Goal: Task Accomplishment & Management: Manage account settings

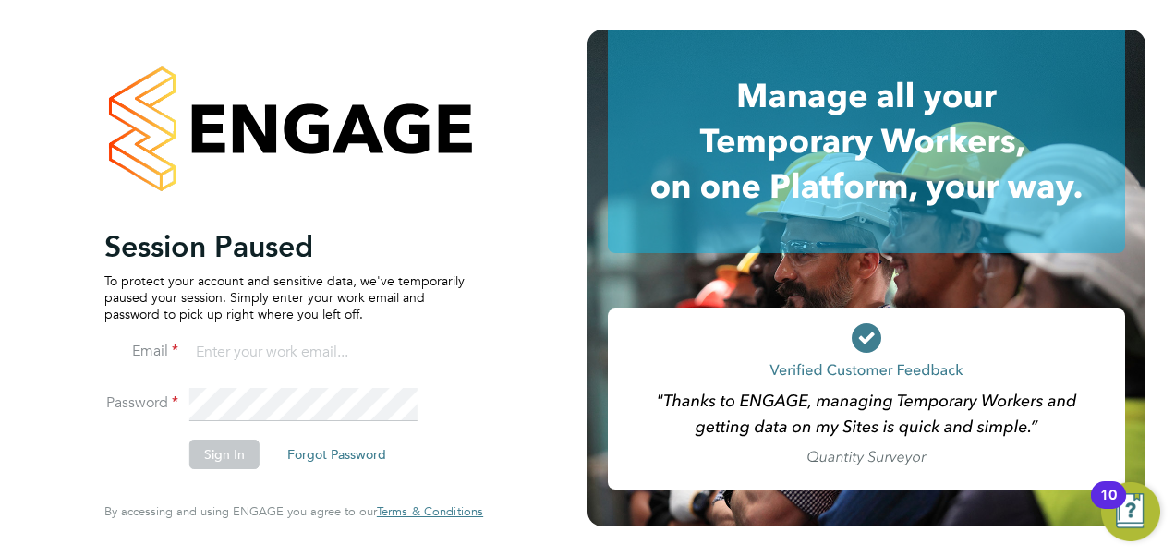
click at [268, 349] on input at bounding box center [303, 352] width 228 height 33
type input "e"
type input "vendorkeyaccounts2@hays.com"
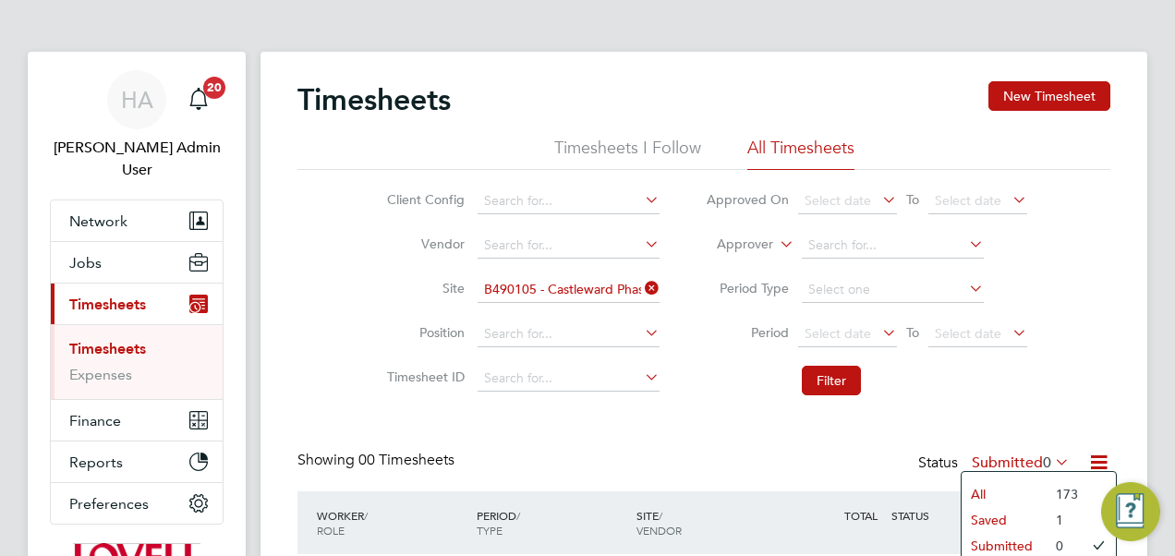
click at [1011, 492] on li "All" at bounding box center [1004, 494] width 85 height 26
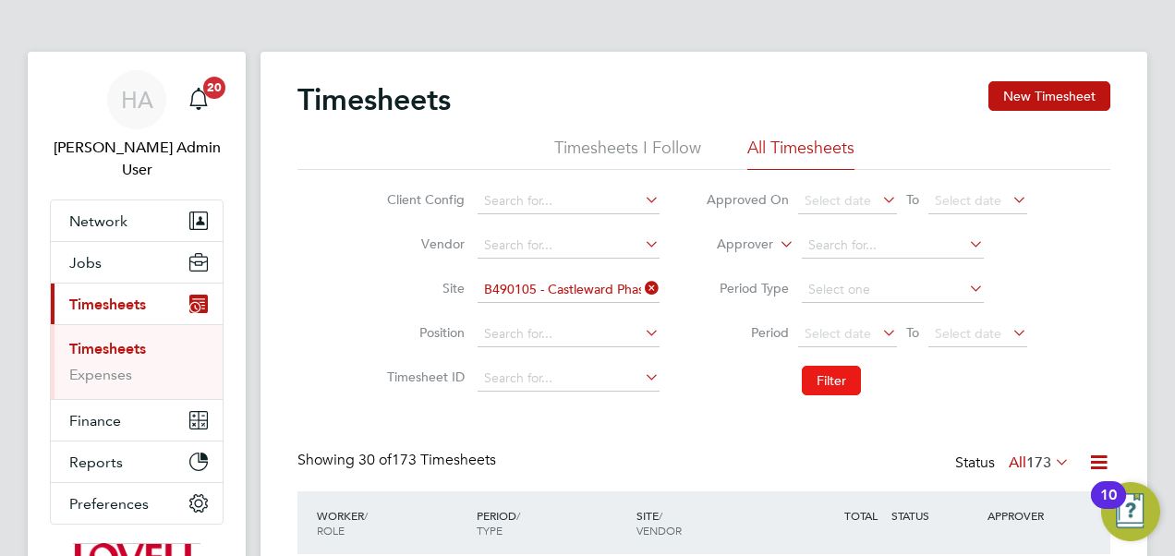
click at [847, 391] on button "Filter" at bounding box center [831, 381] width 59 height 30
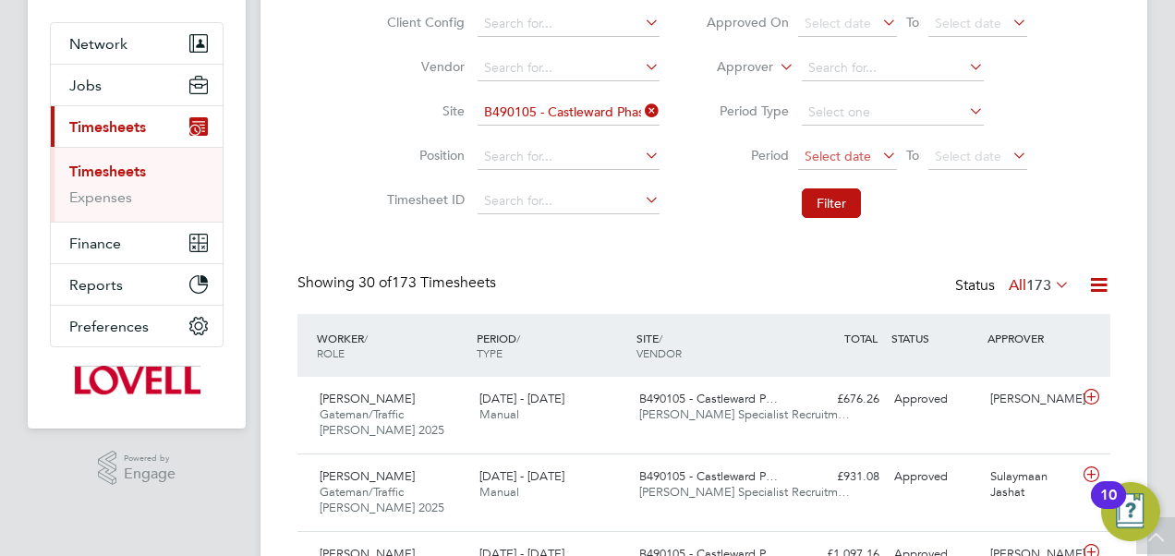
click at [844, 145] on span "Select date" at bounding box center [847, 157] width 99 height 25
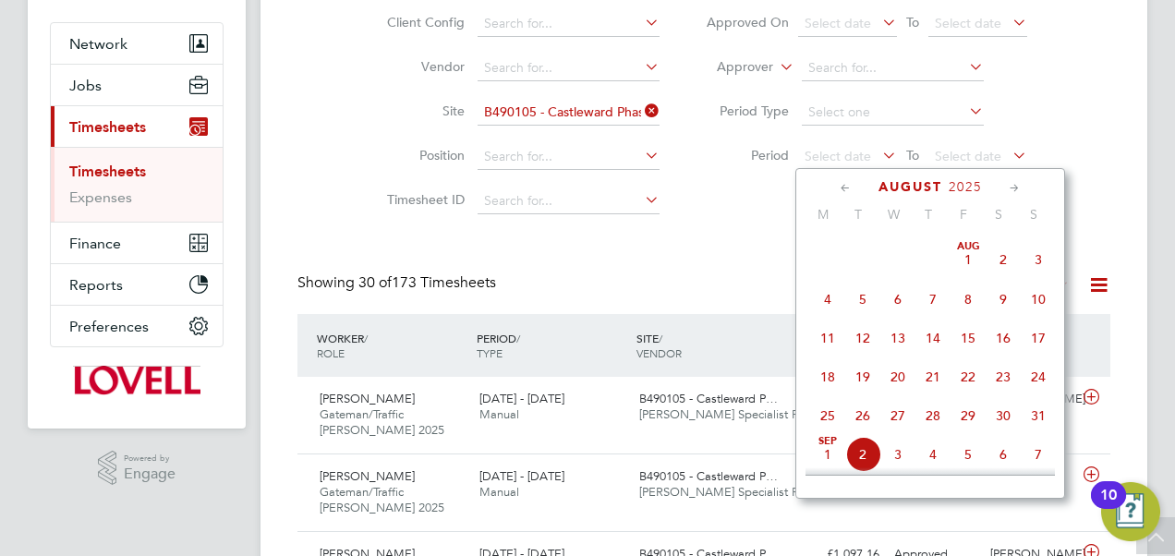
click at [1001, 265] on span "2" at bounding box center [1003, 259] width 35 height 35
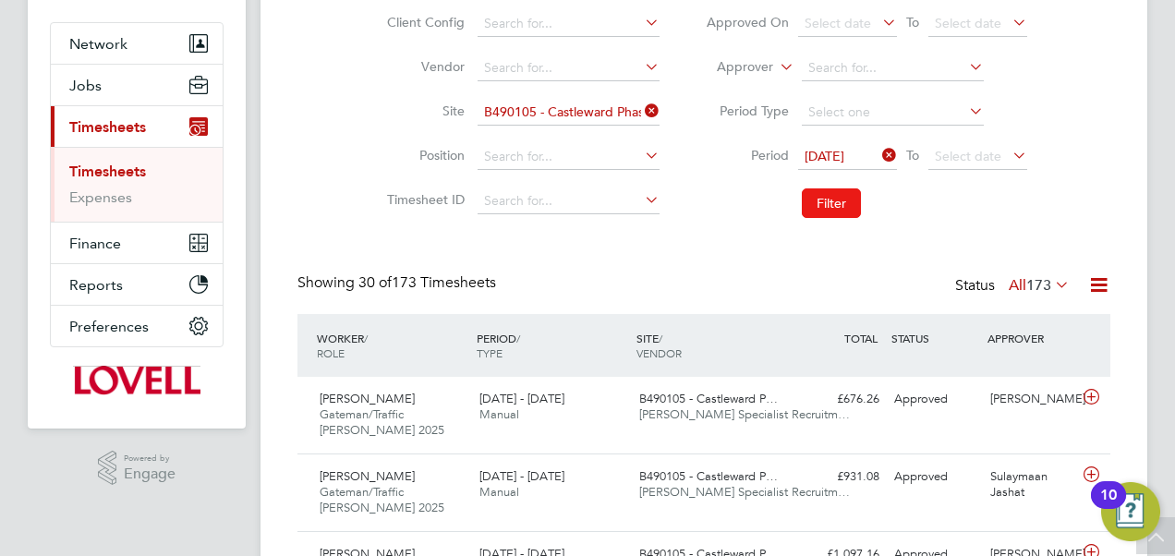
click at [836, 198] on button "Filter" at bounding box center [831, 203] width 59 height 30
click at [565, 427] on div "23 - 29 Aug 2025 Manual" at bounding box center [552, 407] width 160 height 46
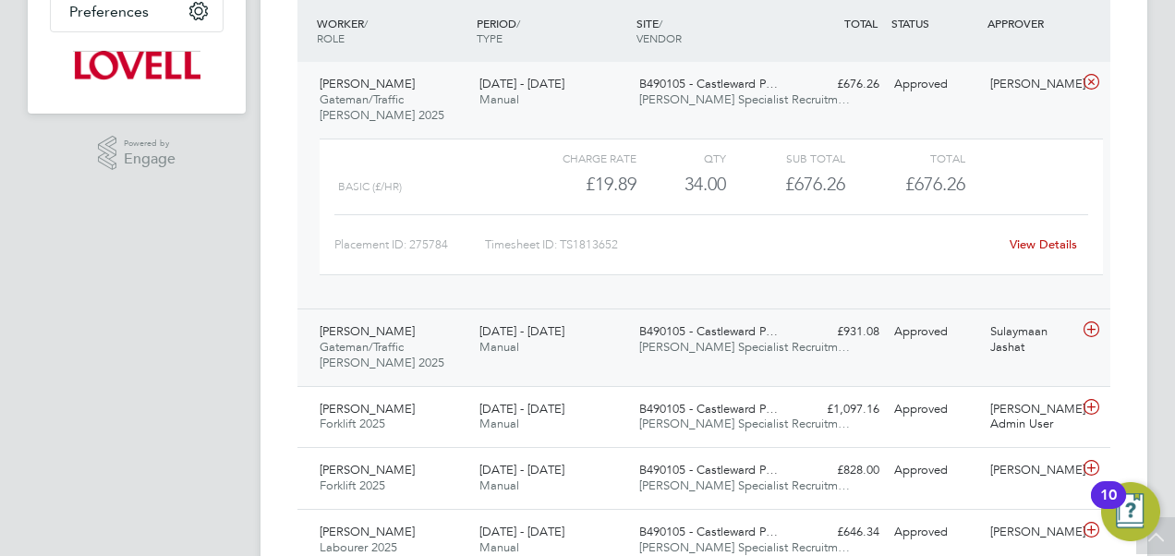
click at [593, 347] on div "16 - 22 Aug 2025 Manual" at bounding box center [552, 340] width 160 height 46
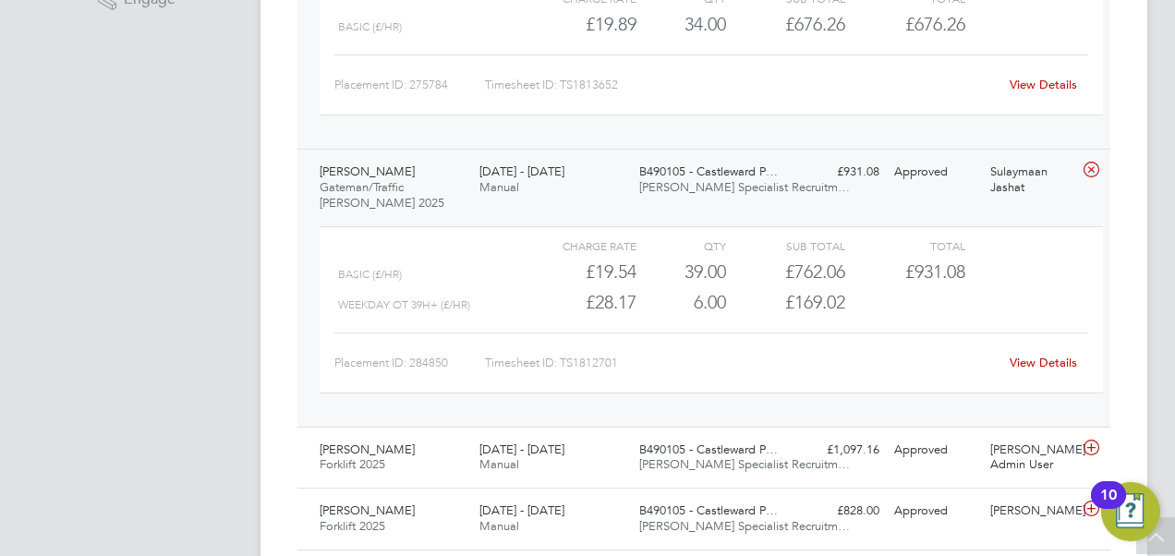
click at [1041, 364] on link "View Details" at bounding box center [1043, 363] width 67 height 16
click at [1043, 358] on link "View Details" at bounding box center [1043, 363] width 67 height 16
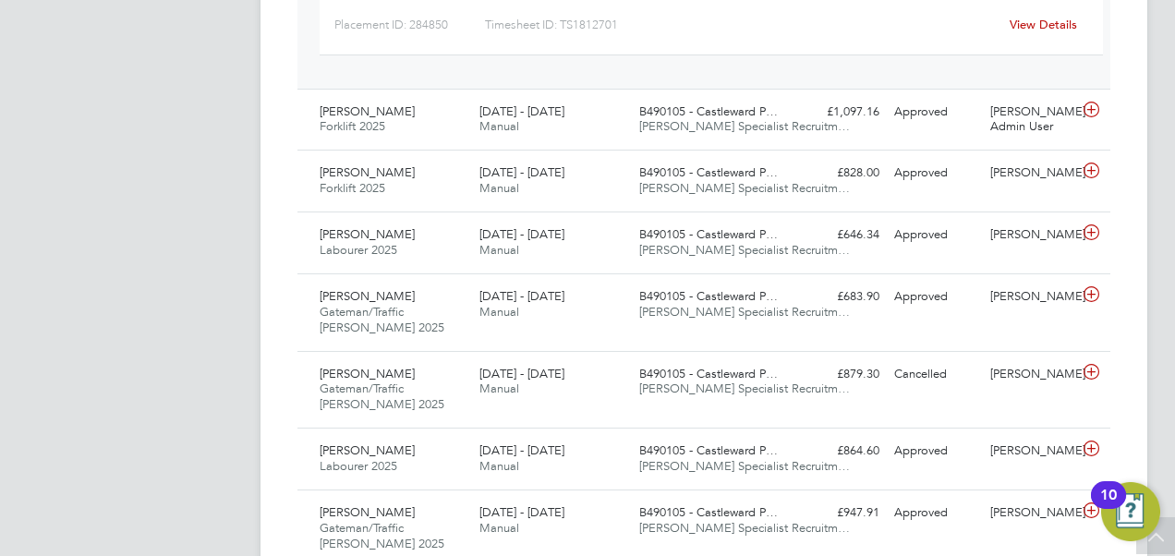
scroll to position [1033, 0]
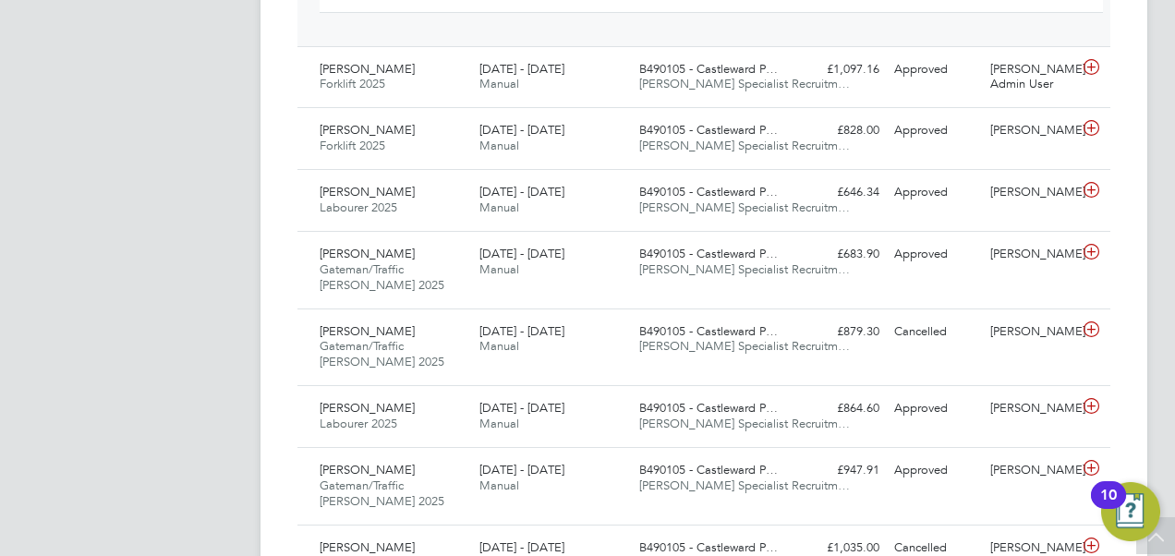
click at [660, 338] on span "Hays Specialist Recruitm…" at bounding box center [744, 346] width 211 height 16
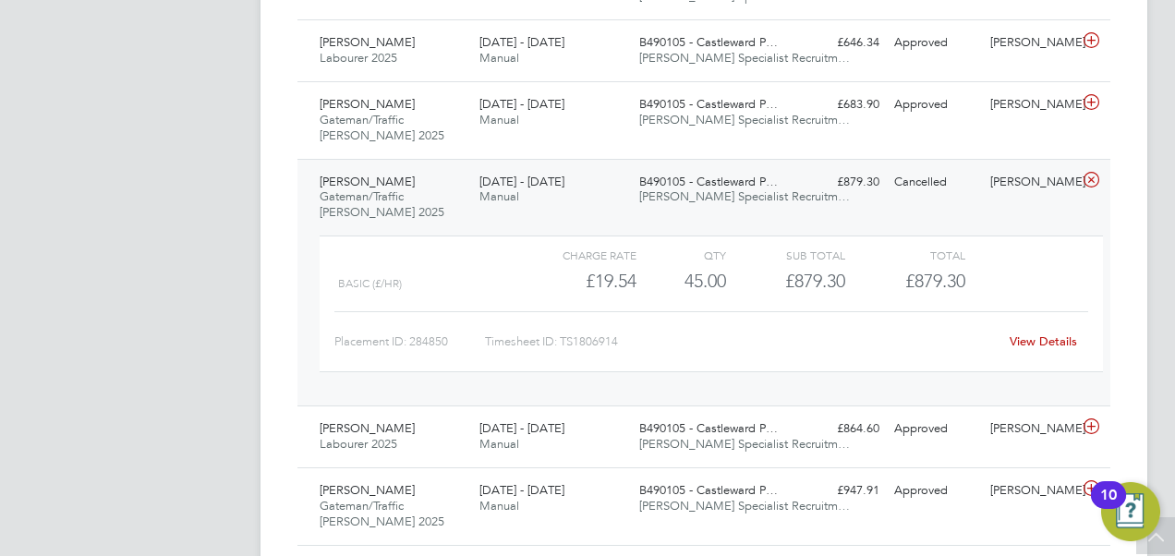
scroll to position [1181, 0]
drag, startPoint x: 724, startPoint y: 415, endPoint x: 712, endPoint y: 312, distance: 103.2
click at [712, 312] on div "WORKER / ROLE WORKER / PERIOD PERIOD / TYPE SITE / VENDOR TOTAL TOTAL / STATUS …" at bounding box center [703, 299] width 813 height 1978
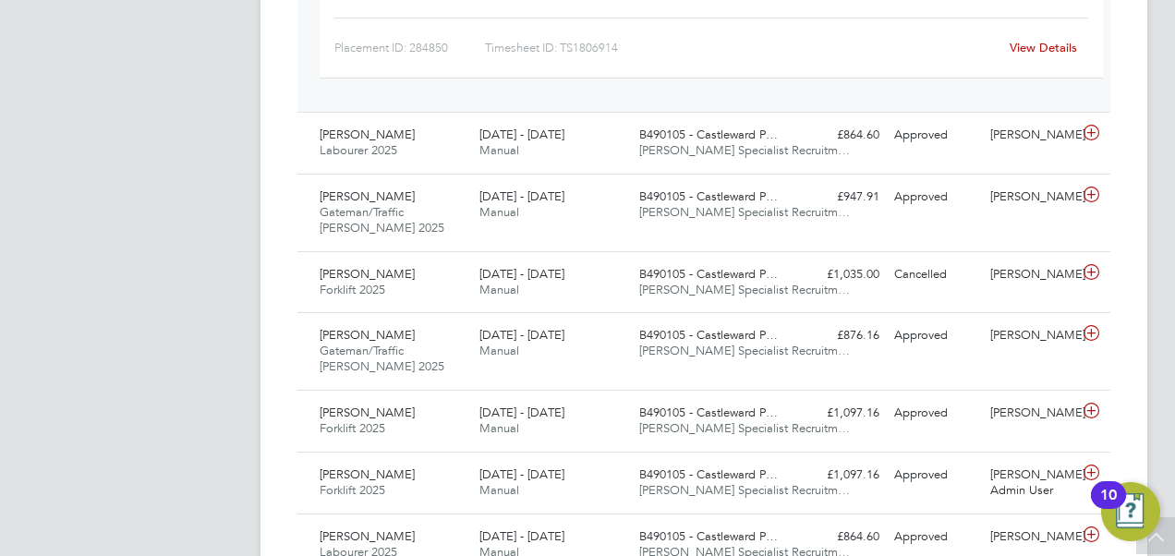
scroll to position [1477, 0]
click at [535, 275] on span "[DATE] - [DATE]" at bounding box center [521, 273] width 85 height 16
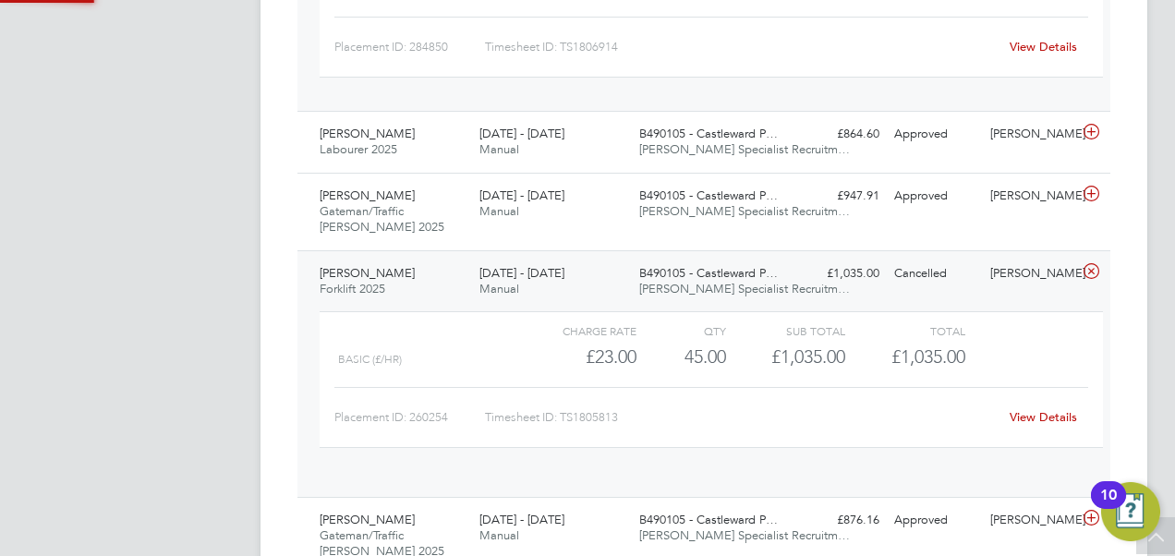
scroll to position [31, 180]
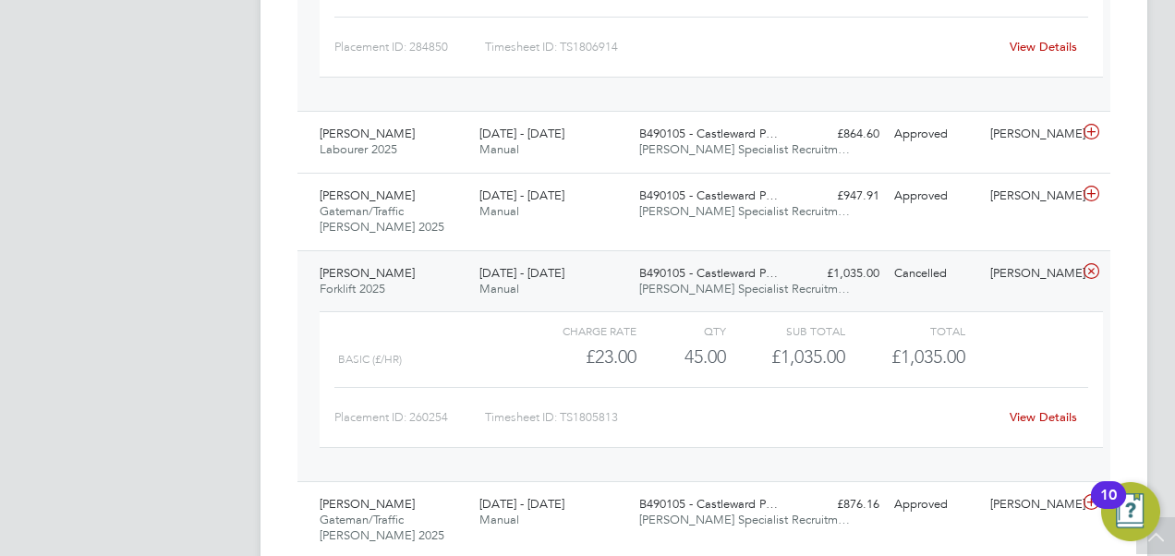
click at [1044, 416] on link "View Details" at bounding box center [1043, 417] width 67 height 16
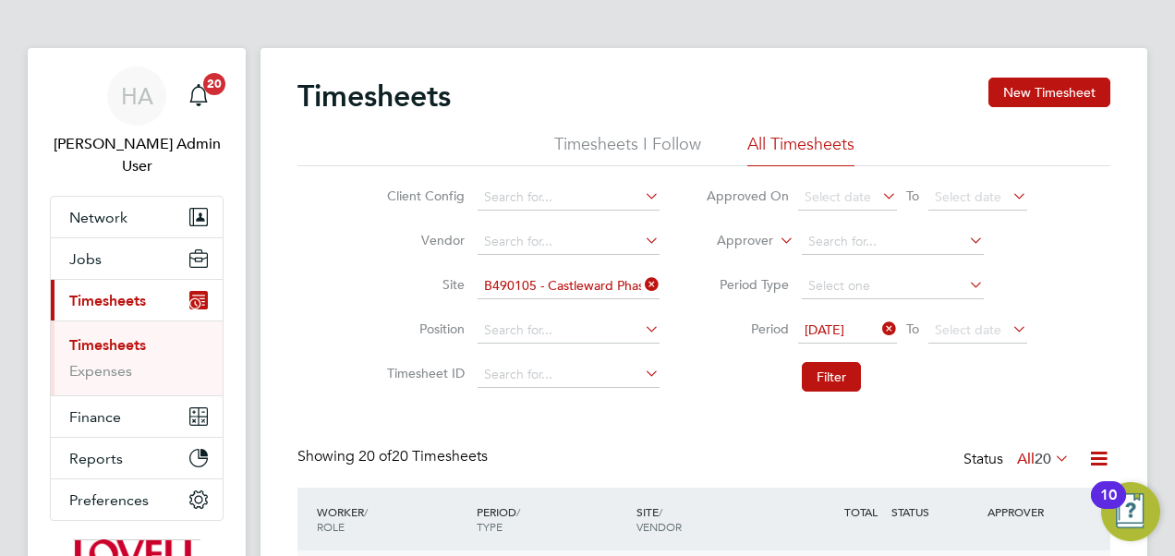
scroll to position [0, 0]
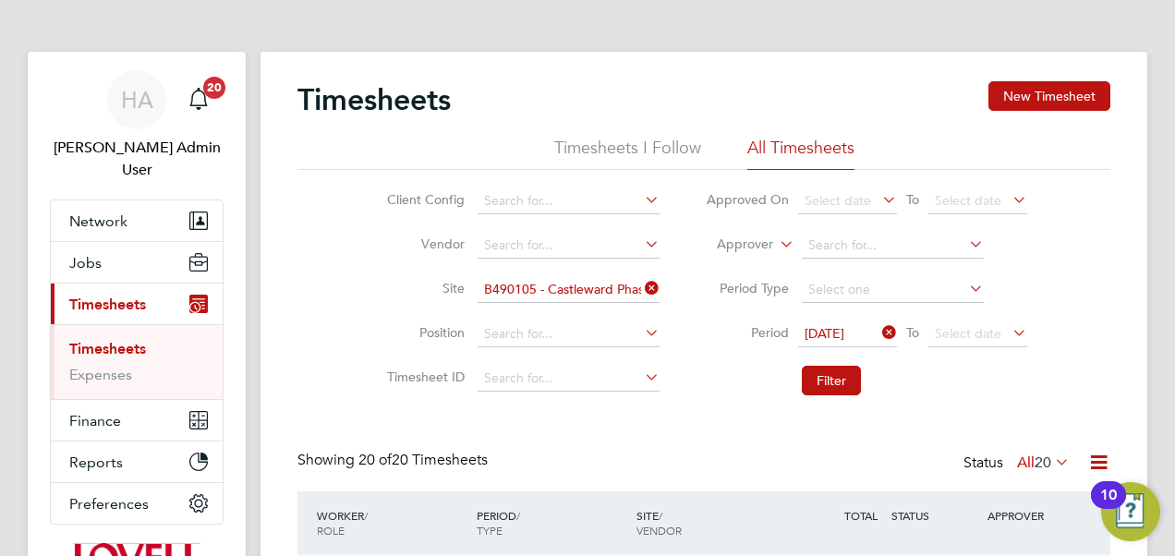
click at [1090, 468] on icon at bounding box center [1098, 462] width 23 height 23
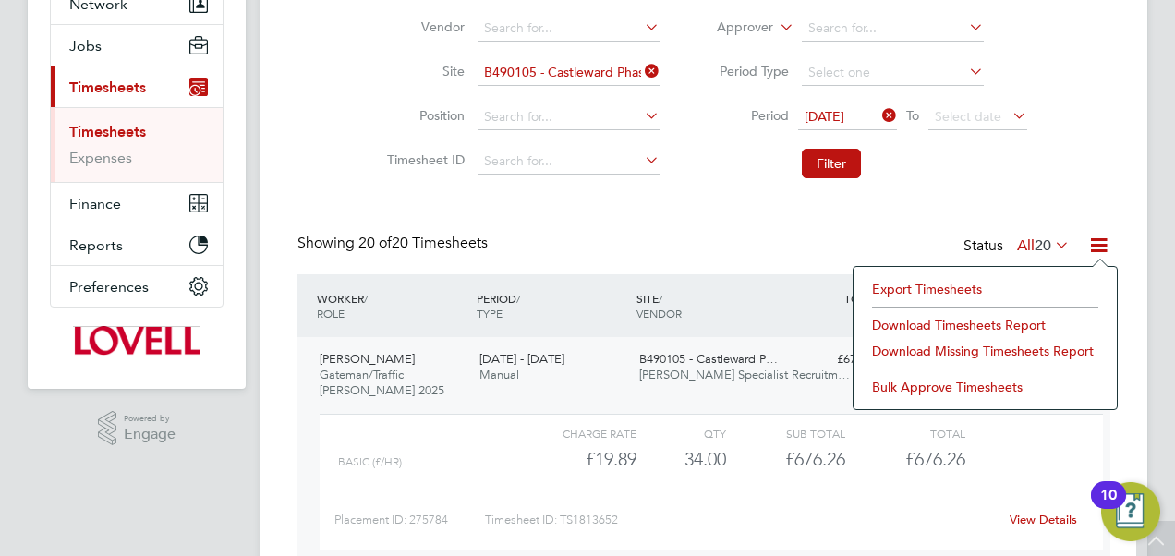
scroll to position [216, 0]
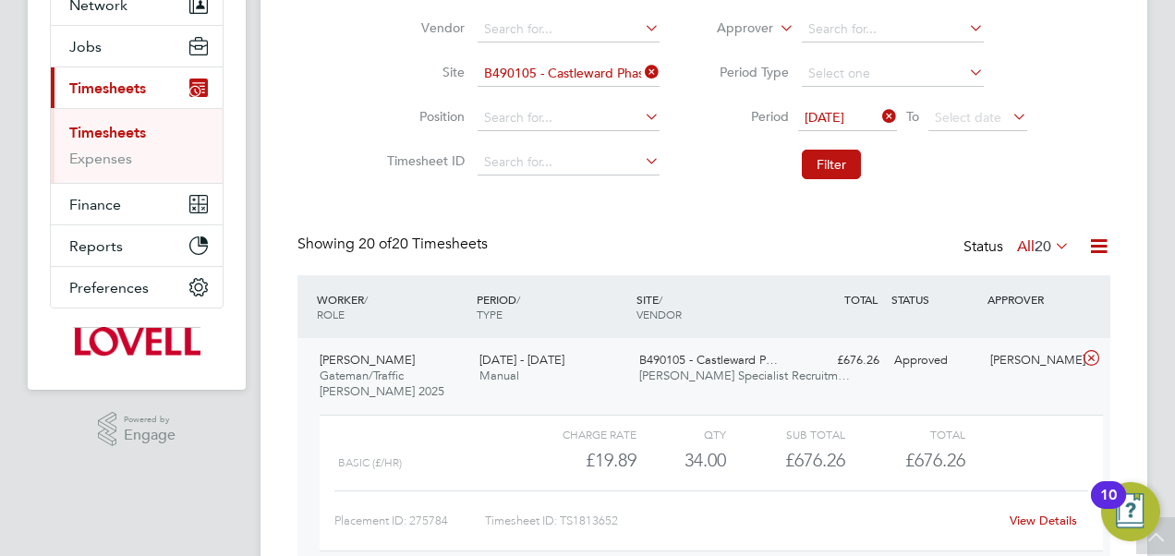
click at [1035, 248] on span "20" at bounding box center [1043, 246] width 17 height 18
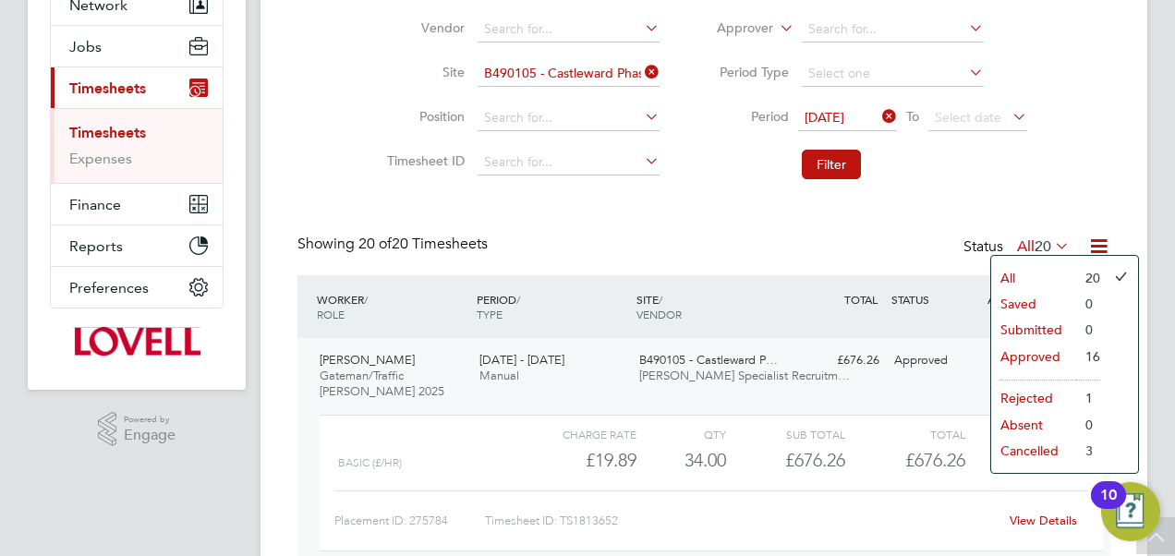
click at [1023, 451] on li "Cancelled" at bounding box center [1033, 451] width 85 height 26
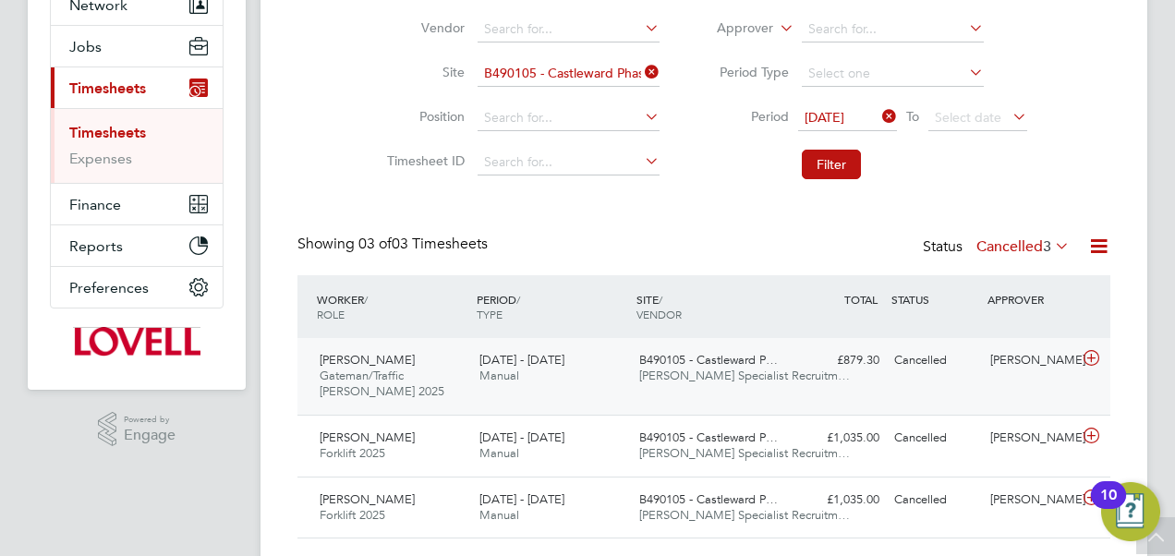
scroll to position [264, 0]
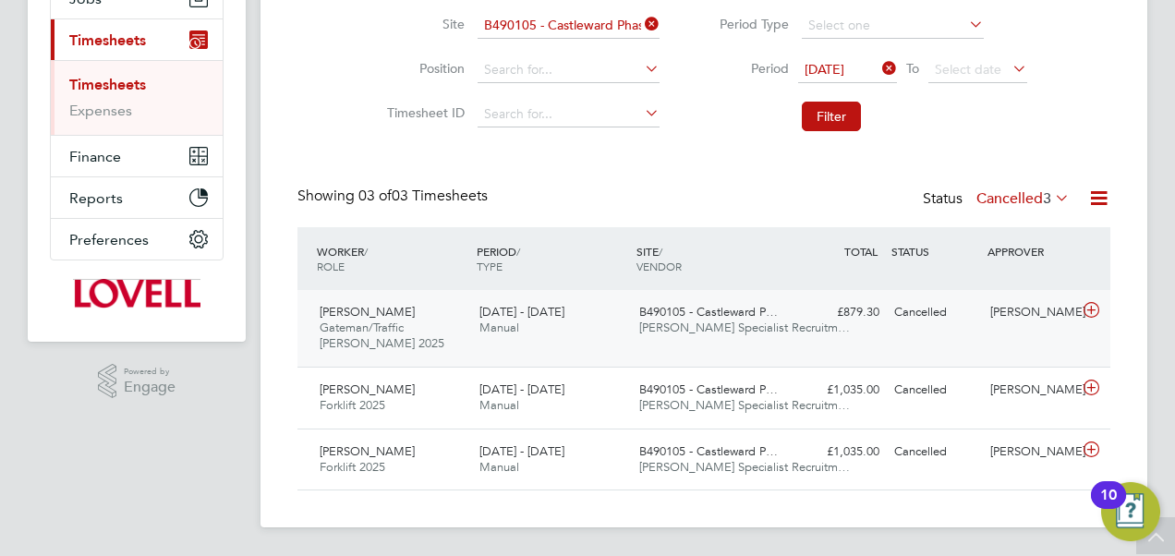
click at [708, 342] on div "B490105 - Castleward P… Hays Specialist Recruitm…" at bounding box center [712, 320] width 160 height 46
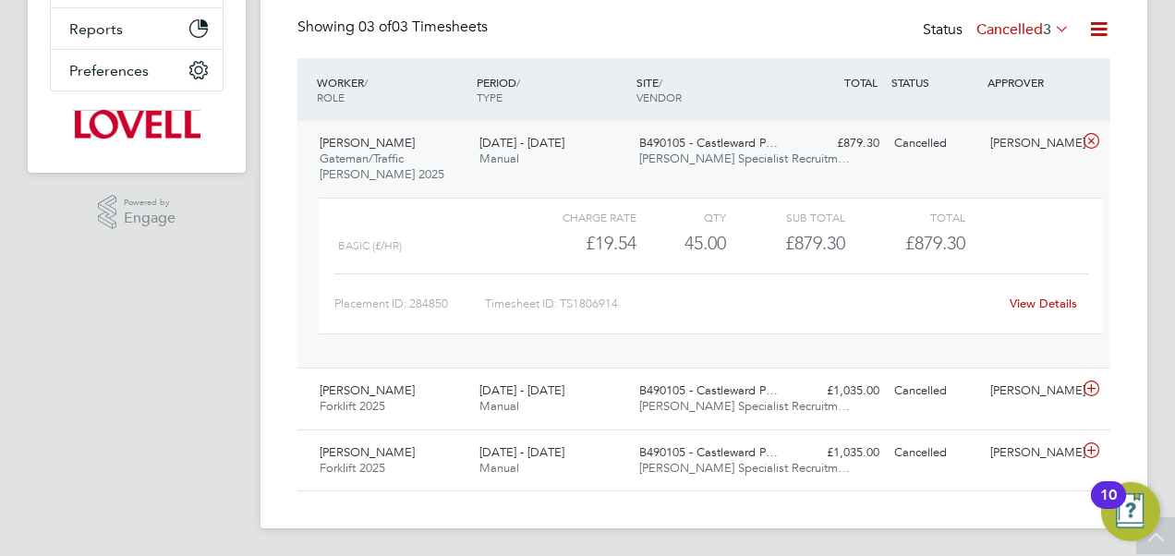
scroll to position [433, 0]
click at [632, 401] on div "B490105 - Castleward P… Hays Specialist Recruitm…" at bounding box center [712, 399] width 160 height 46
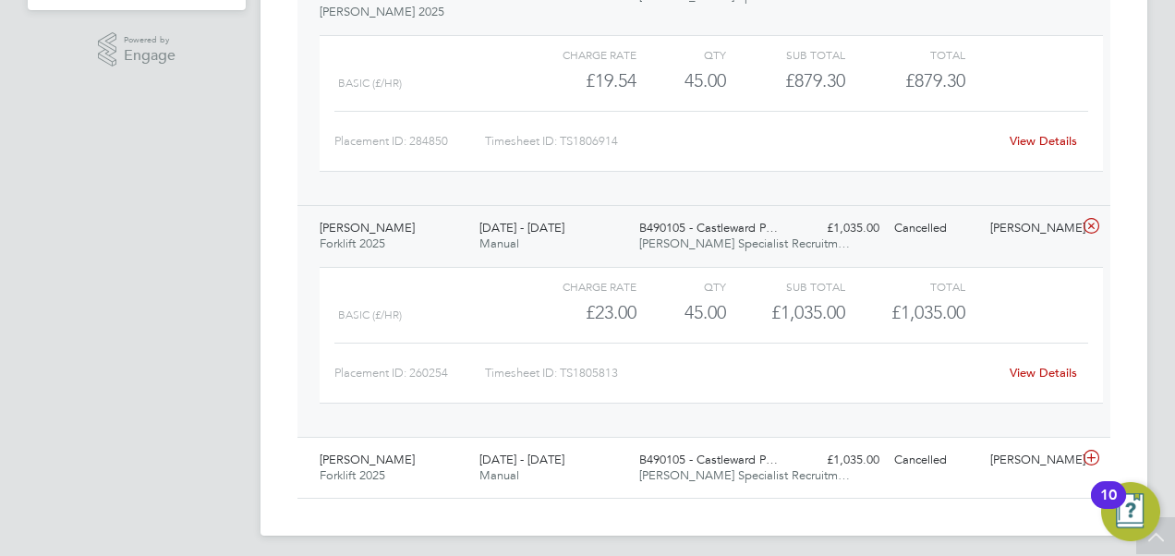
scroll to position [603, 0]
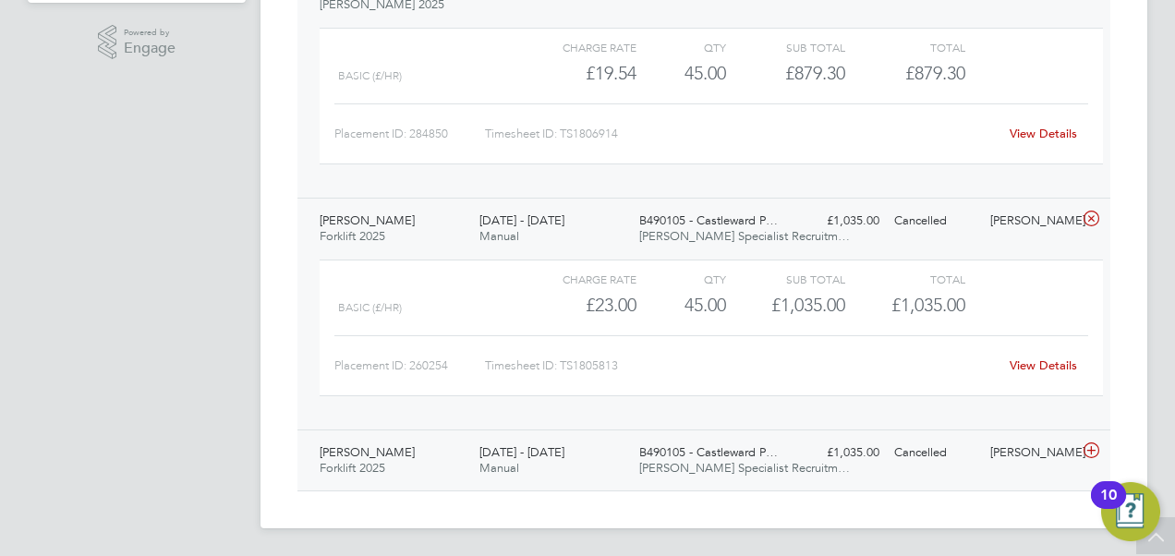
click at [621, 445] on div "2 - 8 Aug 2025 Manual" at bounding box center [552, 461] width 160 height 46
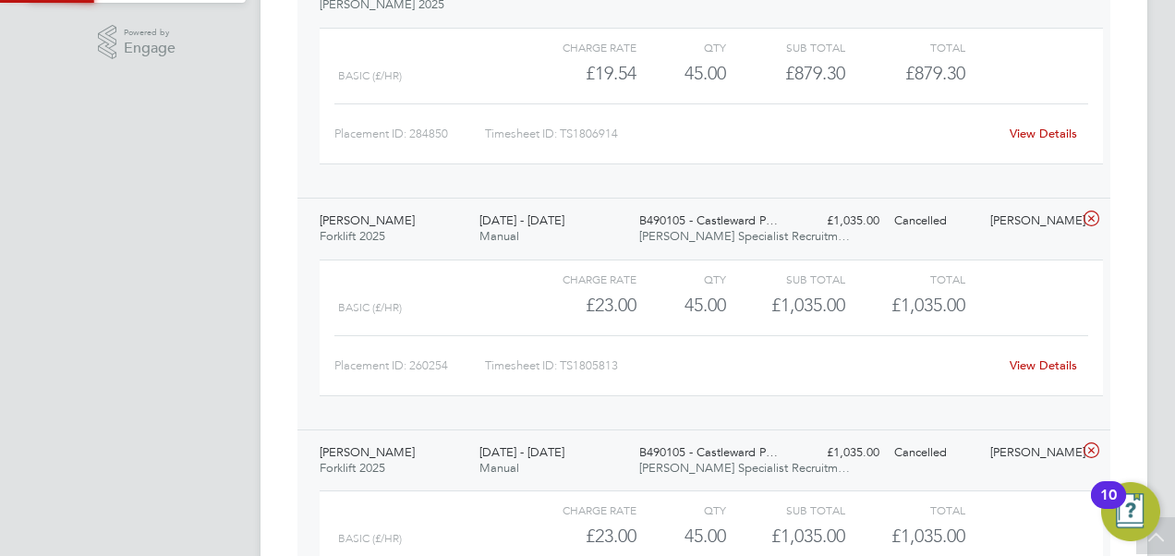
scroll to position [31, 180]
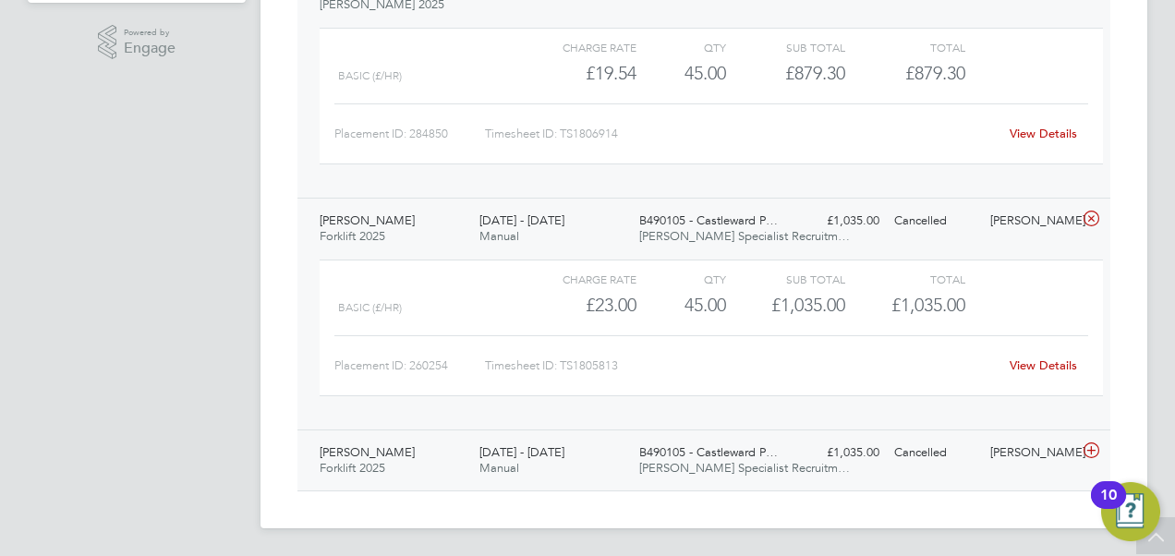
click at [621, 445] on div "2 - 8 Aug 2025 Manual" at bounding box center [552, 461] width 160 height 46
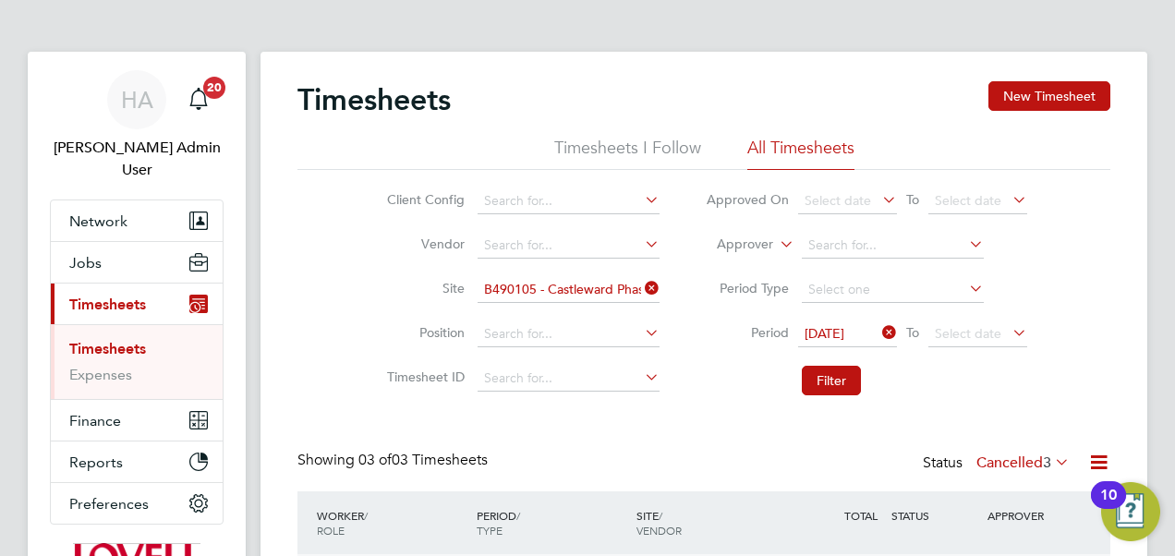
click at [303, 294] on div "Client Config Vendor Site B490105 - Castleward Phase 4 Position Timesheet ID Ap…" at bounding box center [703, 287] width 813 height 235
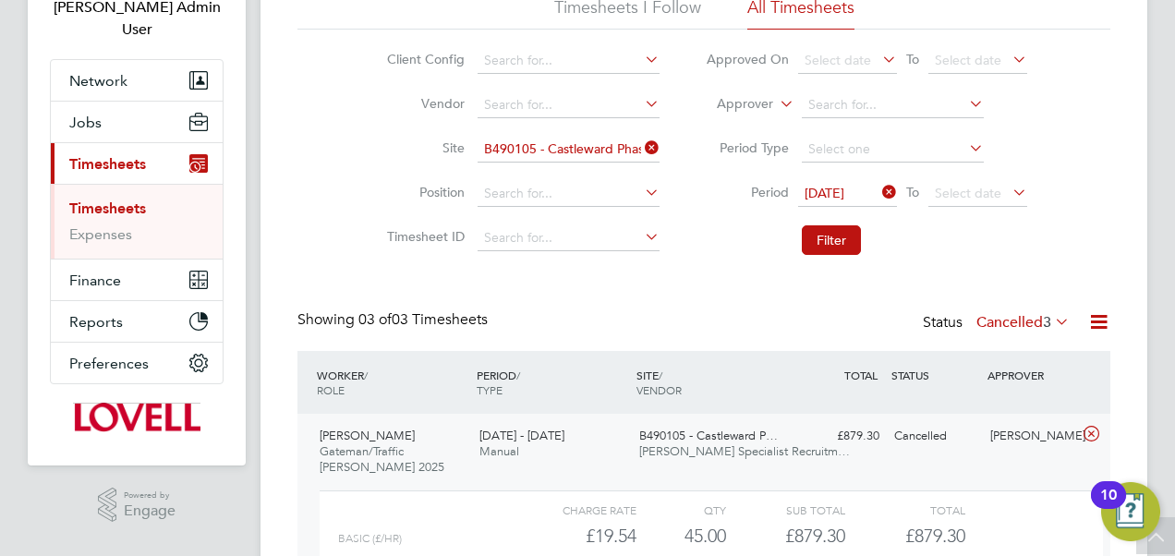
click at [878, 188] on icon at bounding box center [878, 192] width 0 height 26
click at [776, 107] on icon at bounding box center [776, 99] width 0 height 17
click at [745, 118] on li "Worker" at bounding box center [728, 126] width 91 height 24
click at [829, 108] on input at bounding box center [893, 105] width 182 height 26
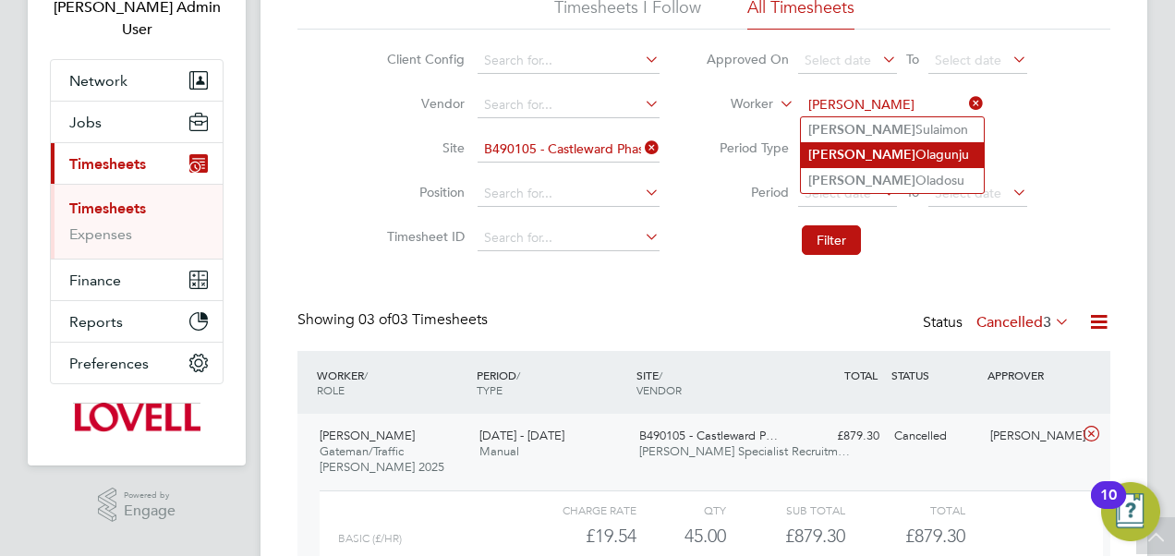
click at [831, 153] on b "Samson" at bounding box center [861, 155] width 107 height 16
type input "Samson Olagunju"
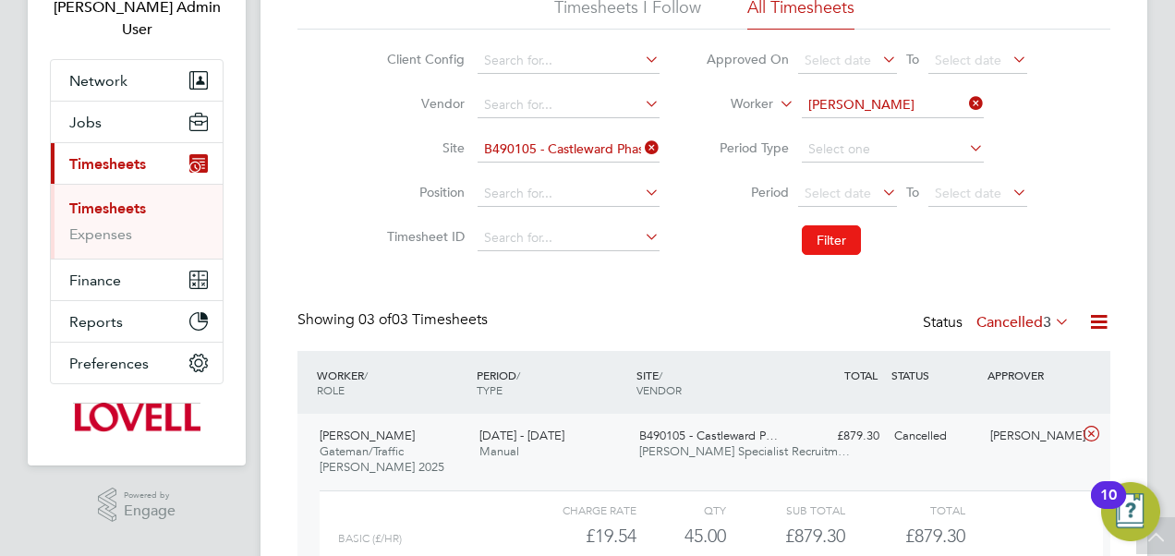
click at [827, 243] on button "Filter" at bounding box center [831, 240] width 59 height 30
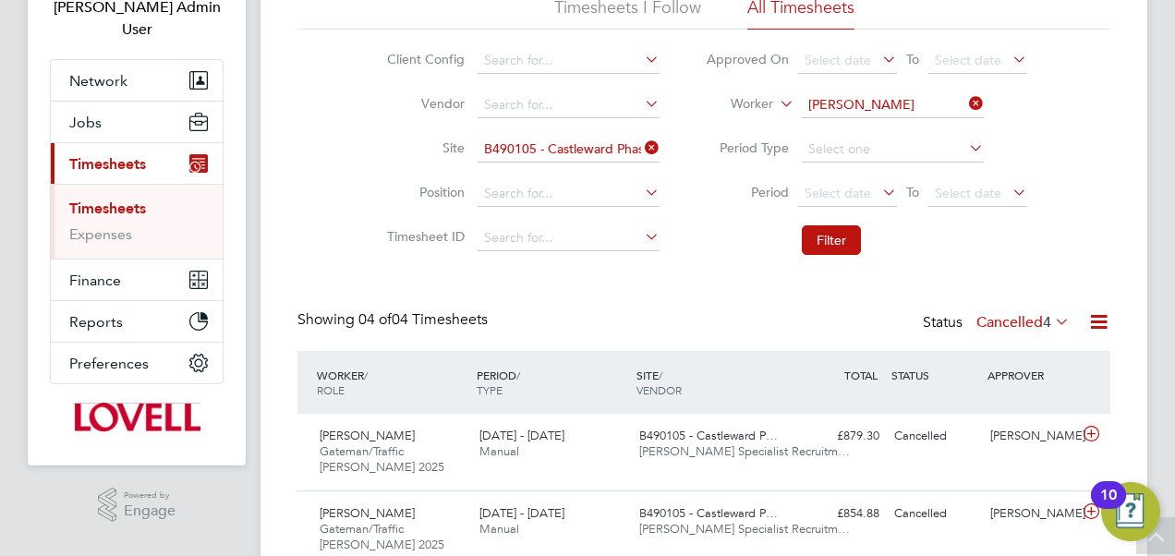
click at [1032, 321] on label "Cancelled 4" at bounding box center [1022, 322] width 93 height 18
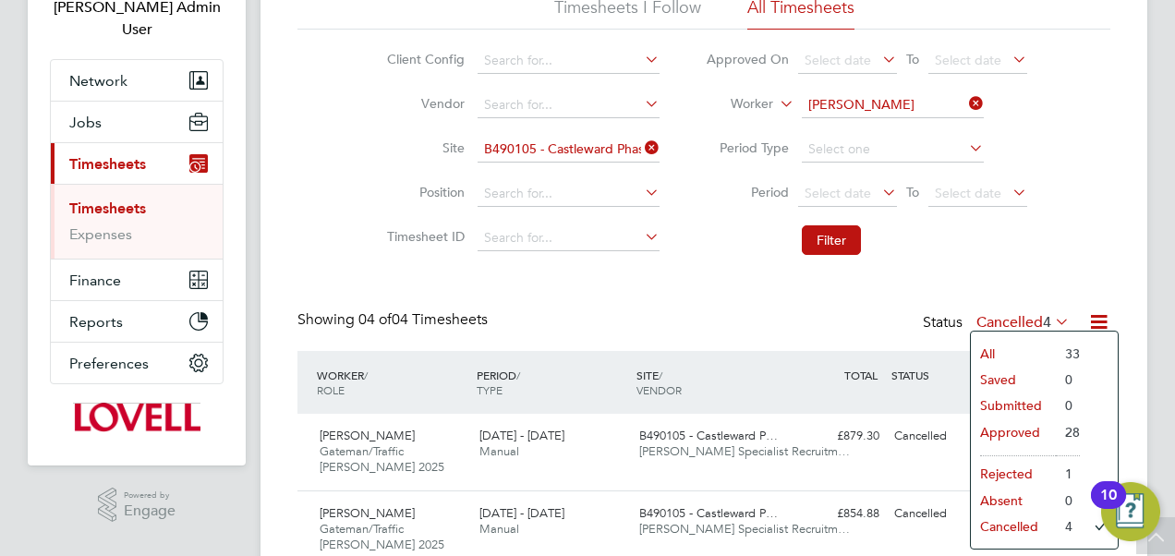
click at [1027, 349] on li "All" at bounding box center [1013, 354] width 85 height 26
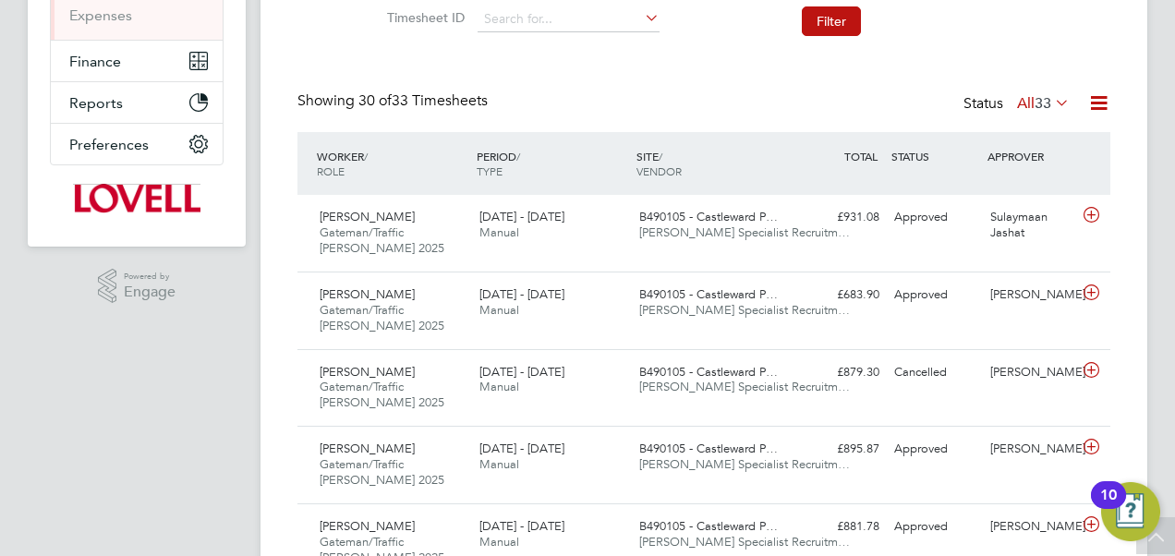
click at [1022, 91] on div "Status All 33" at bounding box center [1018, 104] width 110 height 26
click at [1020, 105] on label "All 33" at bounding box center [1043, 103] width 53 height 18
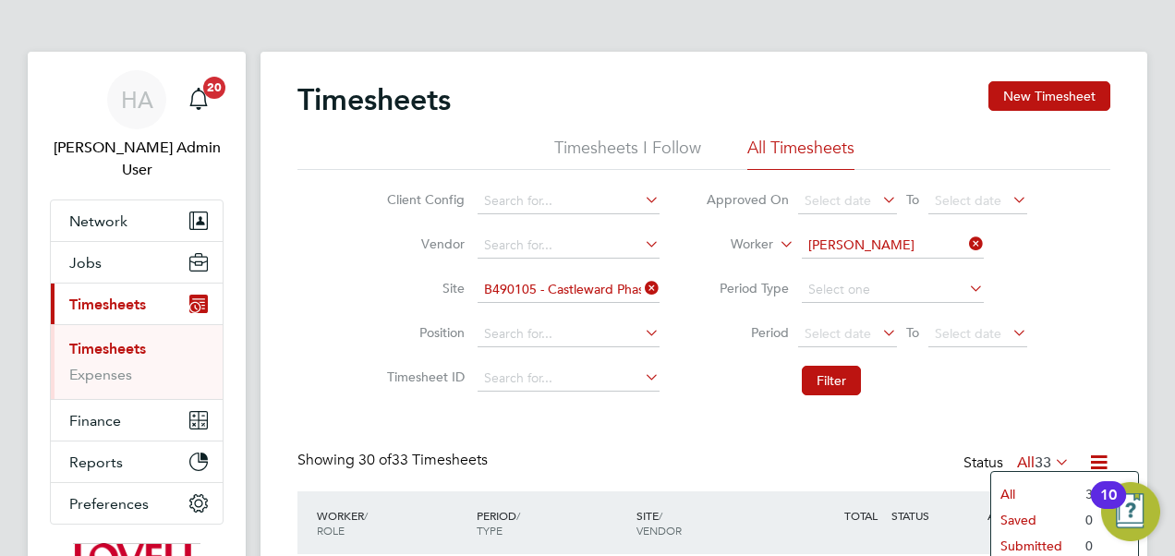
click at [641, 290] on icon at bounding box center [641, 288] width 0 height 26
click at [987, 242] on li "Worker Samson Olagunju" at bounding box center [867, 246] width 368 height 44
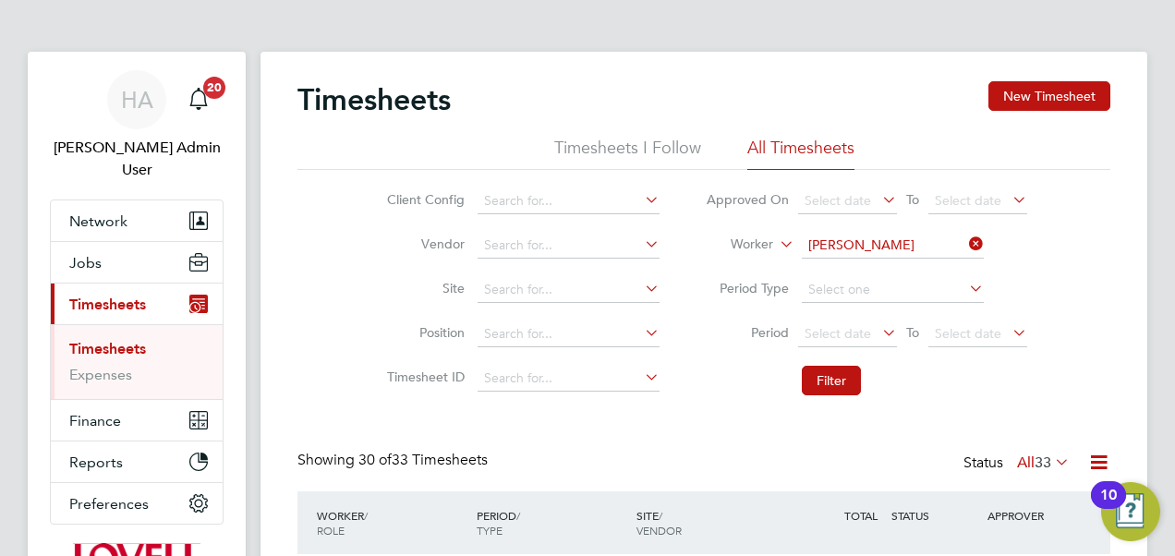
click at [965, 244] on icon at bounding box center [965, 244] width 0 height 26
click at [561, 273] on li "Site" at bounding box center [520, 290] width 324 height 44
click at [531, 289] on input at bounding box center [569, 290] width 182 height 26
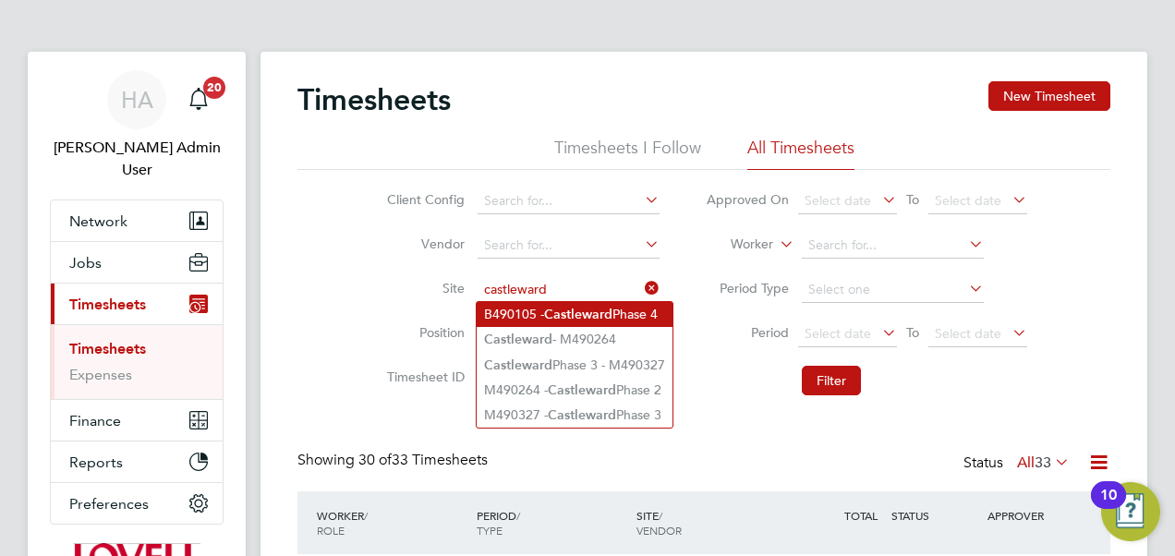
click at [550, 310] on b "Castleward" at bounding box center [578, 315] width 68 height 16
type input "B490105 - Castleward Phase 4"
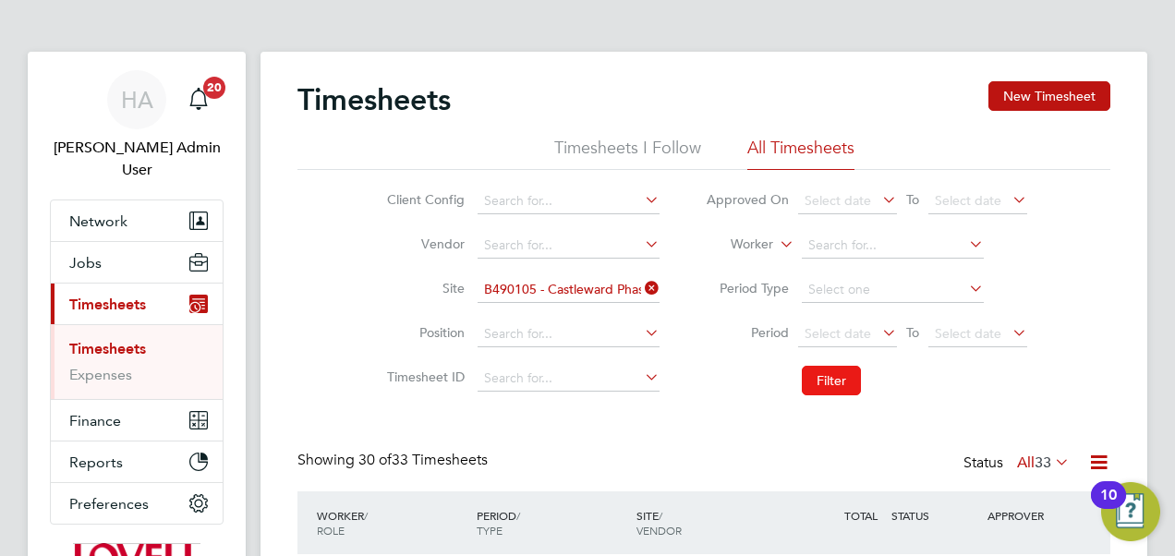
click at [826, 381] on button "Filter" at bounding box center [831, 381] width 59 height 30
click at [1051, 457] on icon at bounding box center [1051, 462] width 0 height 26
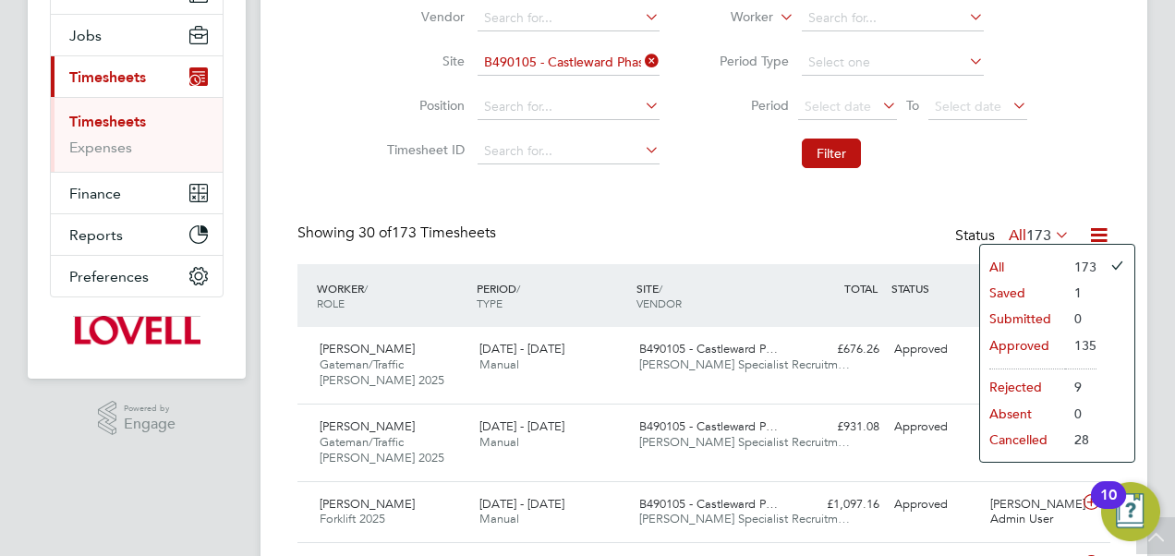
click at [1019, 442] on li "Cancelled" at bounding box center [1022, 440] width 85 height 26
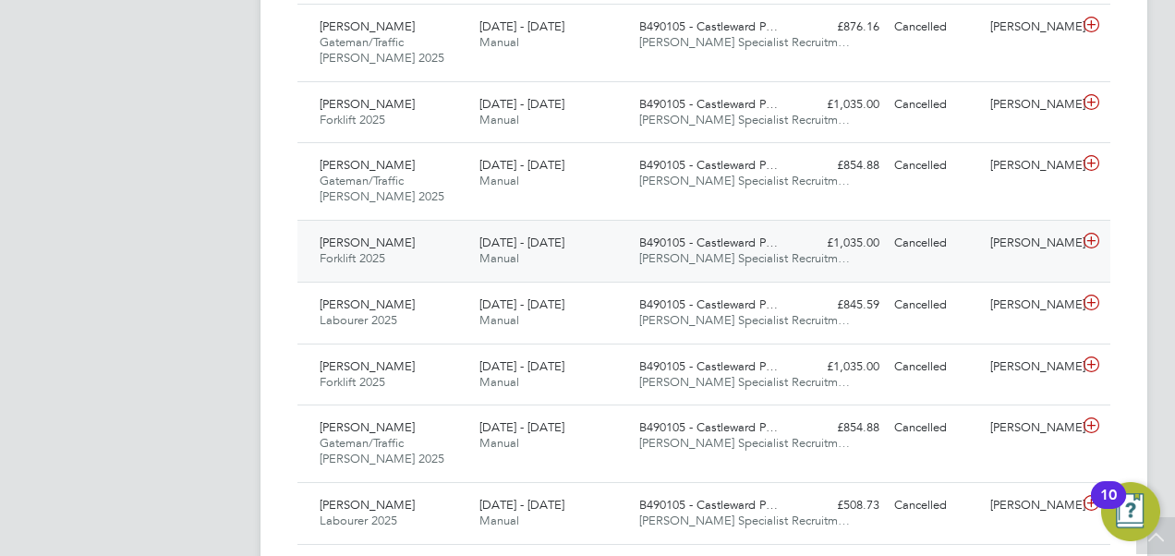
click at [740, 250] on span "Hays Specialist Recruitm…" at bounding box center [744, 258] width 211 height 16
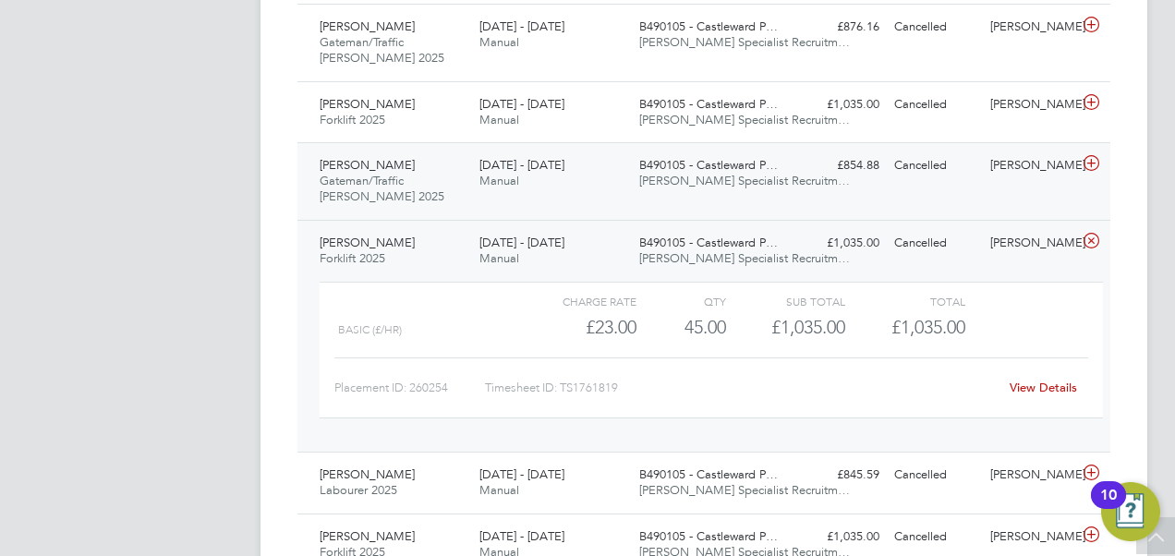
click at [528, 176] on div "21 - 27 Jun 2025 Manual" at bounding box center [552, 174] width 160 height 46
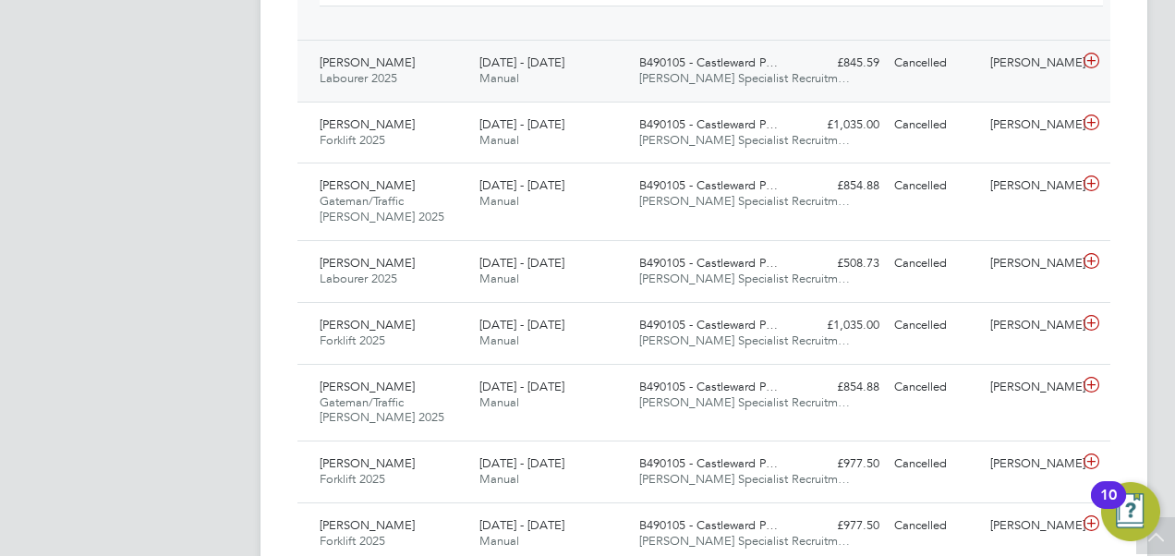
click at [594, 66] on div "14 - 20 Jun 2025 Manual" at bounding box center [552, 71] width 160 height 46
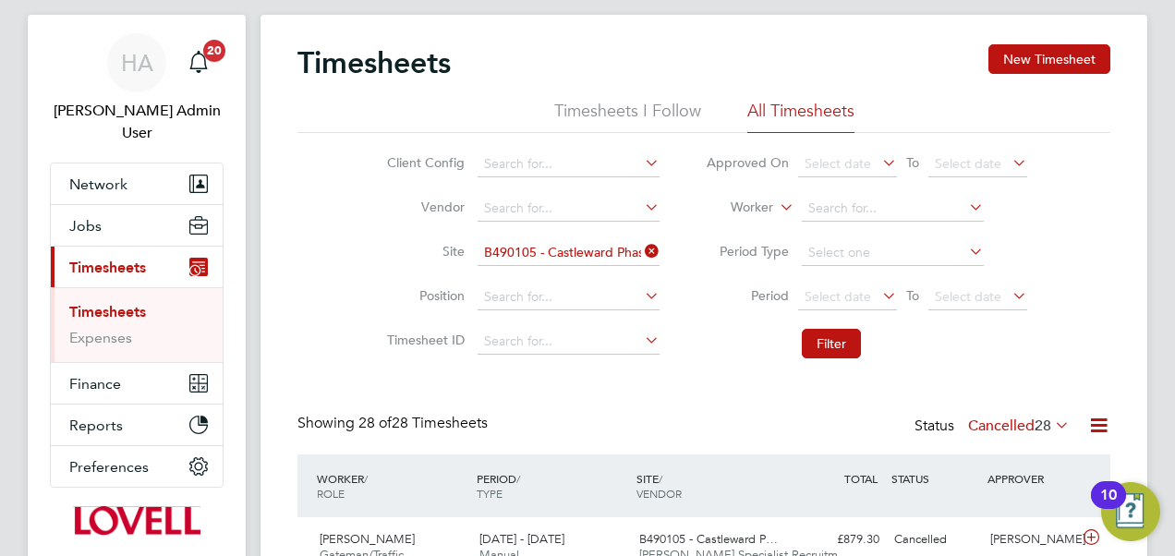
click at [1107, 426] on icon at bounding box center [1098, 425] width 23 height 23
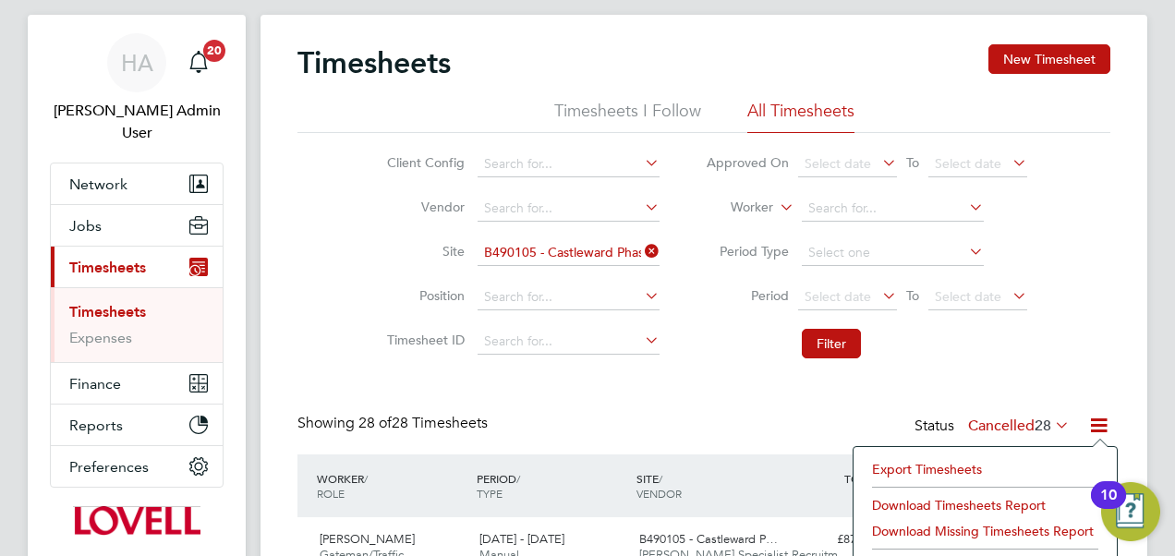
click at [927, 502] on li "Download Timesheets Report" at bounding box center [985, 505] width 245 height 26
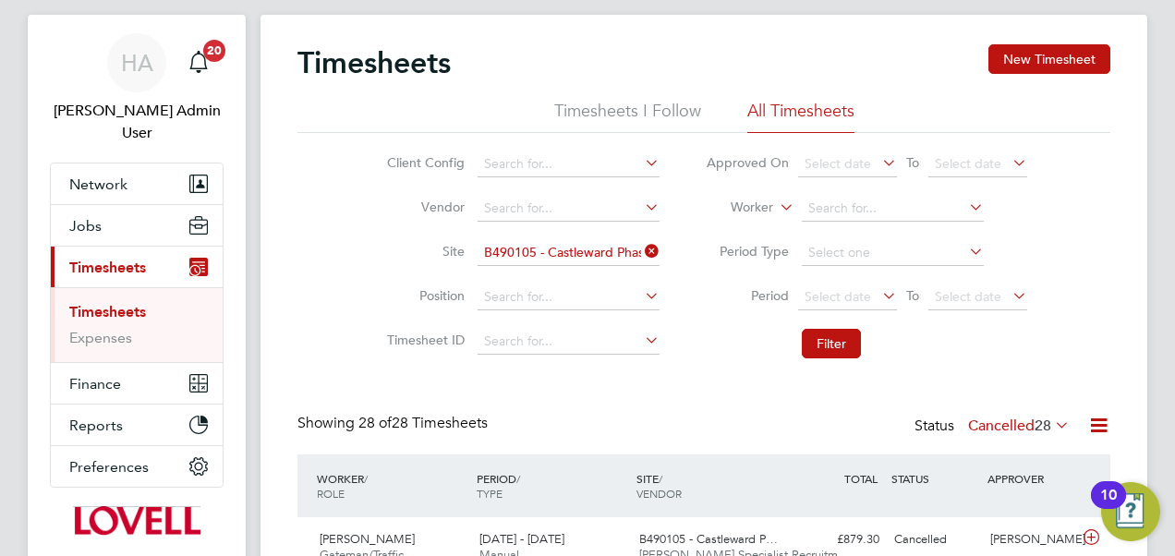
click at [353, 357] on div "Client Config Vendor Site B490105 - Castleward Phase 4 Position Timesheet ID Ap…" at bounding box center [703, 250] width 813 height 235
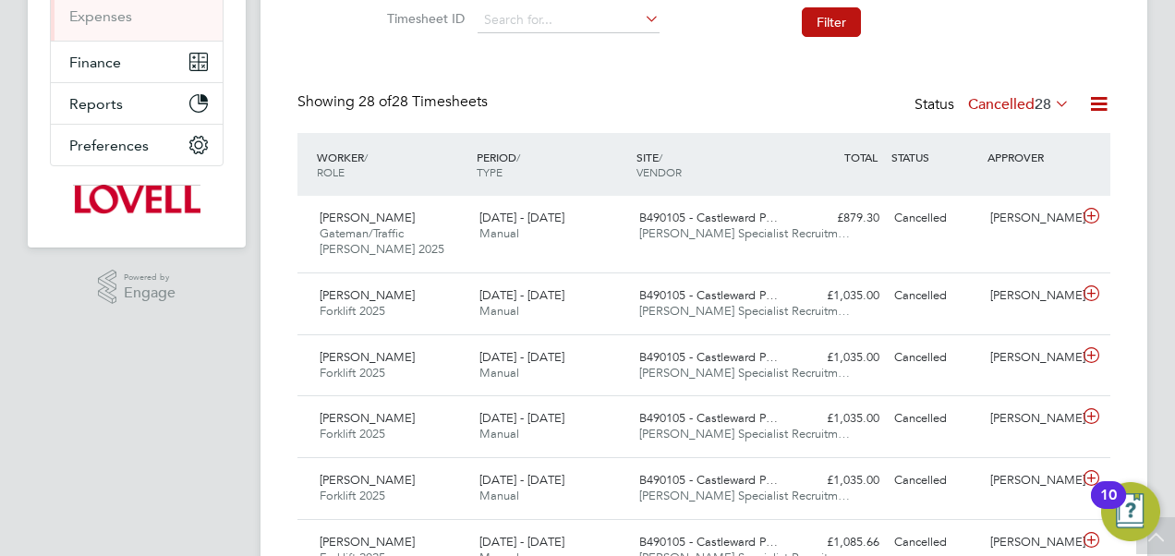
scroll to position [357, 0]
click at [659, 258] on div "Samson Olagunju Gateman/Traffic Marshall 2025 16 - 22 Aug 2025 16 - 22 Aug 2025…" at bounding box center [703, 235] width 813 height 77
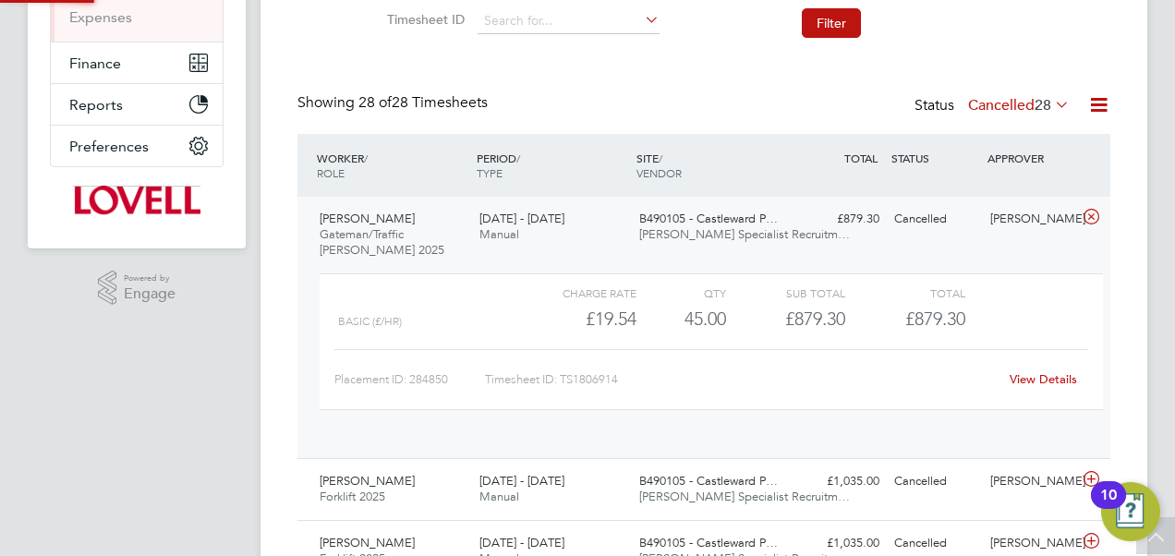
scroll to position [31, 180]
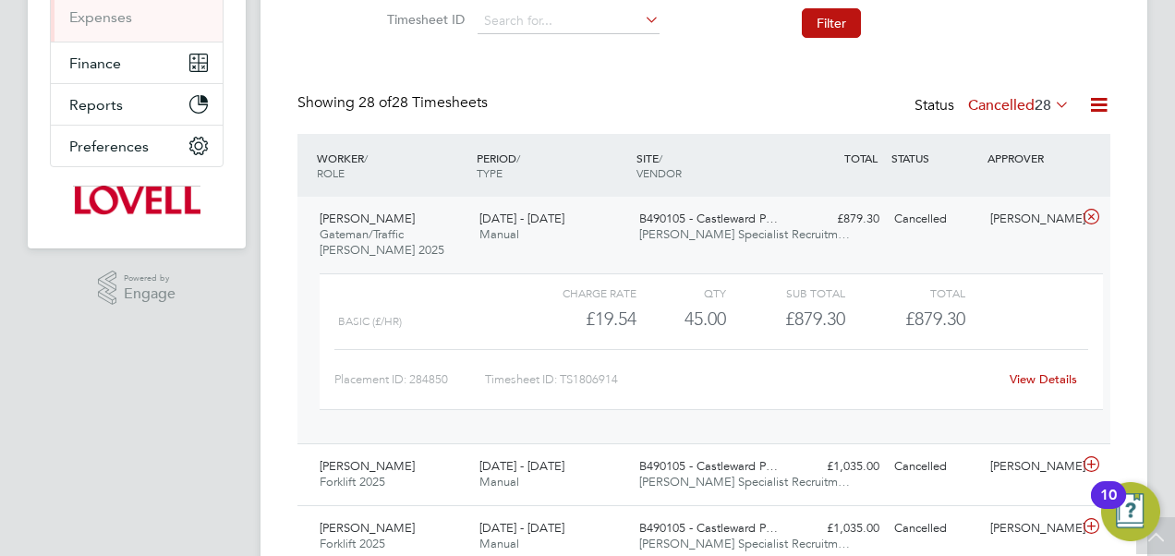
click at [659, 258] on div "Samson Olagunju Gateman/Traffic Marshall 2025 16 - 22 Aug 2025 16 - 22 Aug 2025…" at bounding box center [703, 320] width 813 height 247
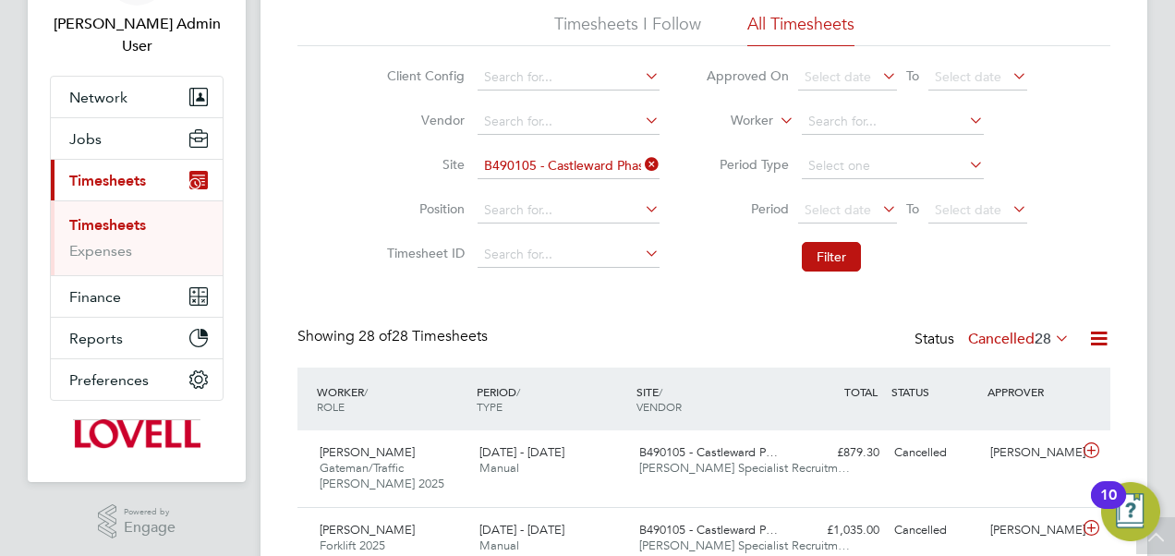
scroll to position [92, 0]
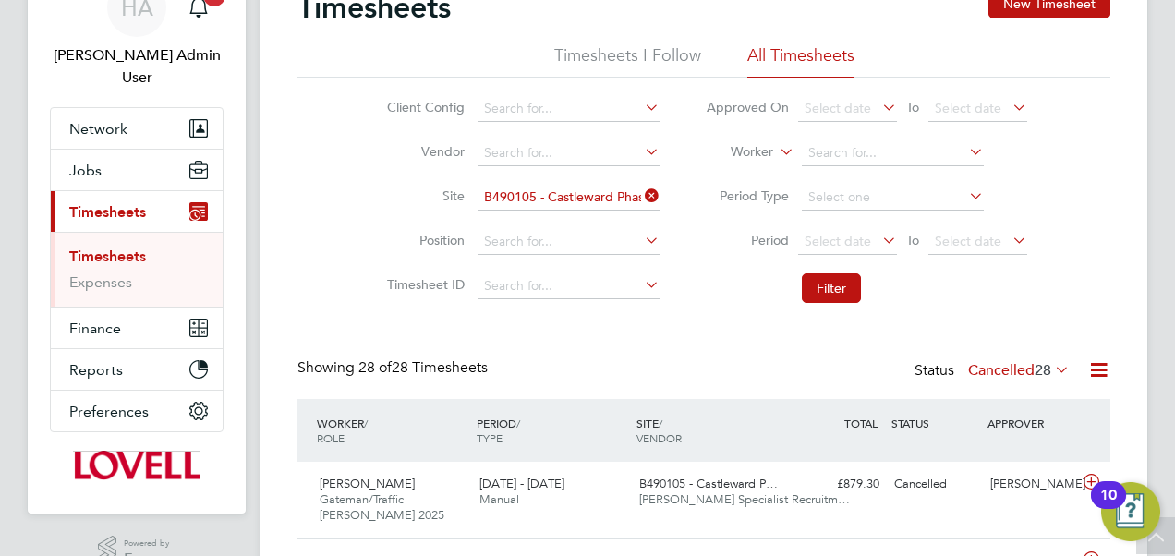
click at [996, 377] on label "Cancelled 28" at bounding box center [1019, 370] width 102 height 18
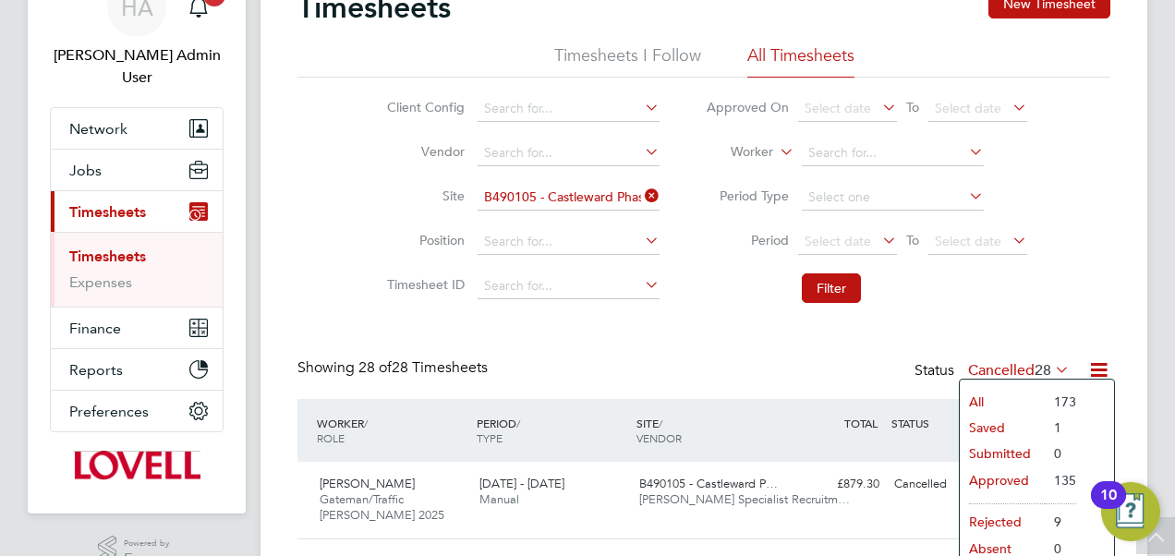
click at [981, 418] on li "Saved" at bounding box center [1002, 428] width 85 height 26
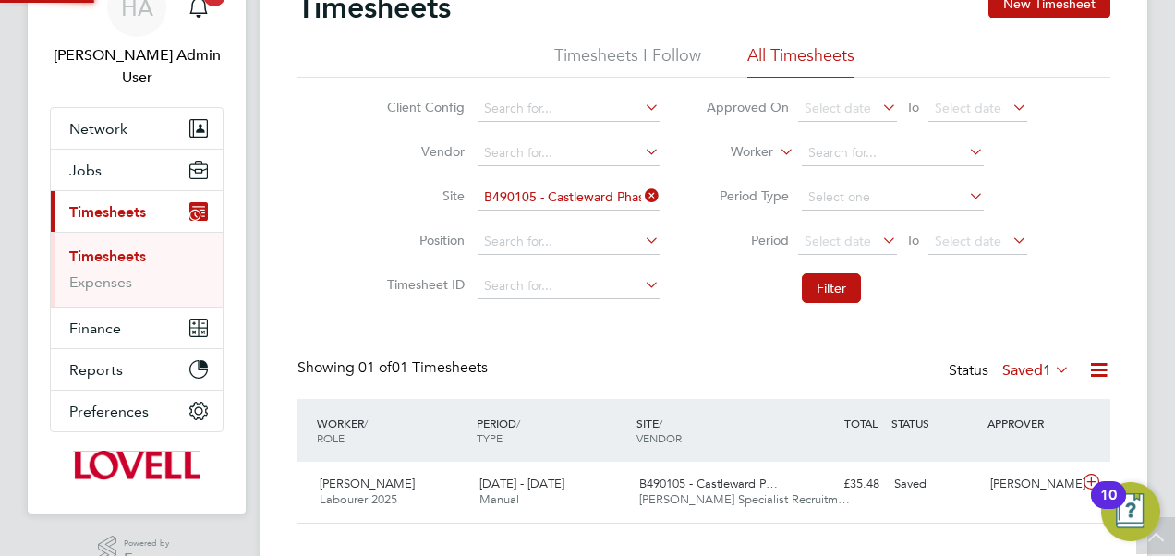
scroll to position [46, 160]
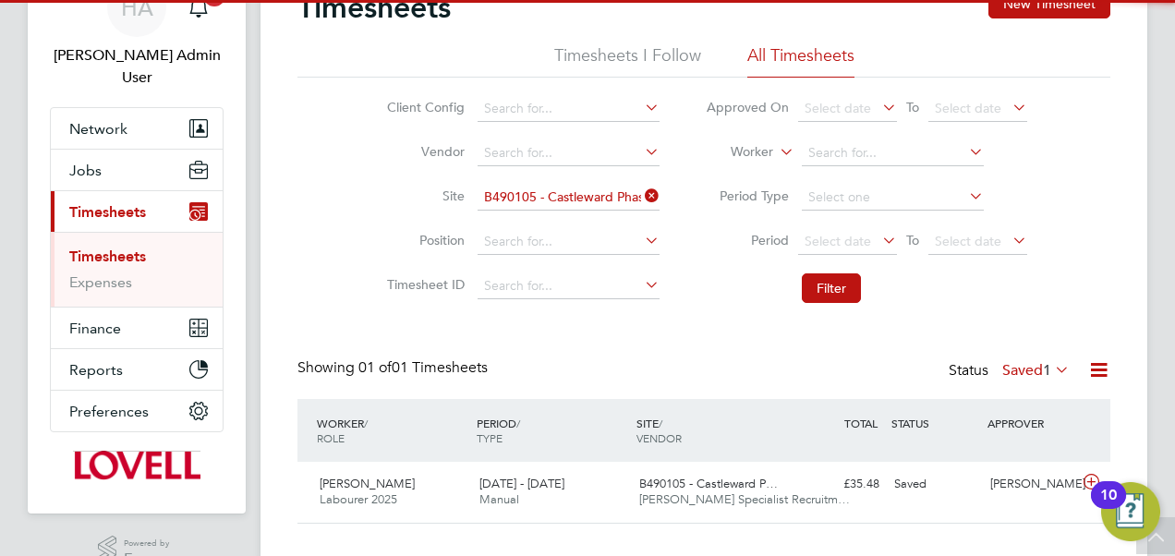
click at [1019, 377] on label "Saved 1" at bounding box center [1035, 370] width 67 height 18
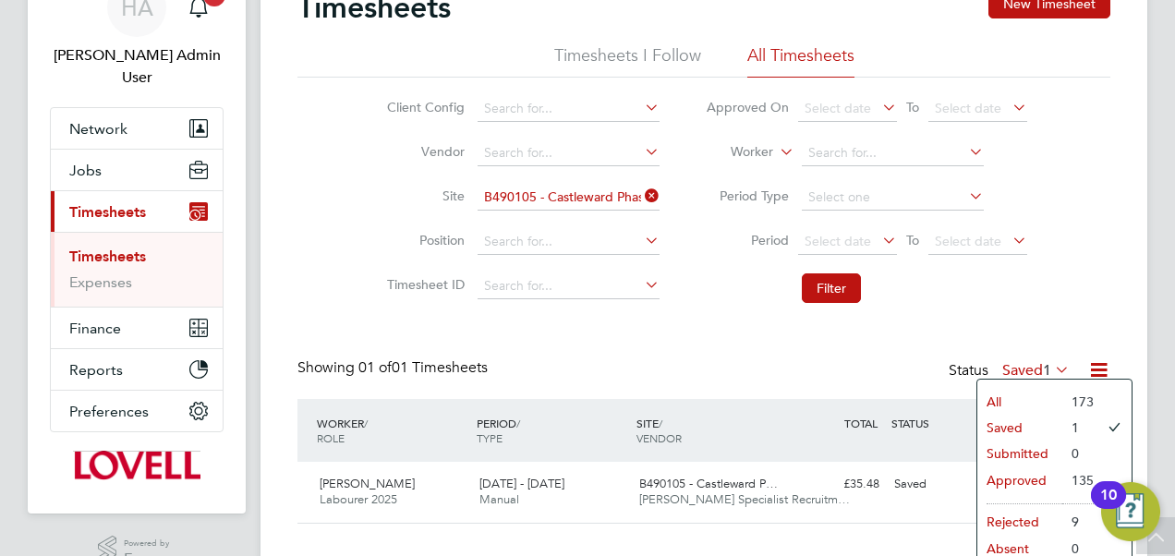
click at [998, 399] on li "All" at bounding box center [1019, 402] width 85 height 26
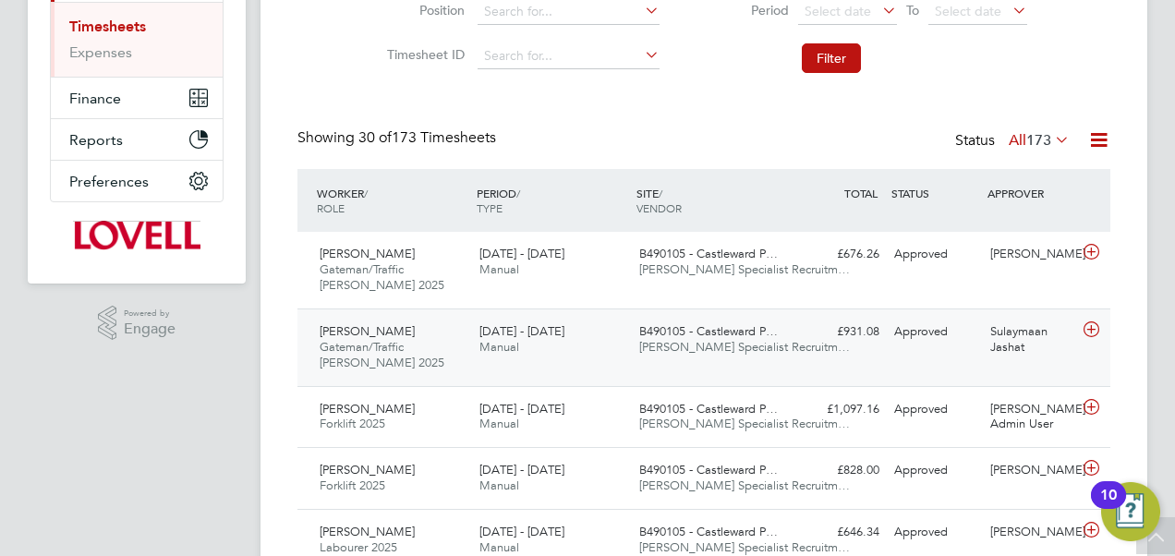
click at [824, 360] on div "Samson Olagunju Gateman/Traffic Marshall 2025 16 - 22 Aug 2025 16 - 22 Aug 2025…" at bounding box center [703, 348] width 813 height 78
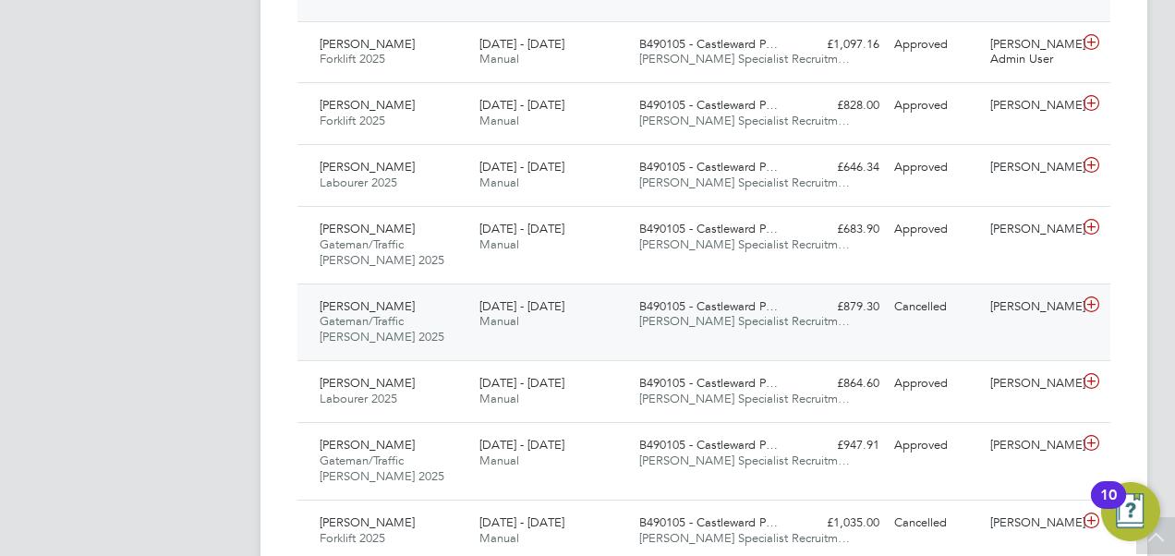
click at [632, 328] on div "B490105 - Castleward P… Hays Specialist Recruitm…" at bounding box center [712, 315] width 160 height 46
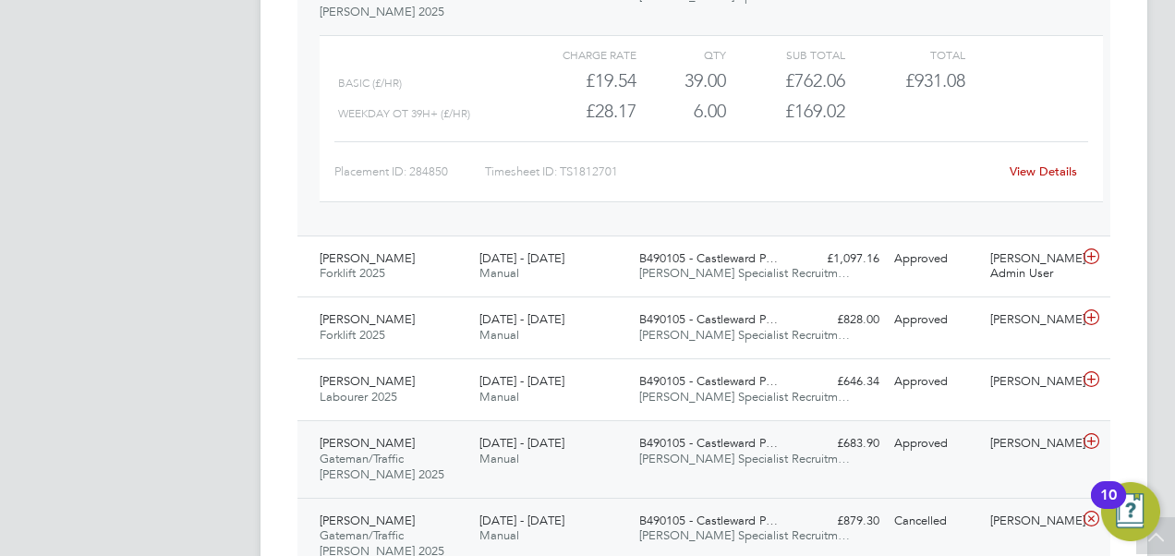
click at [695, 435] on span "B490105 - Castleward P…" at bounding box center [708, 443] width 139 height 16
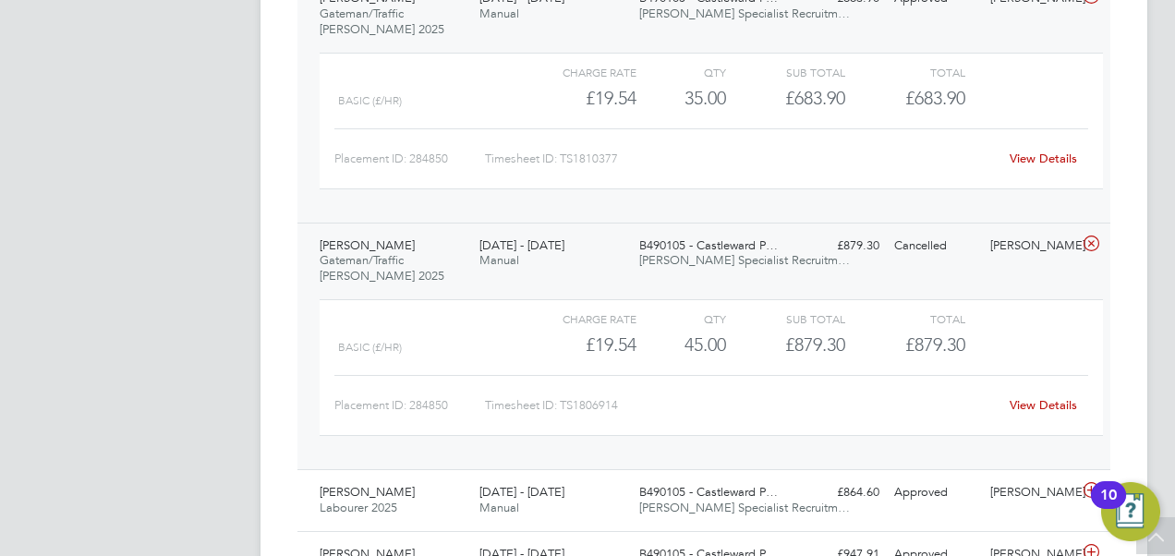
click at [1031, 405] on link "View Details" at bounding box center [1043, 405] width 67 height 16
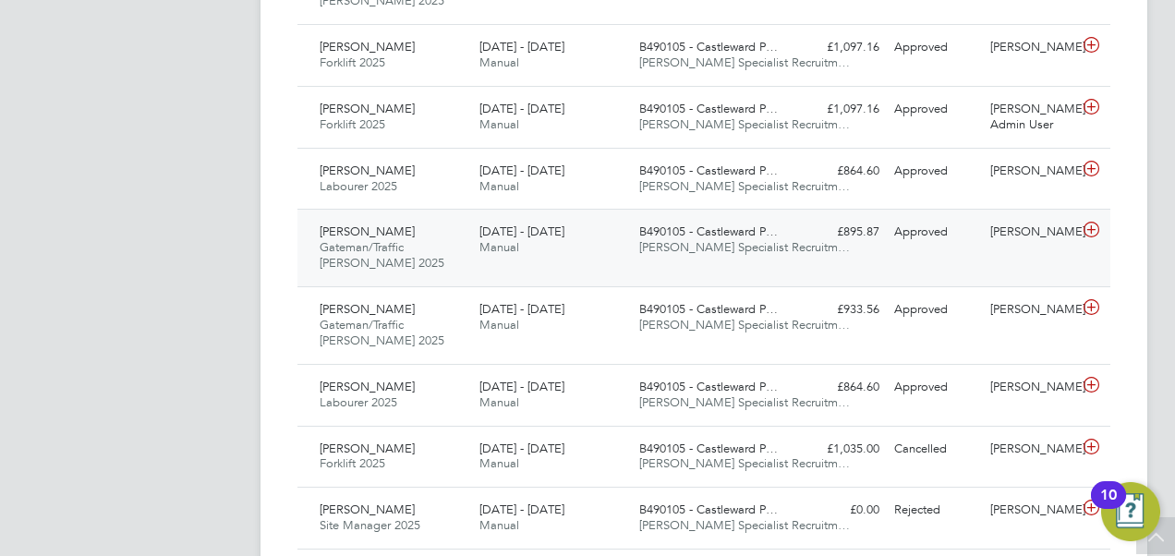
click at [639, 256] on div "B490105 - Castleward P… Hays Specialist Recruitm…" at bounding box center [712, 240] width 160 height 46
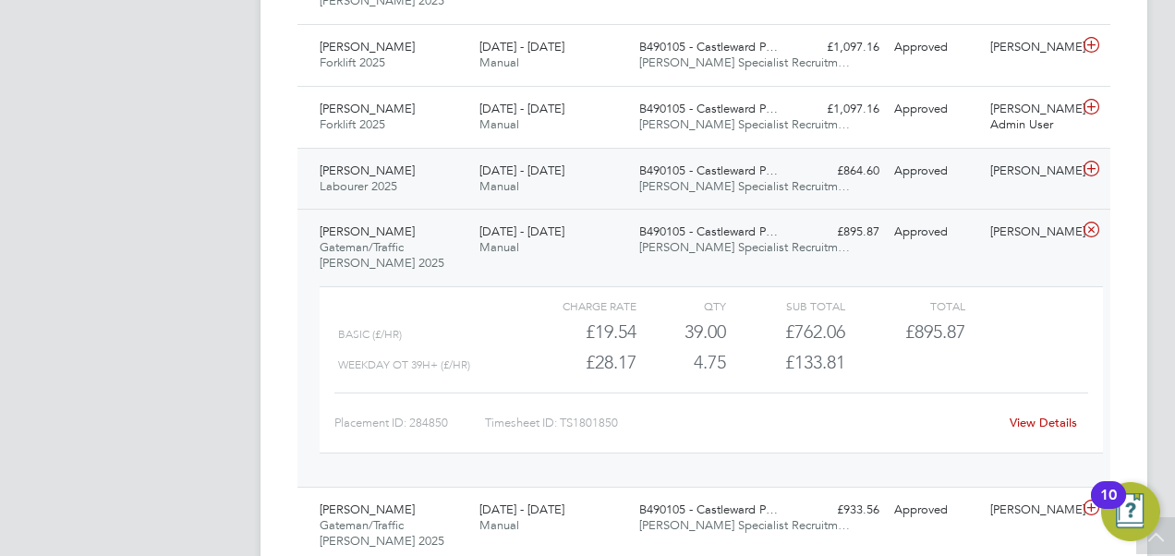
click at [408, 183] on div "Tyrell Frow Labourer 2025 9 - 15 Aug 2025" at bounding box center [392, 179] width 160 height 46
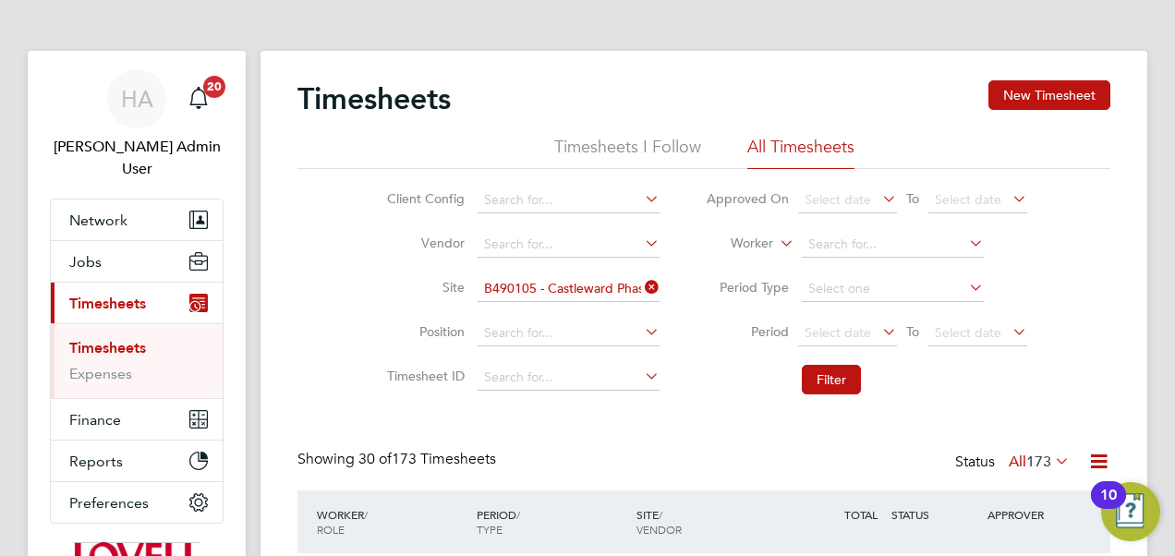
scroll to position [0, 0]
drag, startPoint x: 806, startPoint y: 248, endPoint x: 787, endPoint y: 246, distance: 19.5
click at [776, 246] on icon at bounding box center [776, 239] width 0 height 17
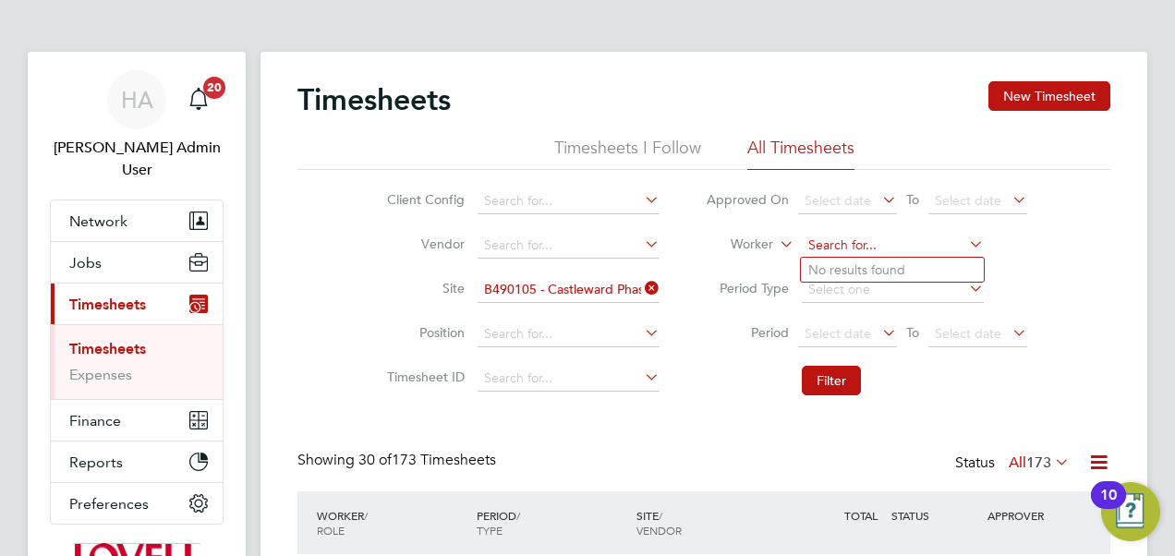
click at [869, 244] on input at bounding box center [893, 246] width 182 height 26
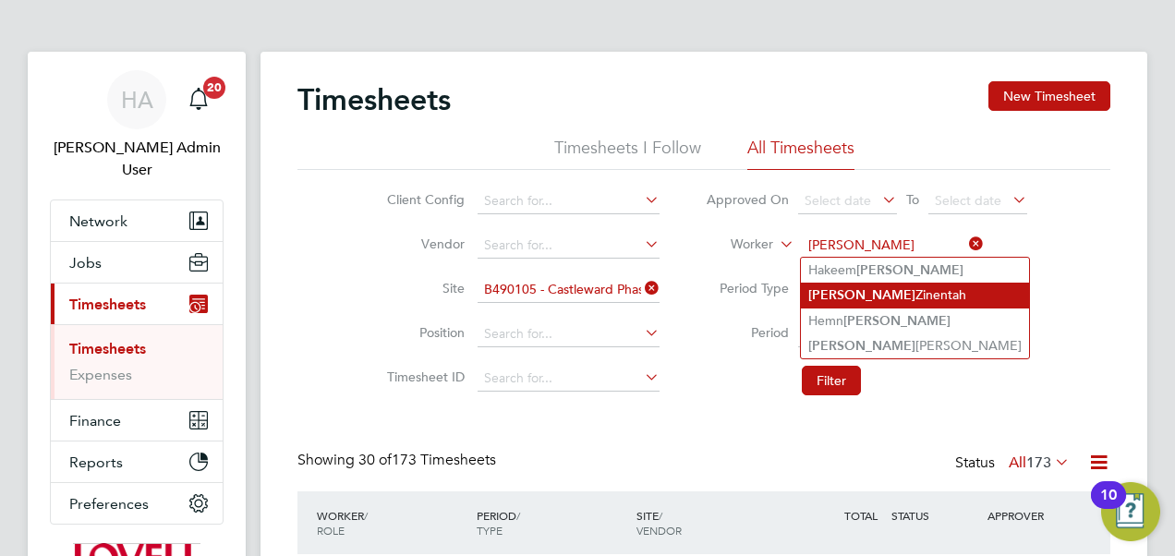
click at [842, 293] on b "Rashid" at bounding box center [861, 295] width 107 height 16
type input "Rashid Zinentah"
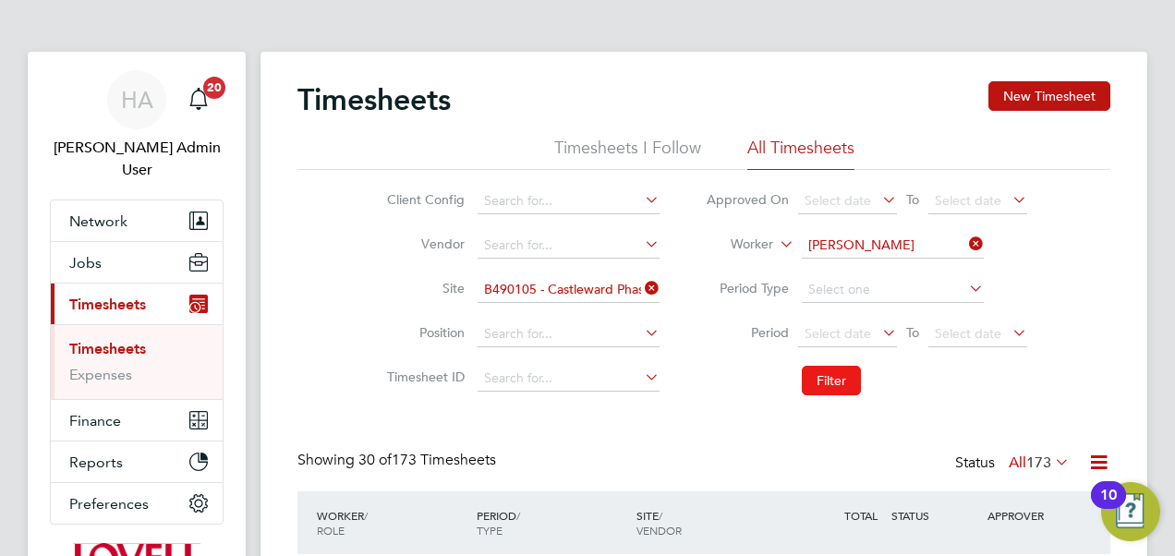
click at [828, 381] on button "Filter" at bounding box center [831, 381] width 59 height 30
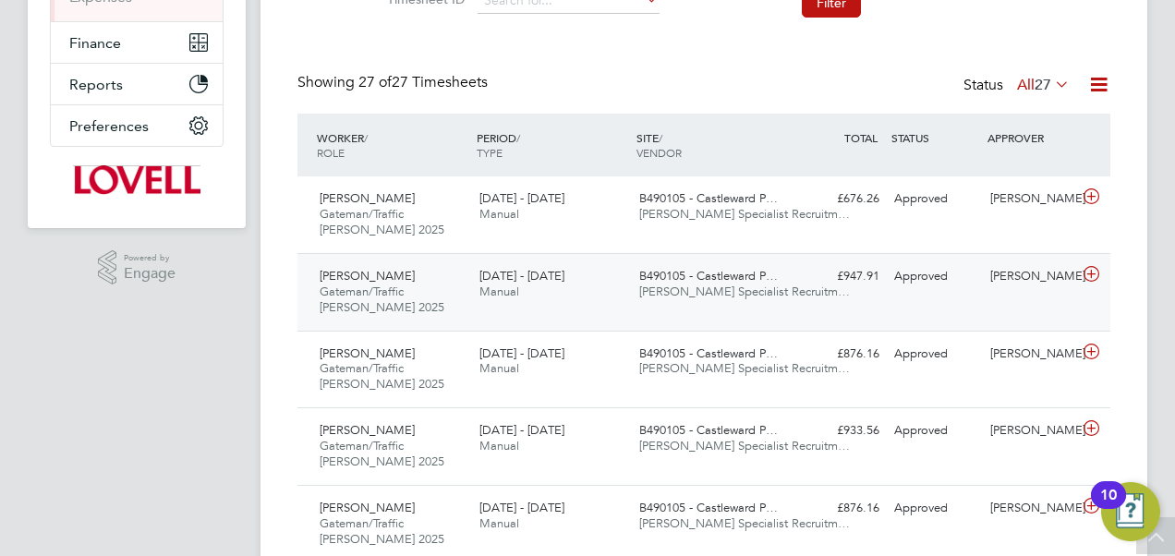
click at [753, 281] on span "B490105 - Castleward P…" at bounding box center [708, 276] width 139 height 16
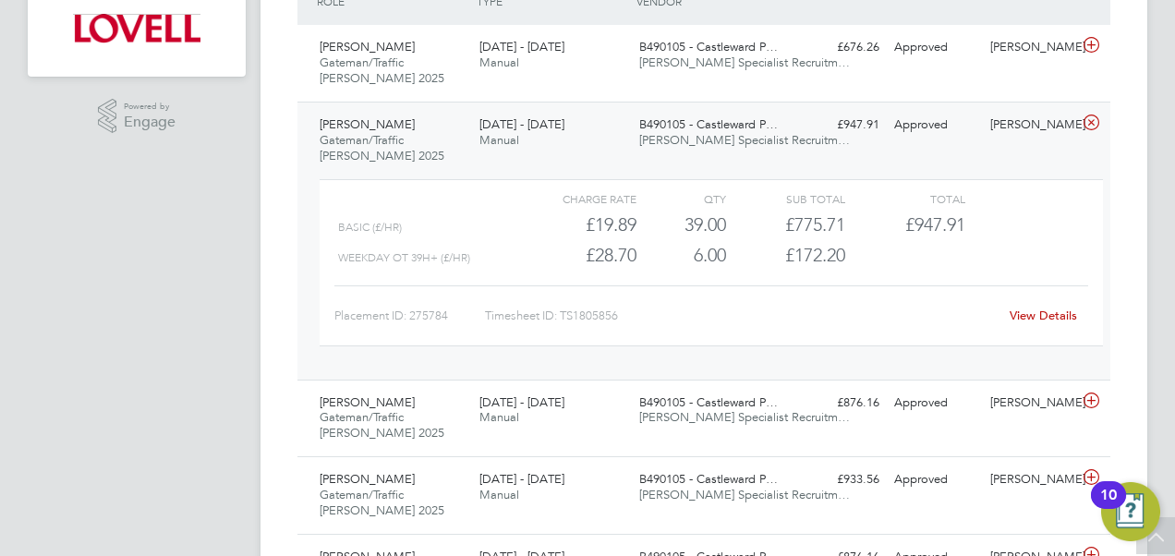
click at [717, 380] on div "Rashid Zinentah Gateman/Traffic Marshall 2025 9 - 15 Aug 2025 9 - 15 Aug 2025 M…" at bounding box center [703, 419] width 813 height 78
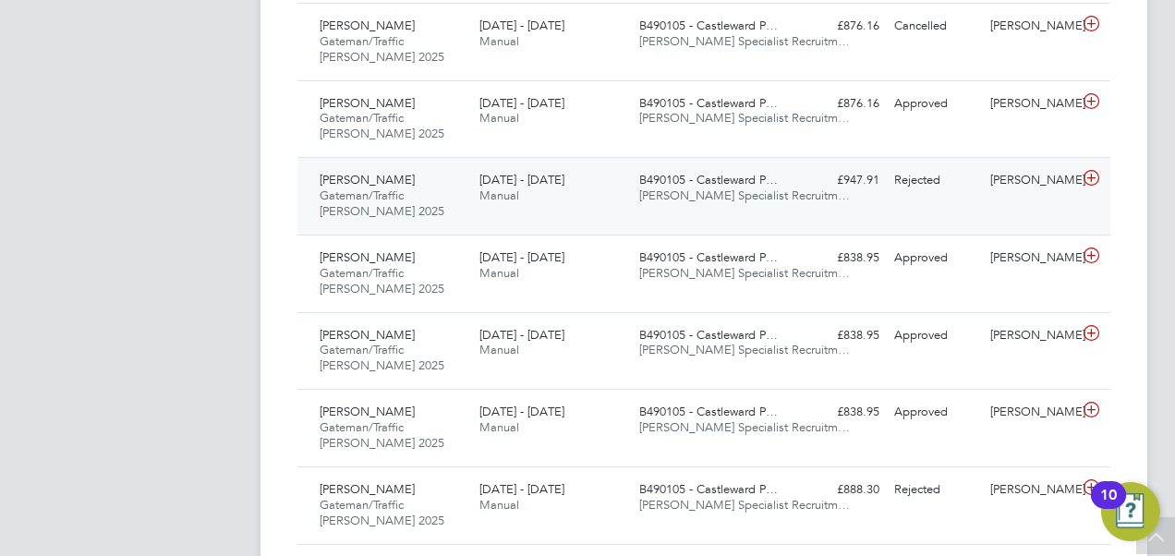
scroll to position [1711, 0]
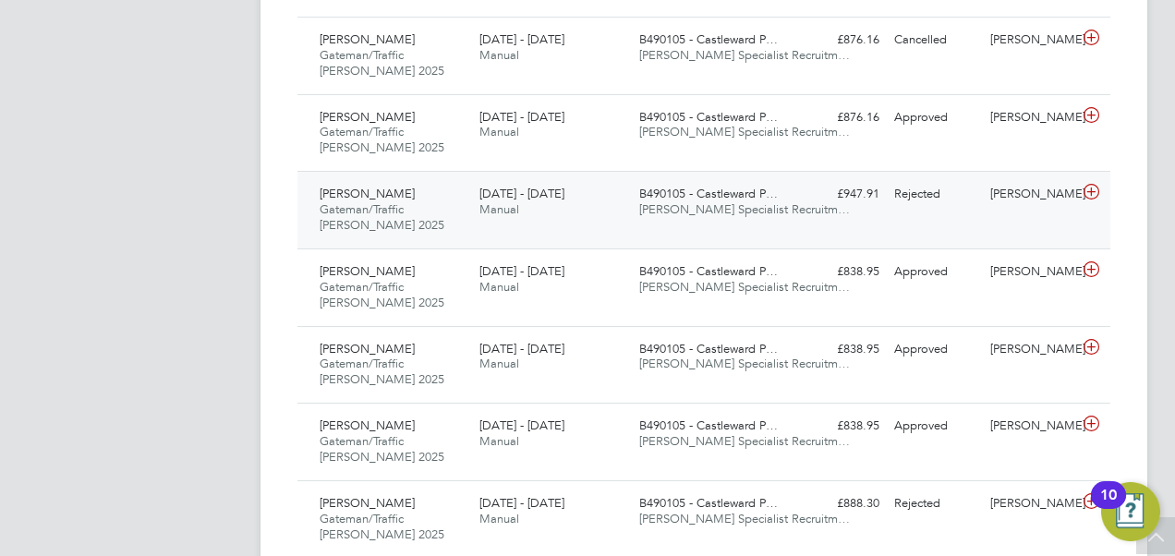
click at [695, 189] on span "B490105 - Castleward P…" at bounding box center [708, 194] width 139 height 16
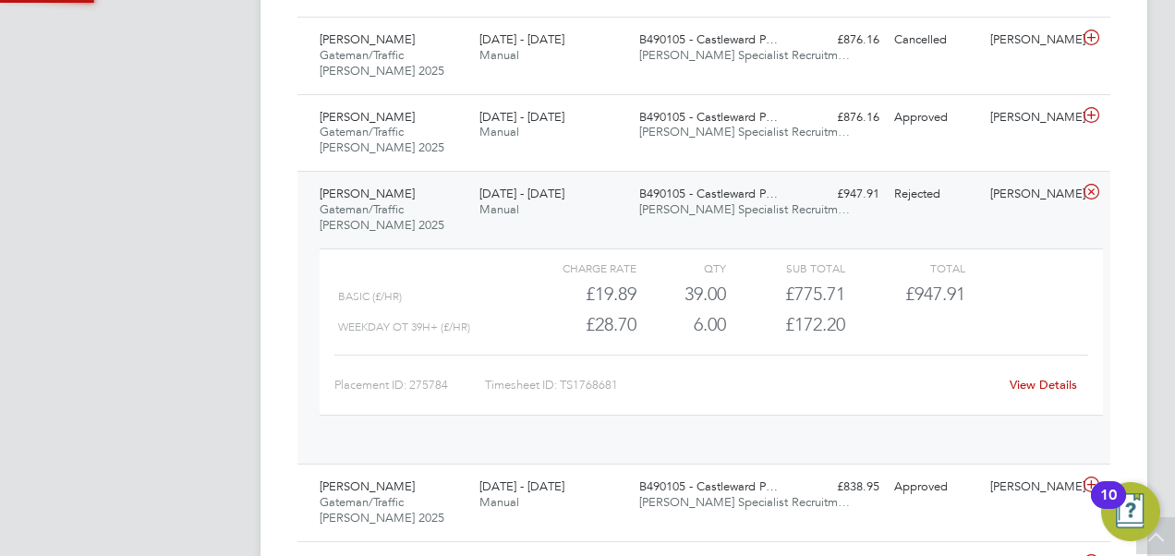
scroll to position [31, 180]
click at [695, 189] on span "B490105 - Castleward P…" at bounding box center [708, 194] width 139 height 16
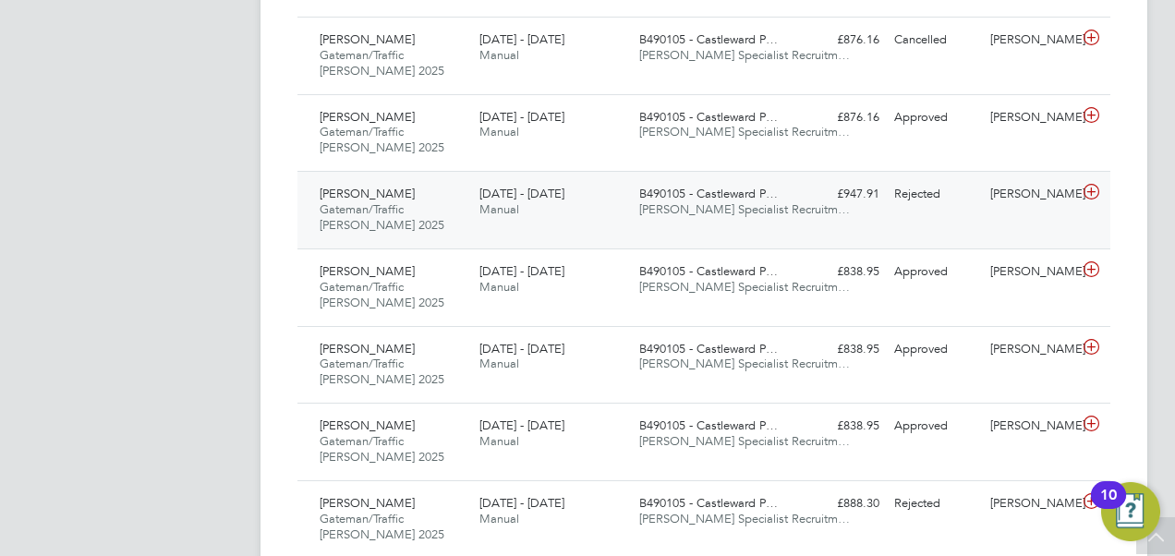
click at [695, 189] on span "B490105 - Castleward P…" at bounding box center [708, 194] width 139 height 16
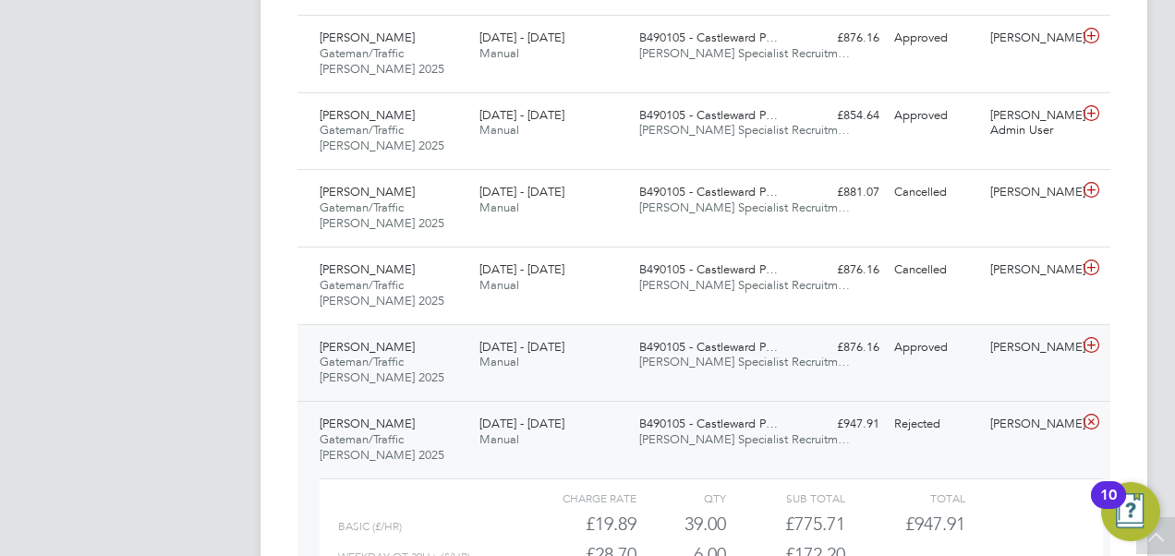
scroll to position [1475, 0]
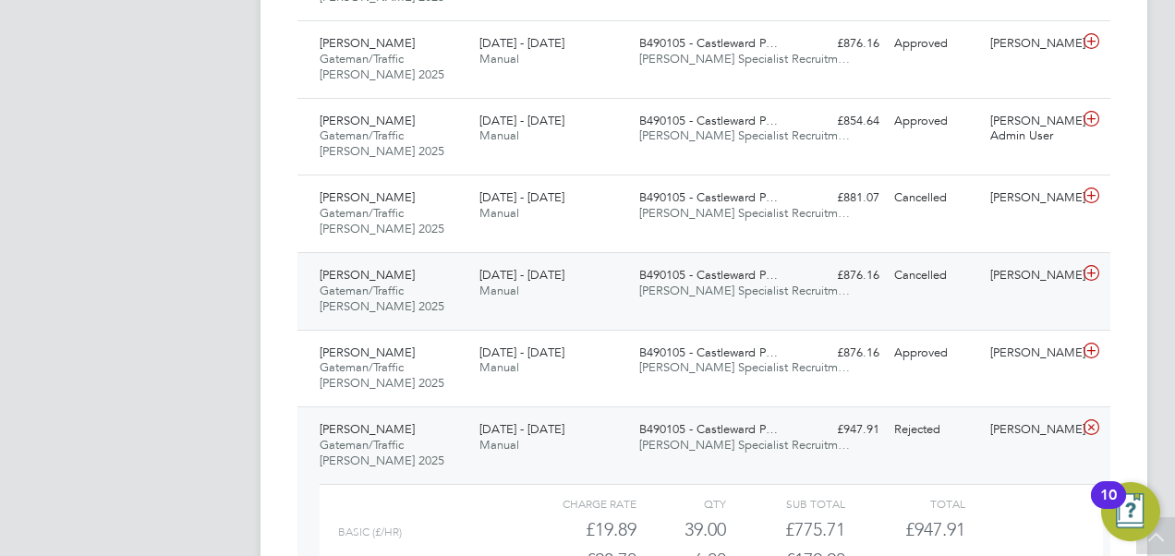
click at [794, 286] on div "Rashid Zinentah Gateman/Traffic Marshall 2025 28 Jun - 4 Jul 2025 28 Jun - 4 Ju…" at bounding box center [703, 291] width 813 height 78
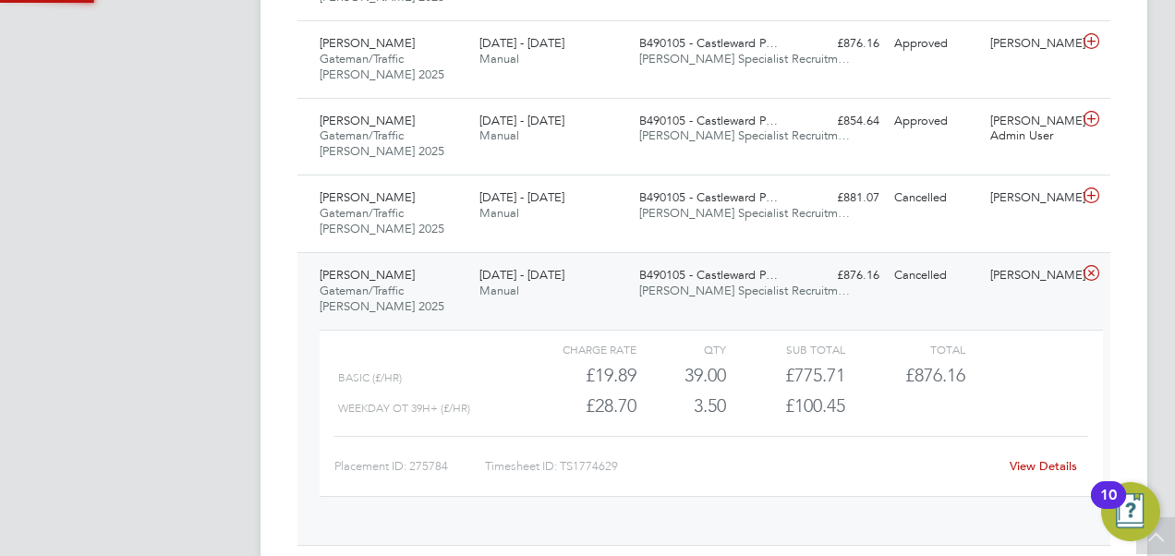
scroll to position [31, 180]
click at [748, 200] on span "B490105 - Castleward P…" at bounding box center [708, 197] width 139 height 16
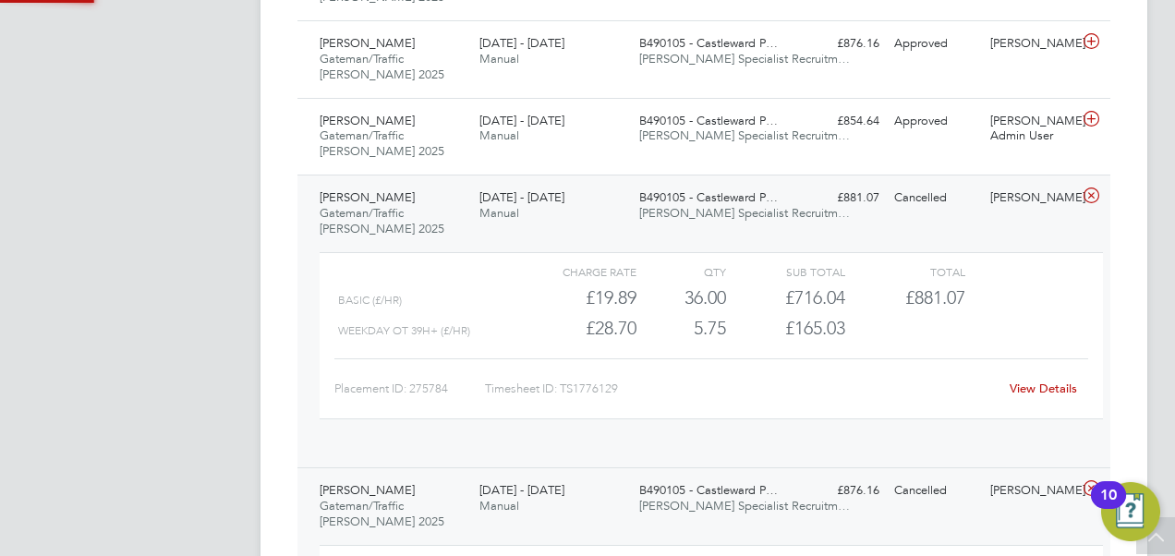
click at [748, 200] on span "B490105 - Castleward P…" at bounding box center [708, 197] width 139 height 16
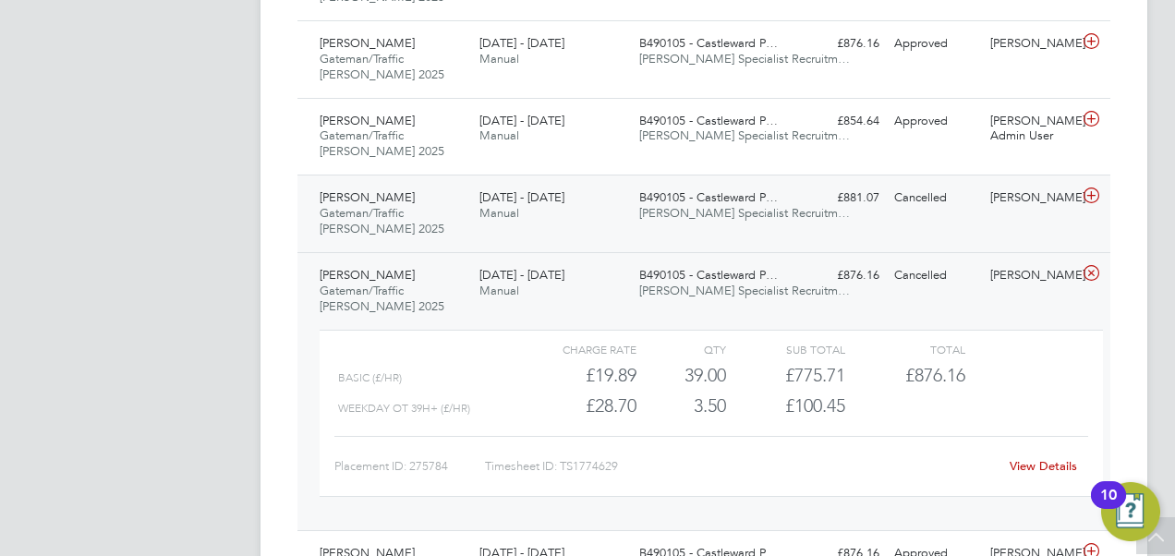
click at [748, 200] on span "B490105 - Castleward P…" at bounding box center [708, 197] width 139 height 16
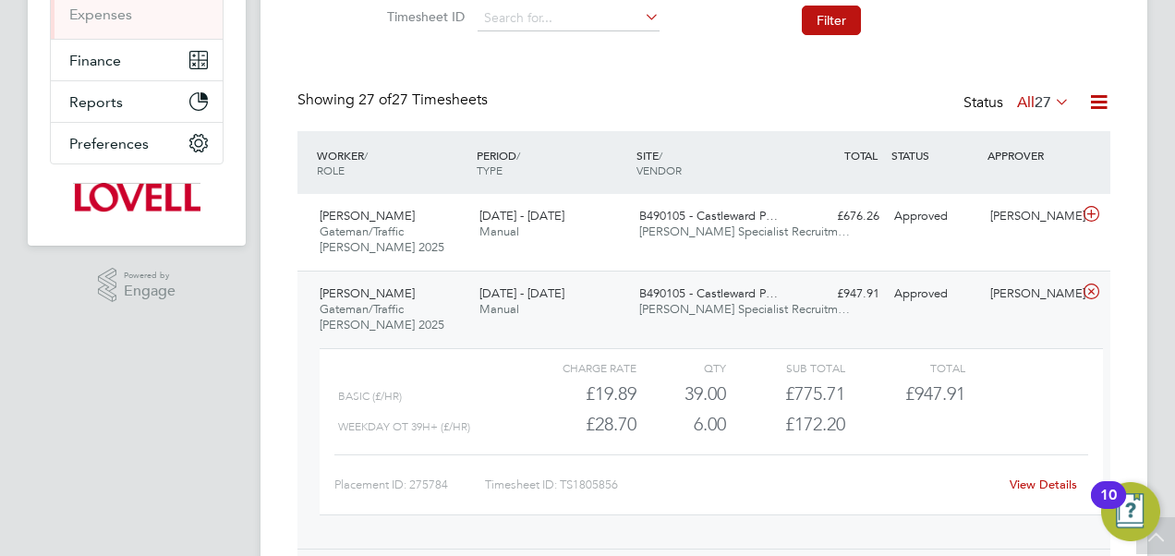
click at [1020, 99] on label "All 27" at bounding box center [1043, 102] width 53 height 18
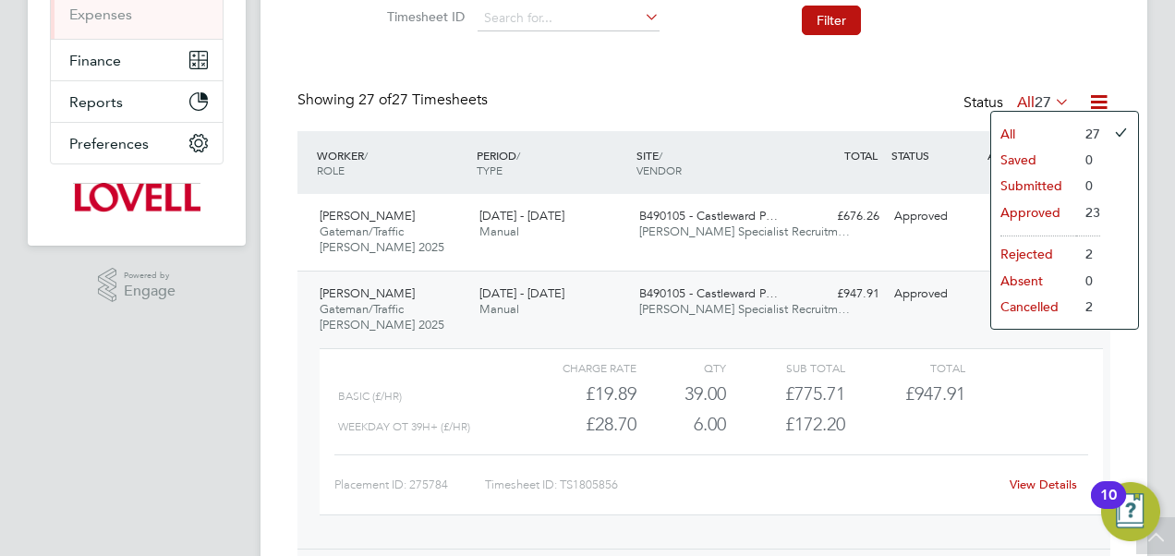
click at [1047, 297] on li "Cancelled" at bounding box center [1033, 307] width 85 height 26
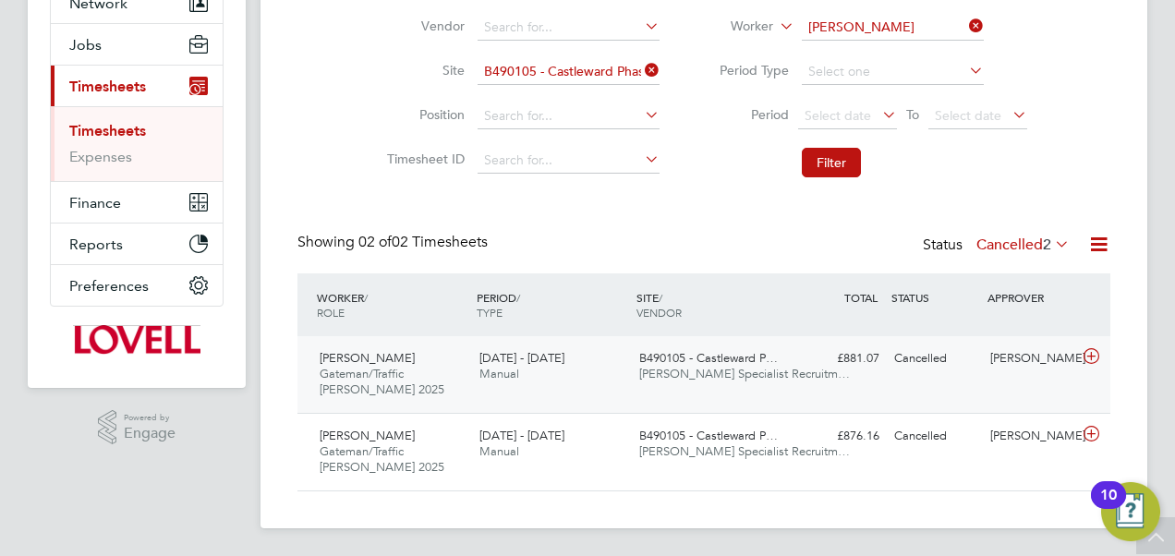
click at [780, 386] on div "B490105 - Castleward P… Hays Specialist Recruitm…" at bounding box center [712, 367] width 160 height 46
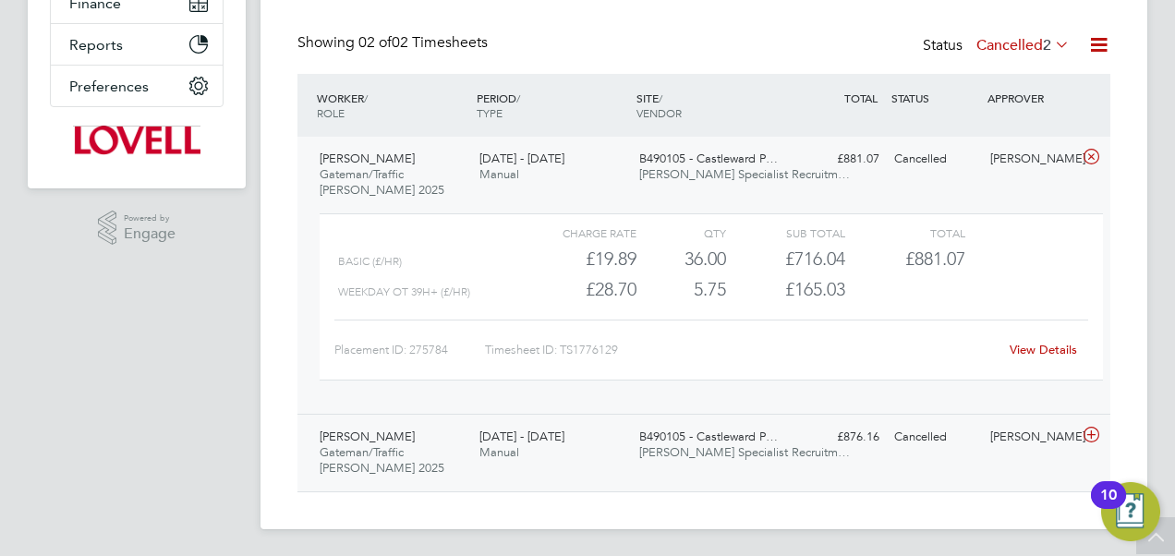
click at [759, 416] on div "Rashid Zinentah Gateman/Traffic Marshall 2025 28 Jun - 4 Jul 2025 28 Jun - 4 Ju…" at bounding box center [703, 453] width 813 height 78
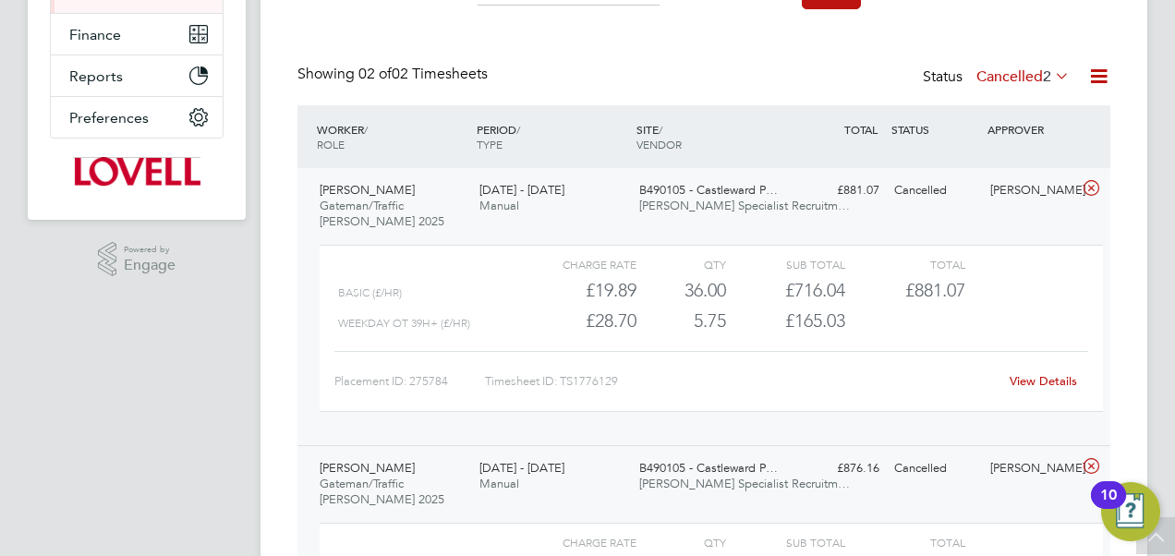
scroll to position [116, 0]
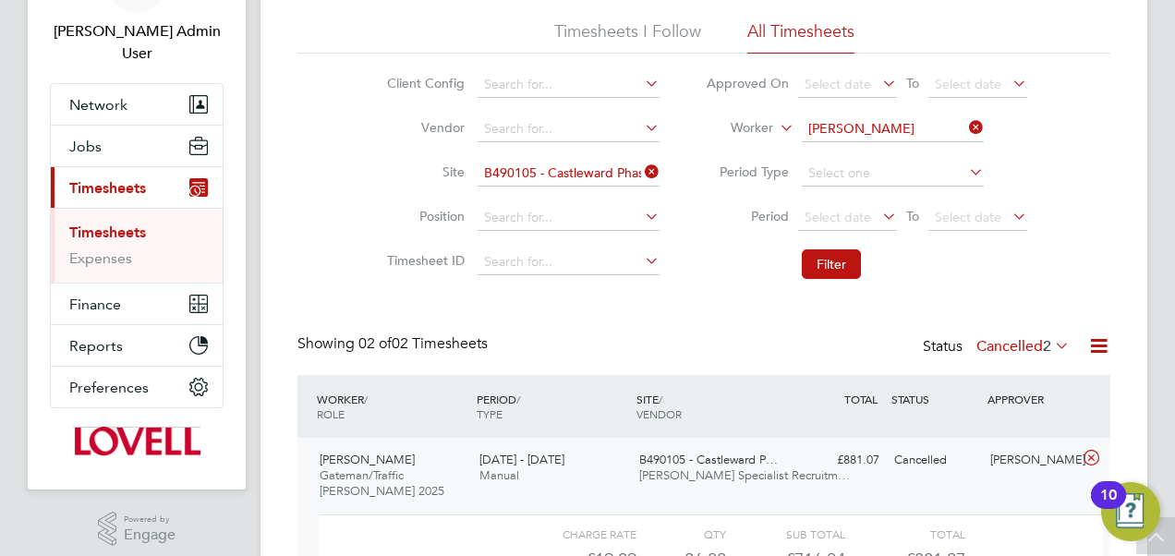
click at [641, 167] on icon at bounding box center [641, 172] width 0 height 26
click at [965, 124] on icon at bounding box center [965, 128] width 0 height 26
click at [907, 130] on input at bounding box center [893, 129] width 182 height 26
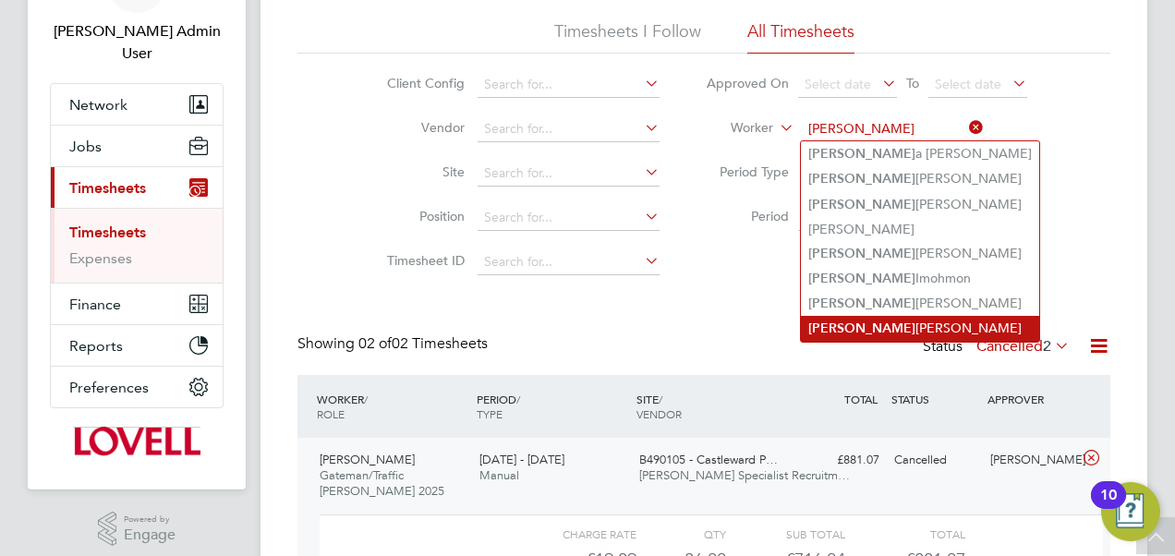
click at [837, 327] on li "Eric Barton" at bounding box center [920, 328] width 238 height 25
type input "Eric Barton"
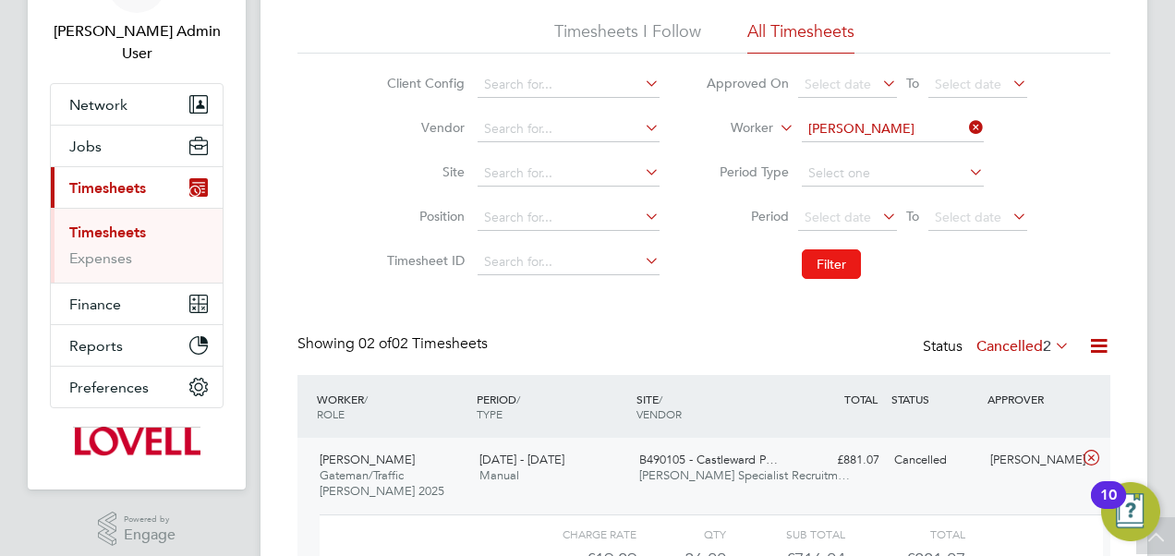
click at [834, 264] on button "Filter" at bounding box center [831, 264] width 59 height 30
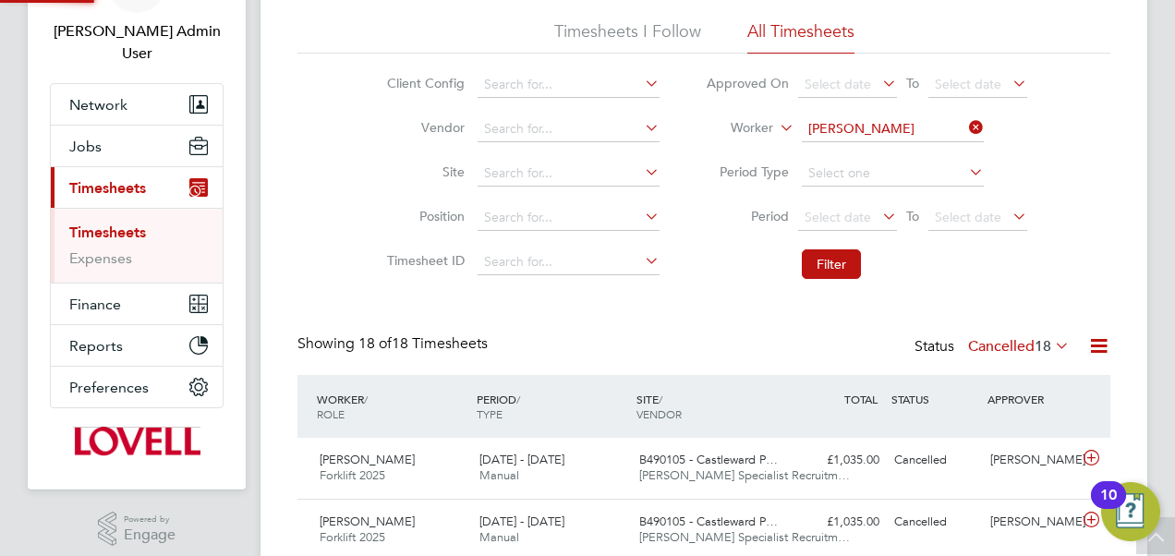
scroll to position [46, 160]
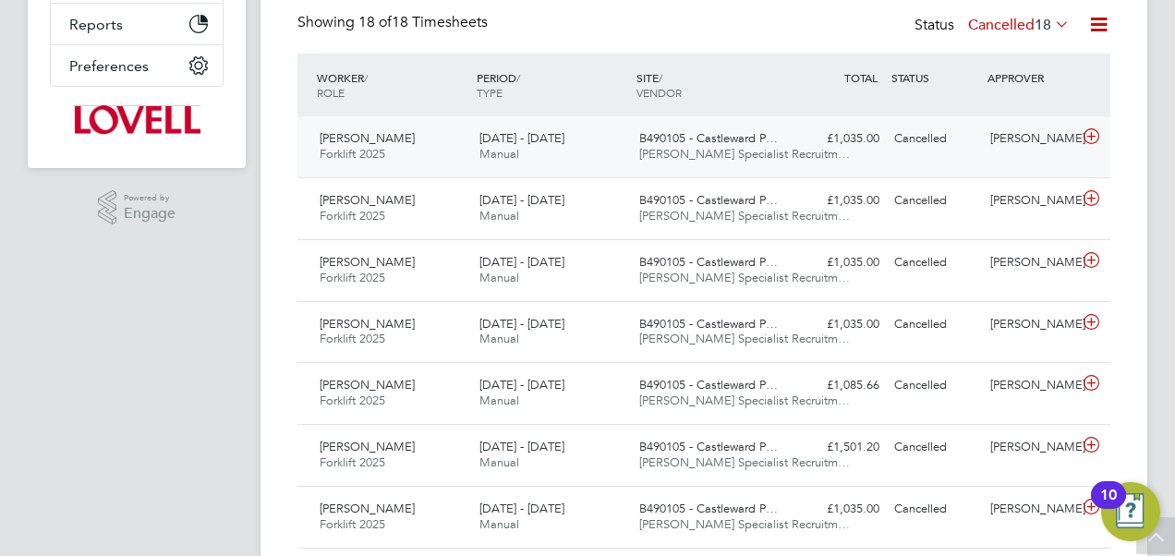
click at [727, 146] on span "Hays Specialist Recruitm…" at bounding box center [744, 154] width 211 height 16
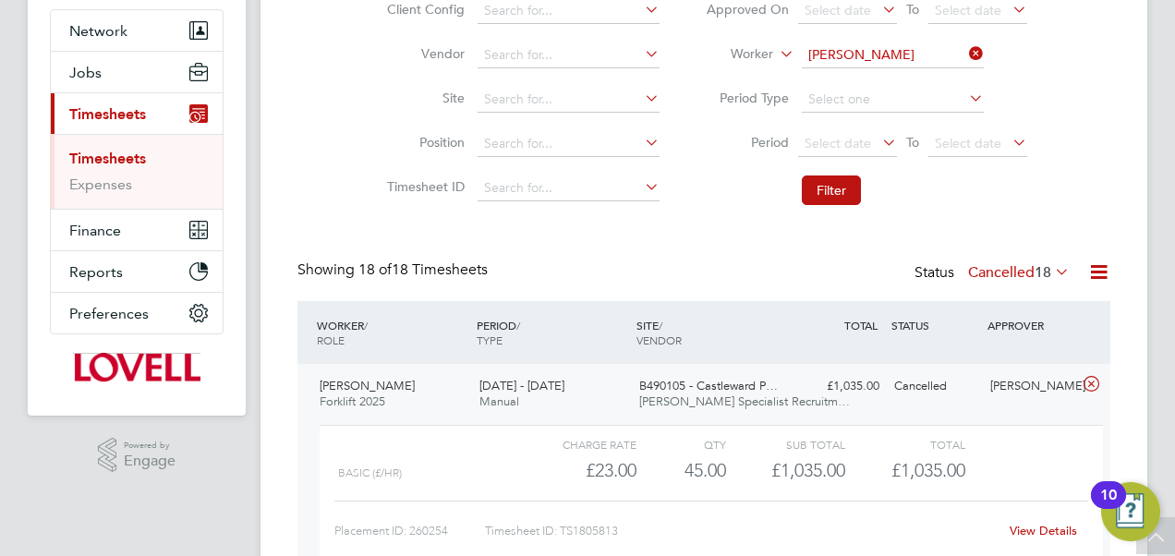
click at [1008, 268] on label "Cancelled 18" at bounding box center [1019, 272] width 102 height 18
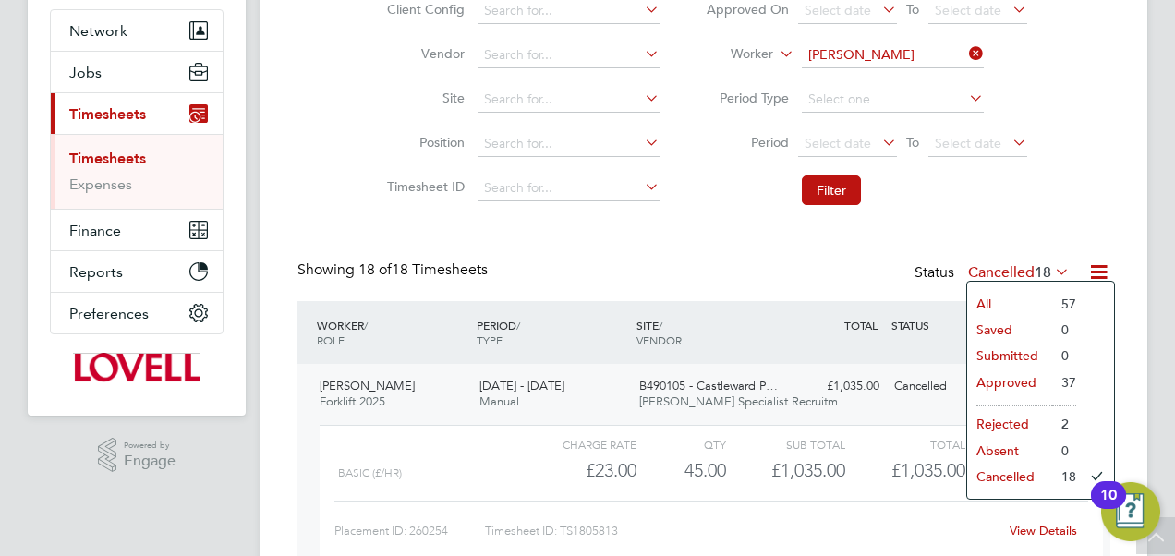
click at [1001, 307] on li "All" at bounding box center [1009, 304] width 85 height 26
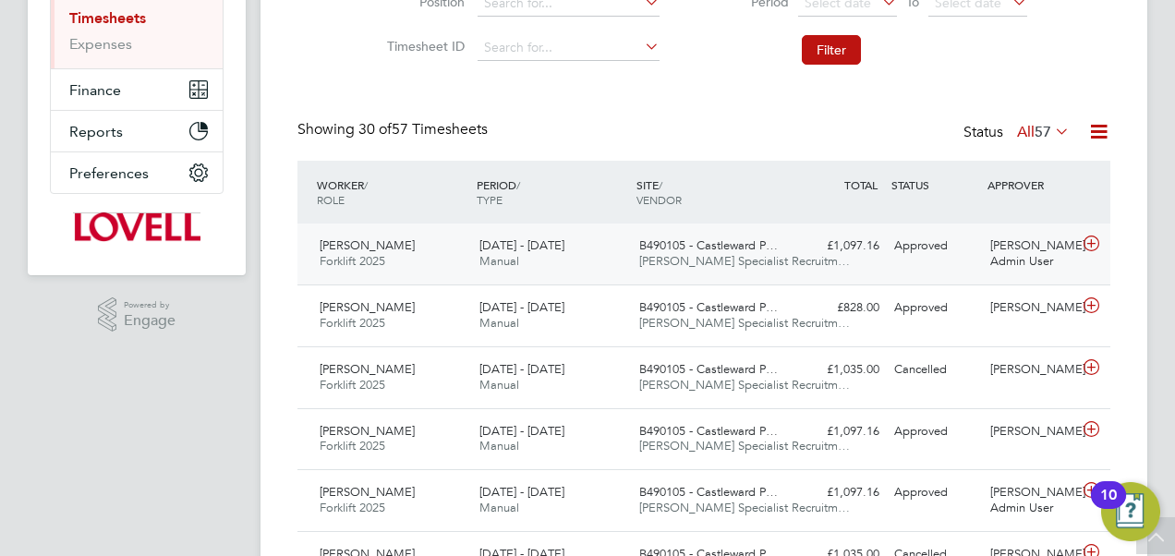
click at [715, 246] on span "B490105 - Castleward P…" at bounding box center [708, 245] width 139 height 16
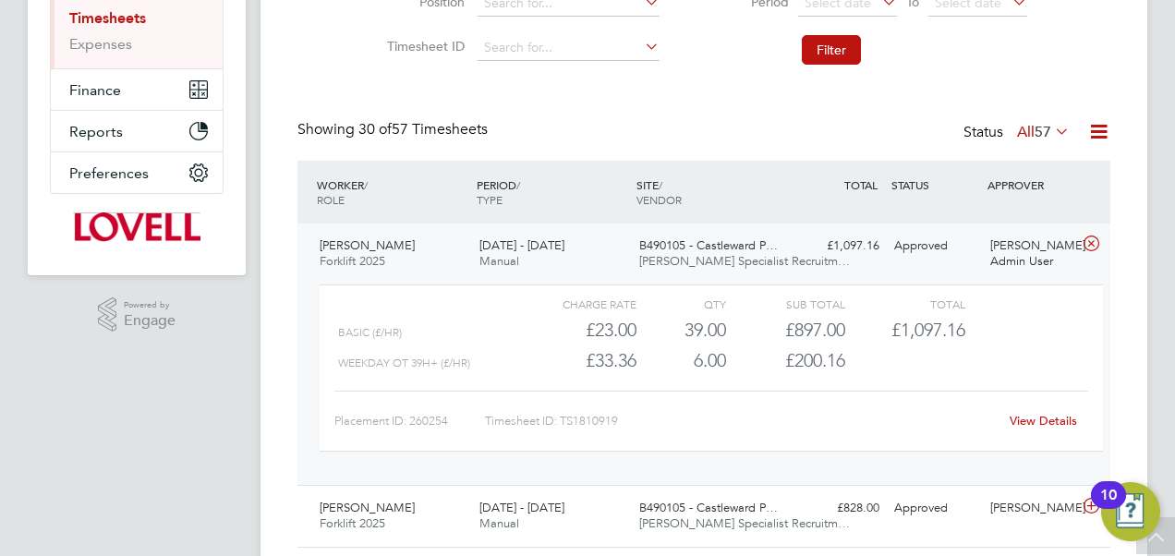
scroll to position [205, 0]
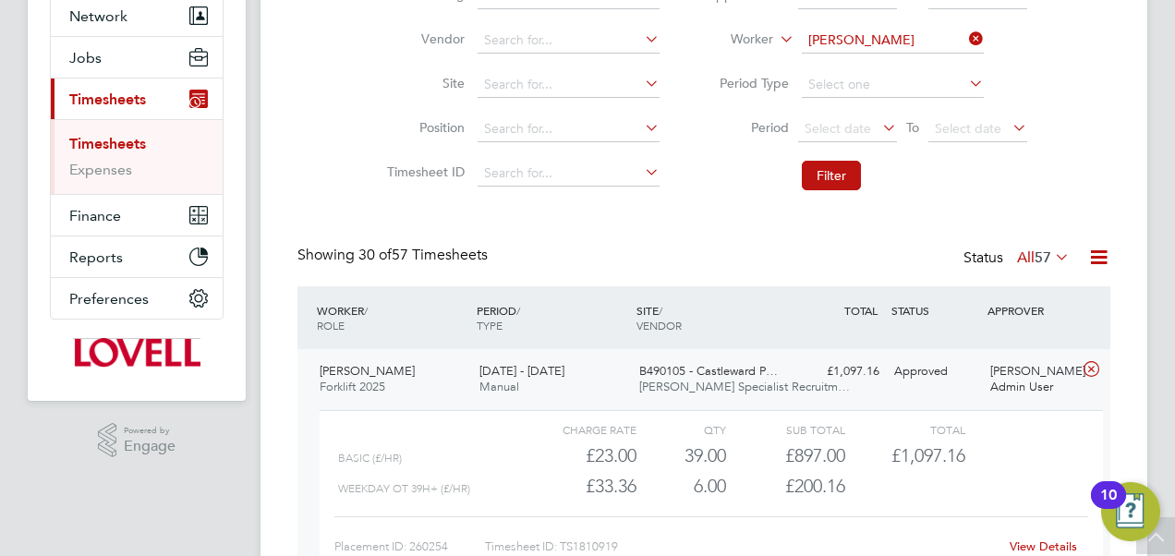
click at [965, 36] on icon at bounding box center [965, 39] width 0 height 26
click at [896, 41] on input at bounding box center [893, 41] width 182 height 26
click at [877, 50] on input "tyrell f" at bounding box center [893, 41] width 182 height 26
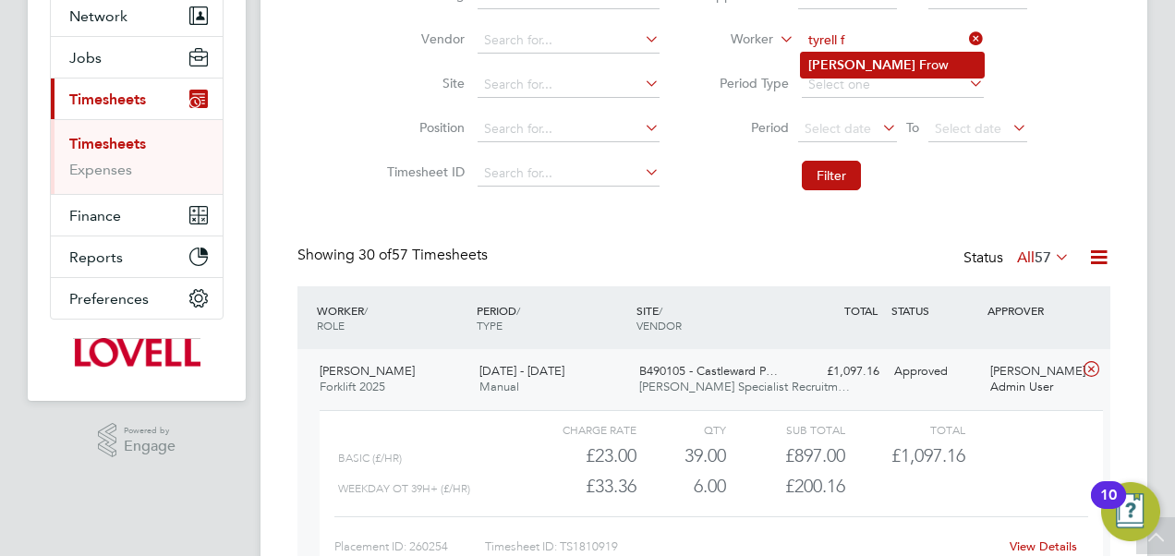
click at [832, 67] on b "Tyrell" at bounding box center [861, 65] width 107 height 16
type input "Tyrell Frow"
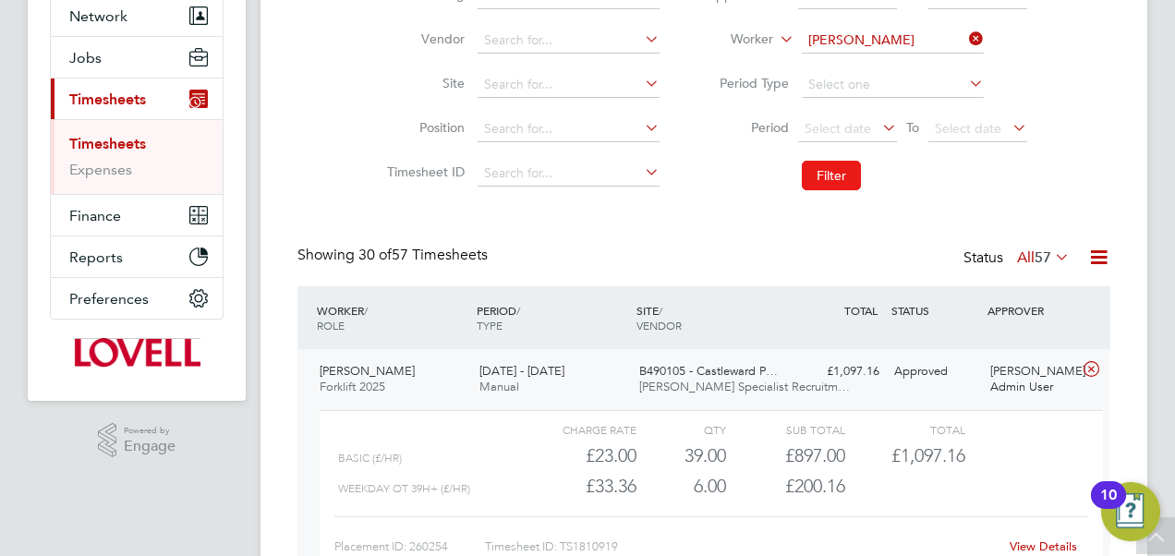
click at [834, 181] on button "Filter" at bounding box center [831, 176] width 59 height 30
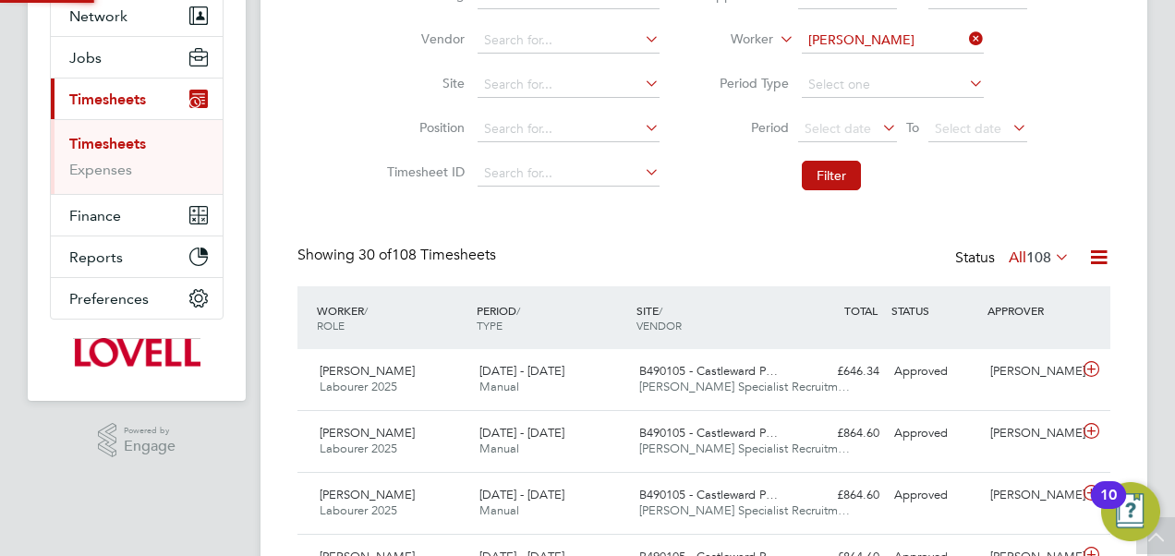
scroll to position [9, 9]
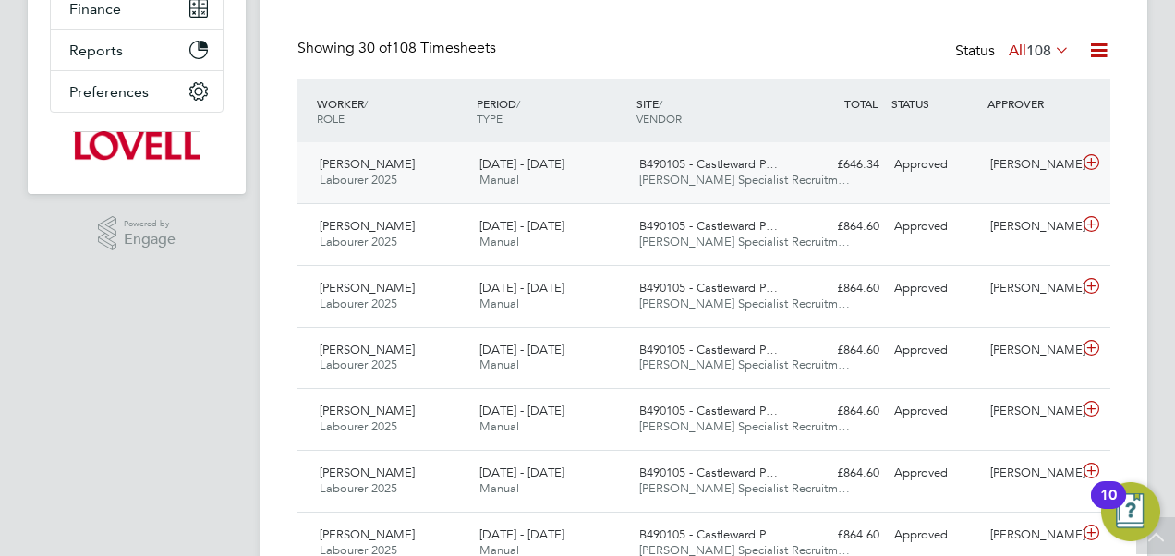
click at [704, 181] on span "Hays Specialist Recruitm…" at bounding box center [744, 180] width 211 height 16
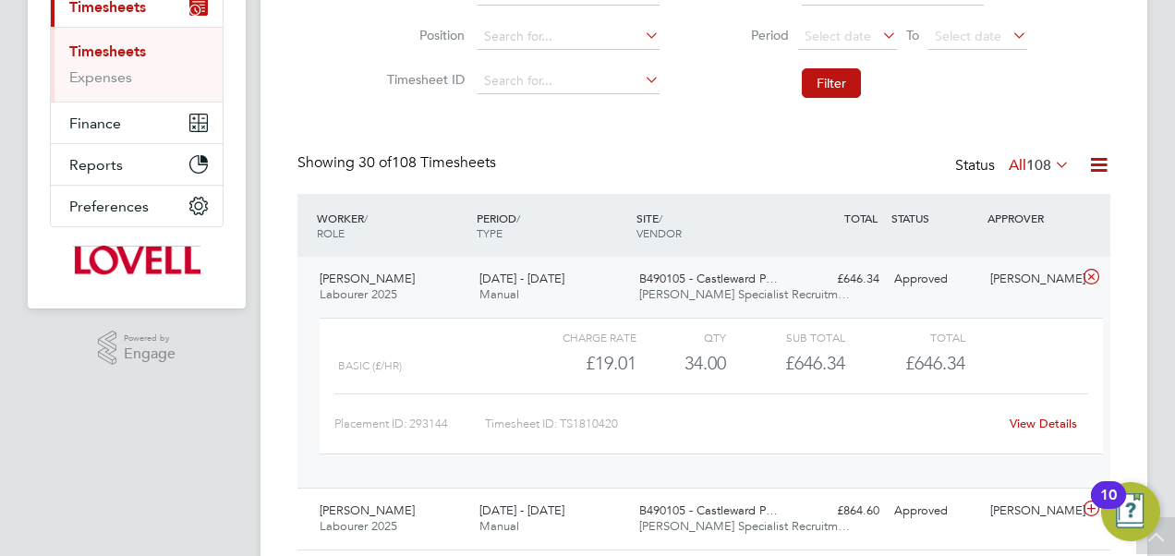
click at [1012, 161] on label "All 108" at bounding box center [1039, 165] width 61 height 18
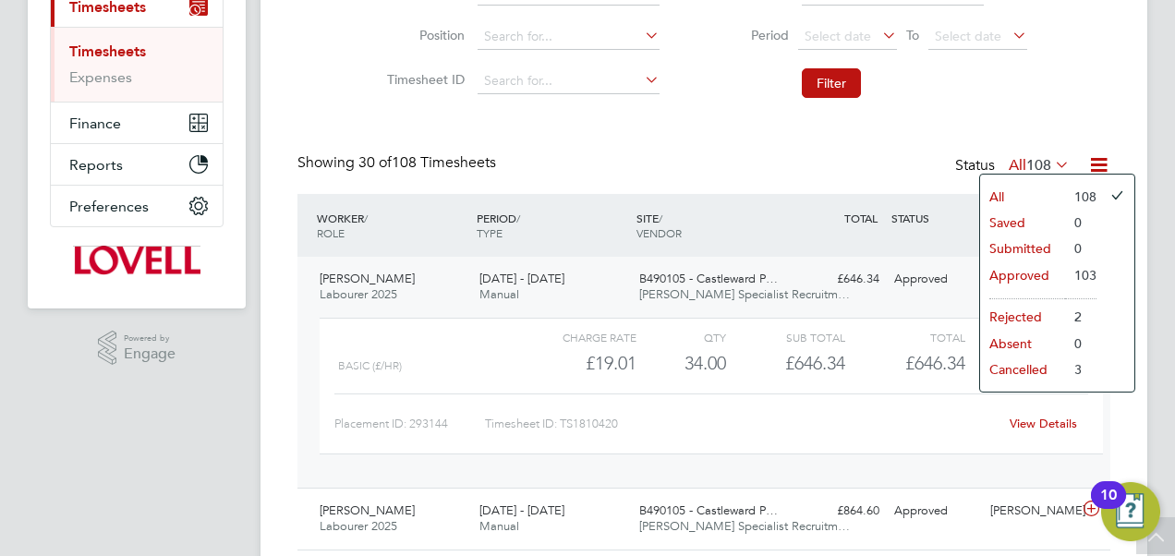
click at [1026, 362] on li "Cancelled" at bounding box center [1022, 370] width 85 height 26
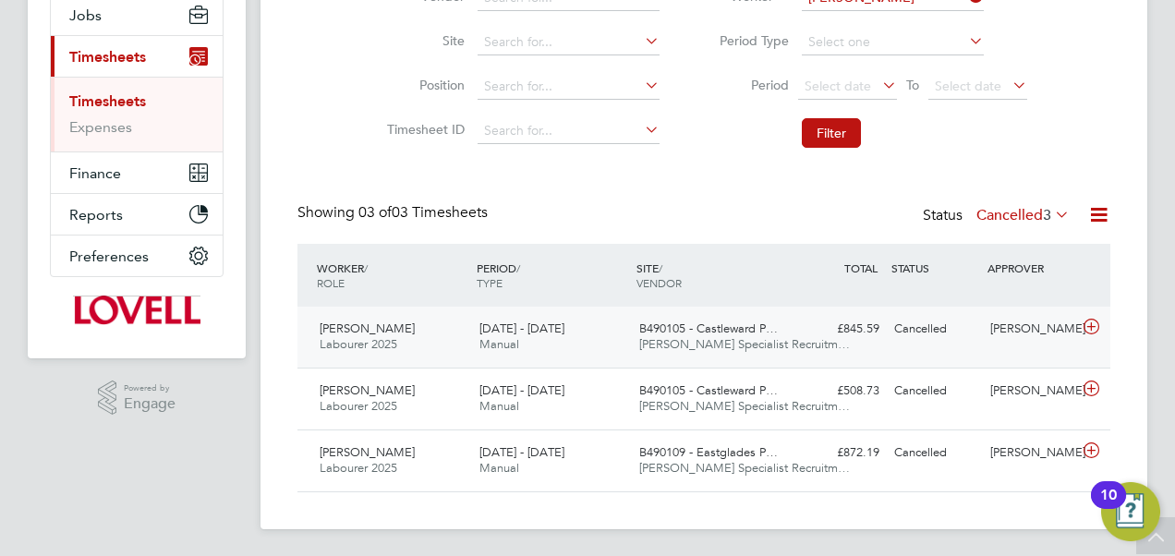
click at [582, 333] on div "14 - 20 Jun 2025 Manual" at bounding box center [552, 337] width 160 height 46
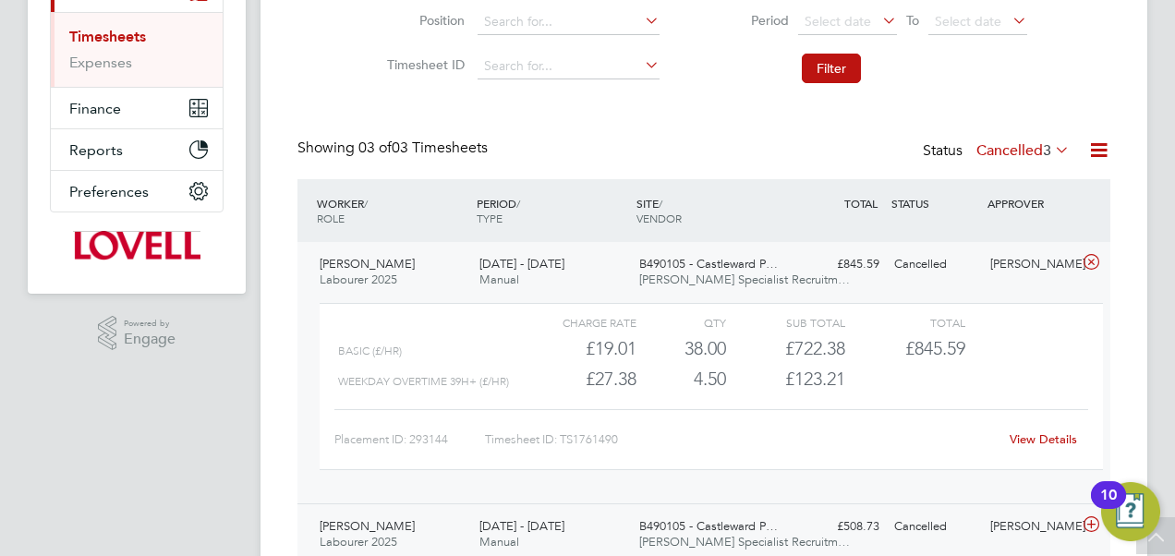
click at [477, 555] on html "HA Hays Admin User Notifications 20 Applications: Network Team Members Business…" at bounding box center [587, 191] width 1175 height 1007
click at [590, 384] on div "£27.38" at bounding box center [576, 379] width 119 height 30
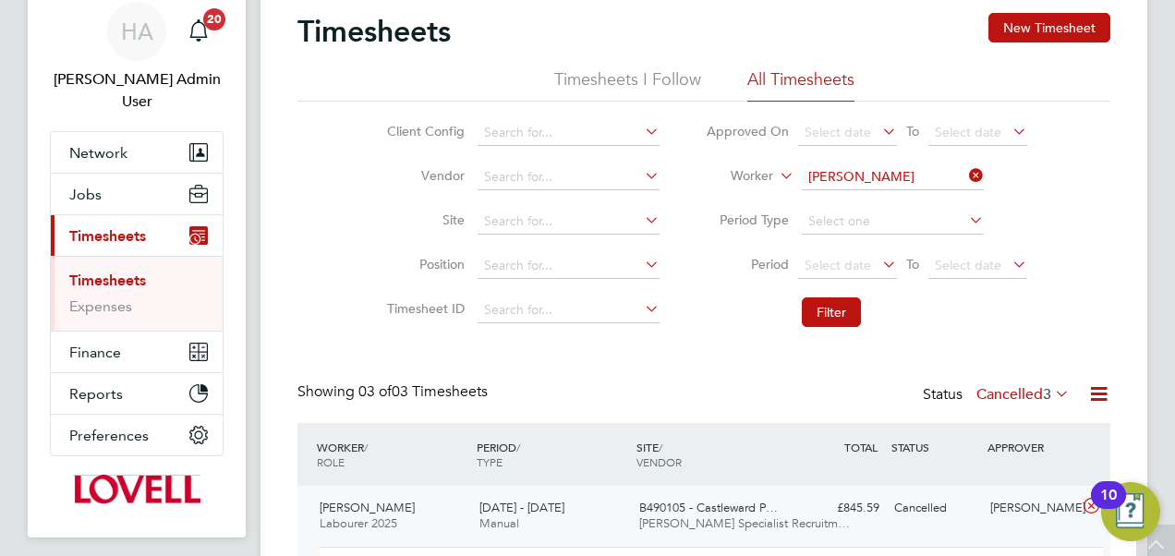
scroll to position [55, 0]
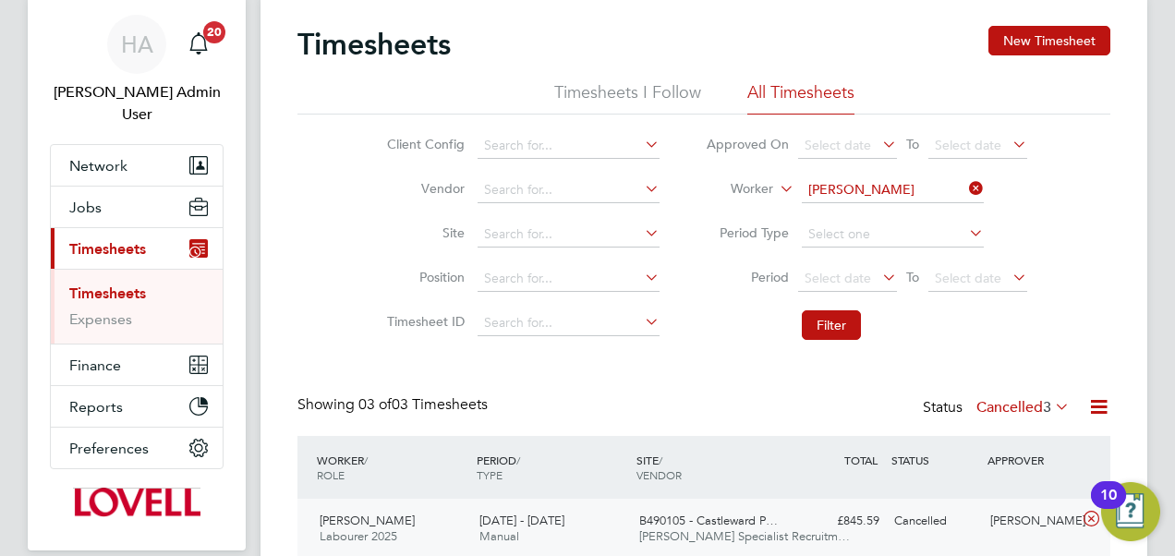
click at [965, 187] on icon at bounding box center [965, 189] width 0 height 26
click at [909, 187] on input at bounding box center [893, 190] width 182 height 26
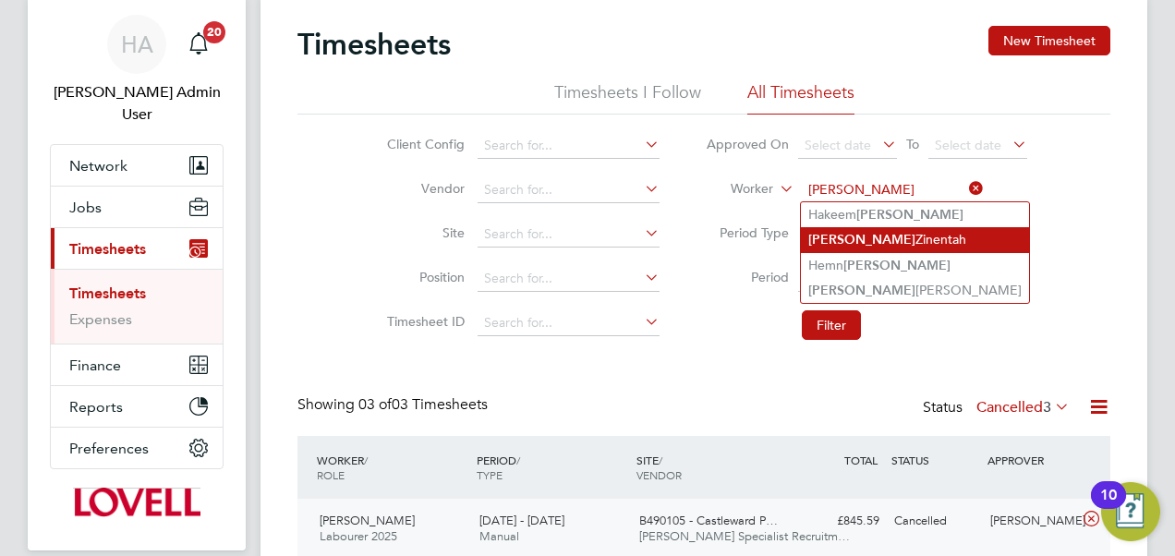
click at [868, 240] on li "Rashid Zinentah" at bounding box center [915, 239] width 228 height 25
type input "Rashid Zinentah"
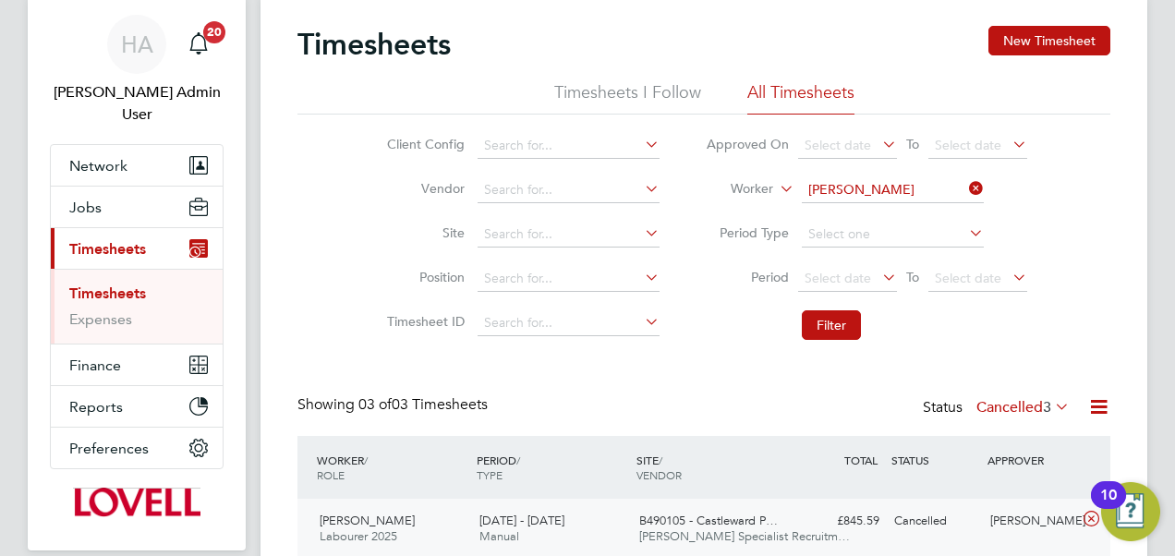
click at [842, 308] on li "Filter" at bounding box center [867, 325] width 368 height 48
click at [836, 320] on button "Filter" at bounding box center [831, 325] width 59 height 30
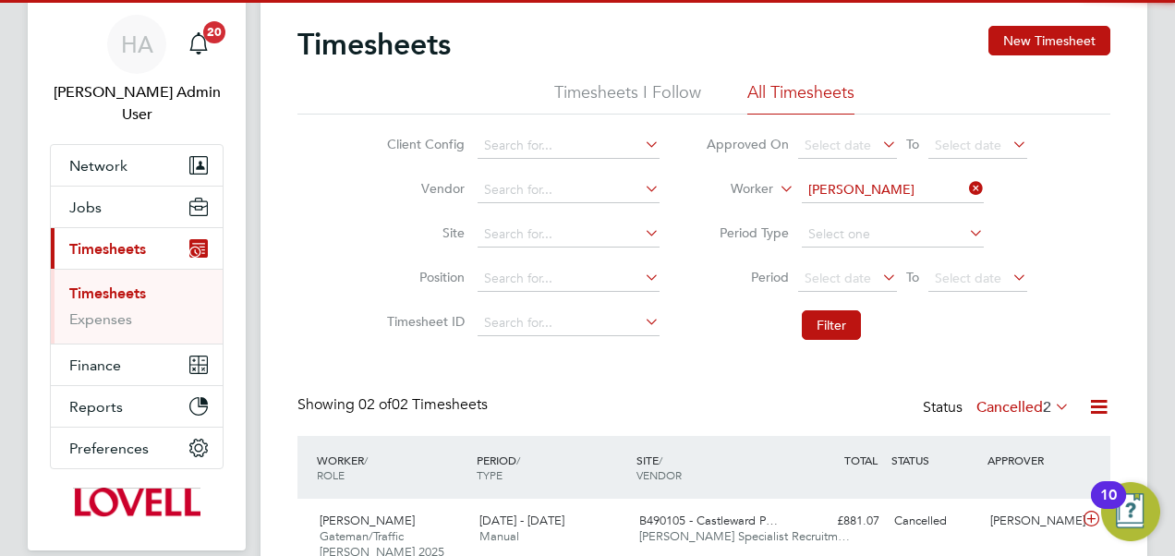
scroll to position [218, 0]
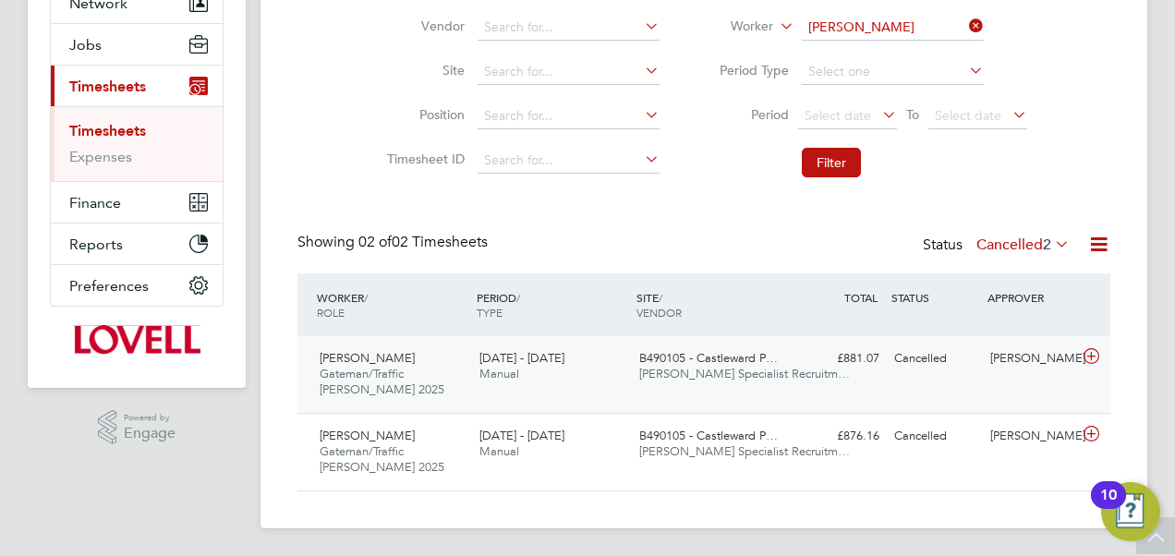
click at [752, 364] on span "B490105 - Castleward P…" at bounding box center [708, 358] width 139 height 16
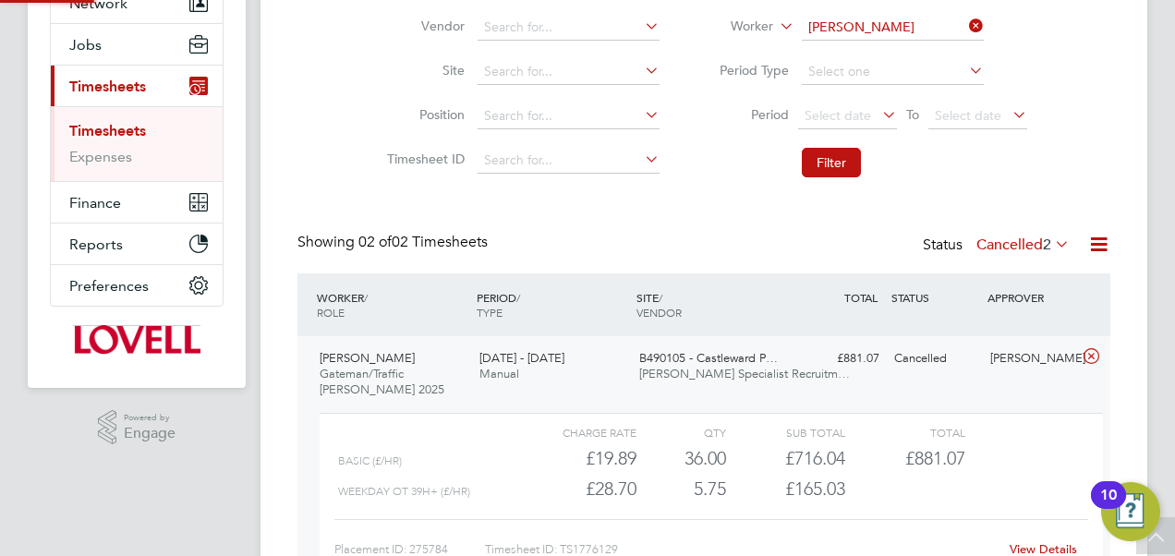
click at [752, 364] on span "B490105 - Castleward P…" at bounding box center [708, 358] width 139 height 16
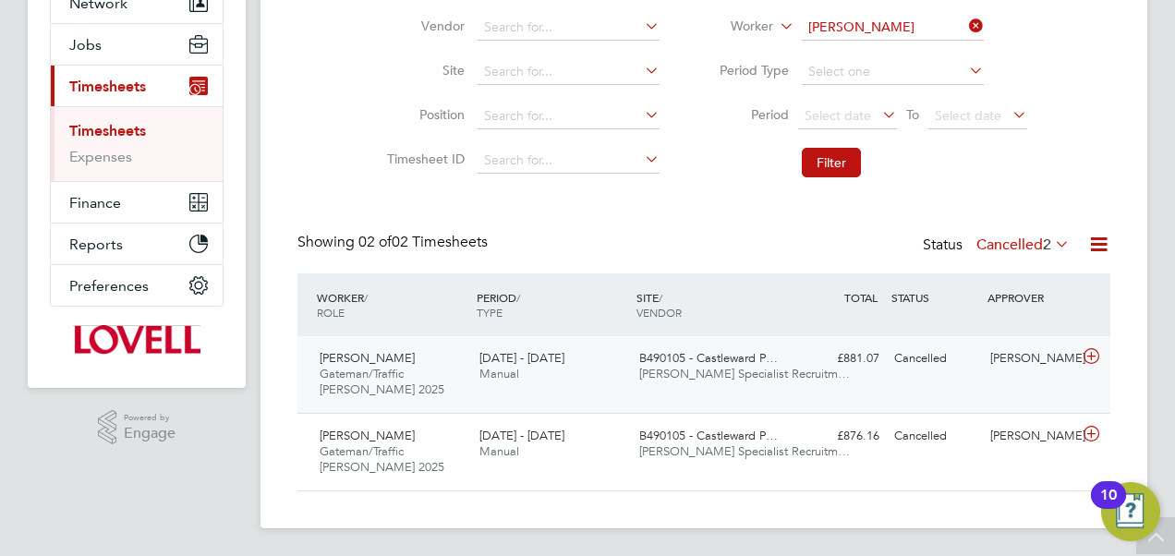
click at [752, 364] on span "B490105 - Castleward P…" at bounding box center [708, 358] width 139 height 16
click at [615, 364] on div "28 Jun - 4 Jul 2025 Manual" at bounding box center [552, 367] width 160 height 46
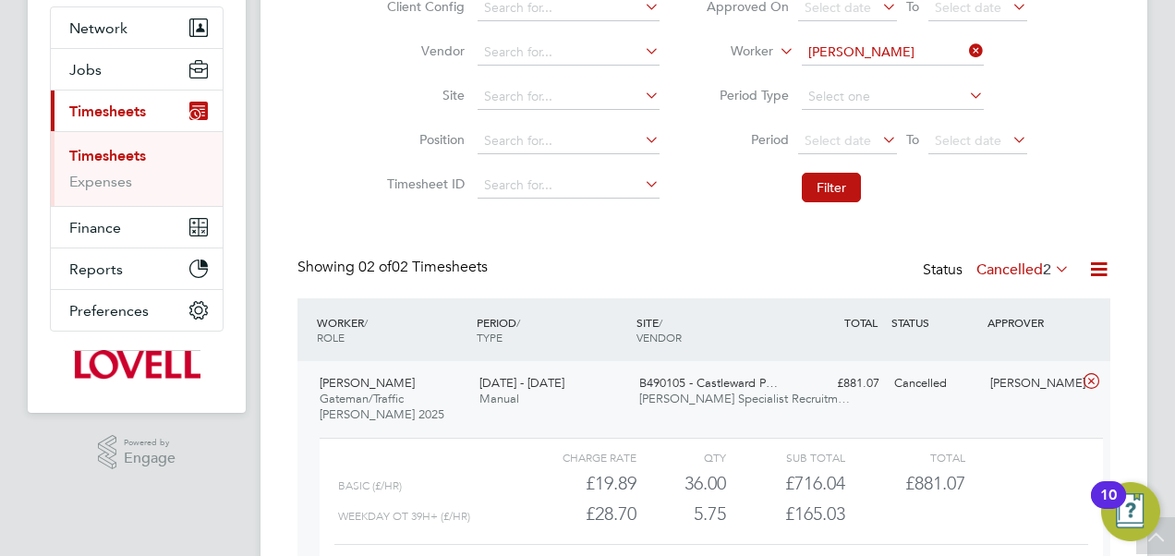
scroll to position [185, 0]
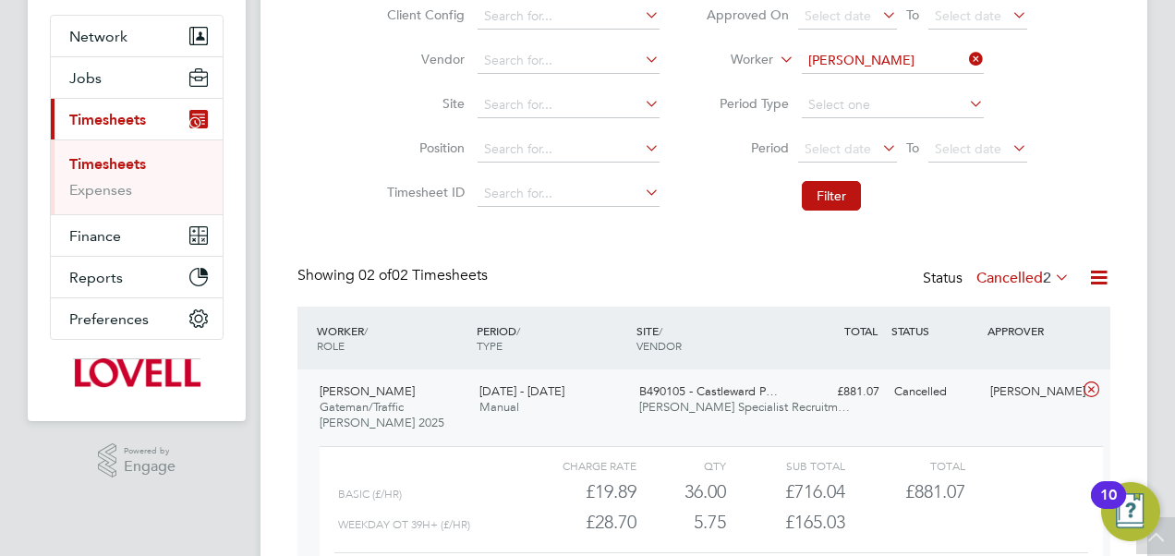
click at [965, 60] on icon at bounding box center [965, 59] width 0 height 26
click at [900, 60] on input at bounding box center [893, 61] width 182 height 26
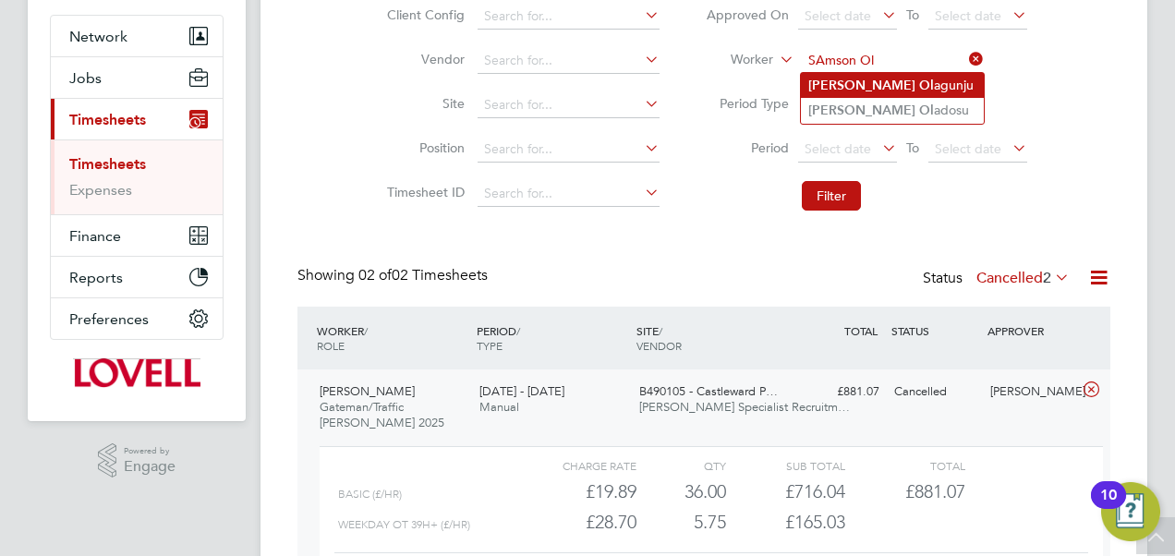
click at [885, 79] on li "Samson Ol agunju" at bounding box center [892, 85] width 183 height 25
type input "Samson Olagunju"
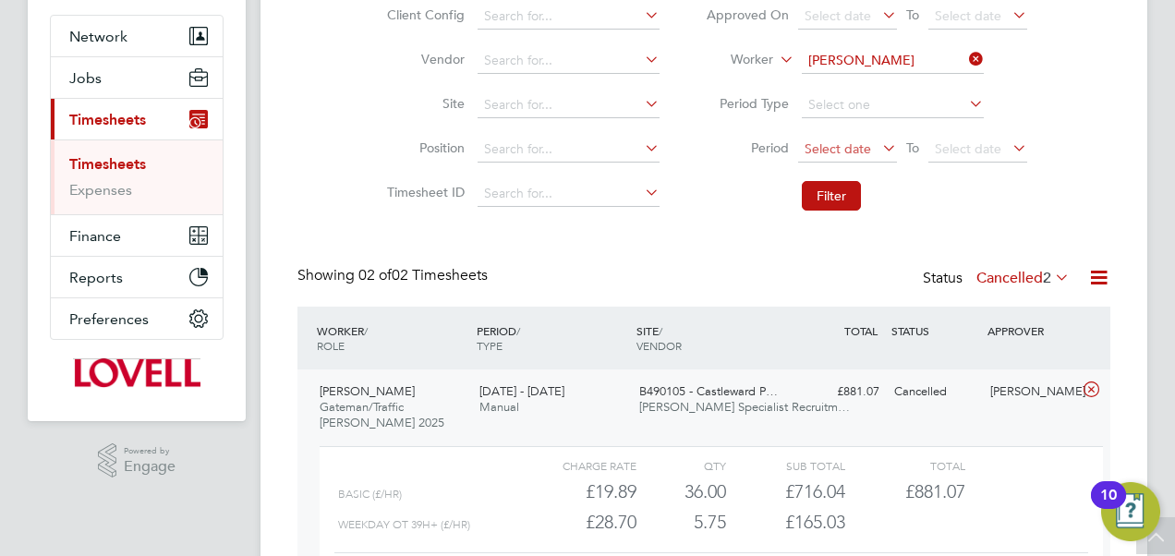
click at [822, 191] on button "Filter" at bounding box center [831, 196] width 59 height 30
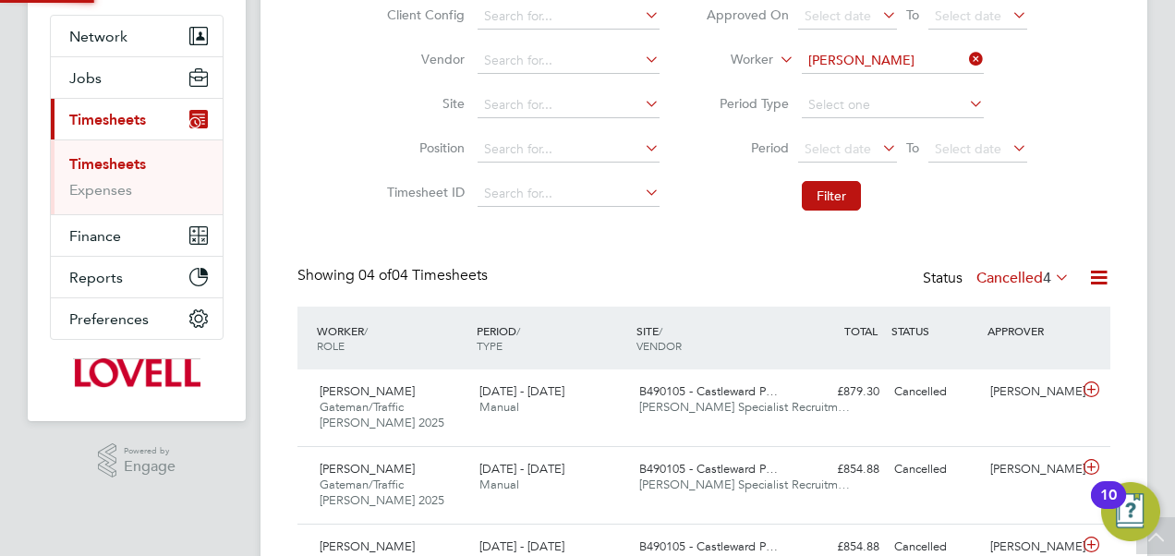
scroll to position [9, 9]
click at [589, 416] on div "16 - 22 Aug 2025 Manual" at bounding box center [552, 400] width 160 height 46
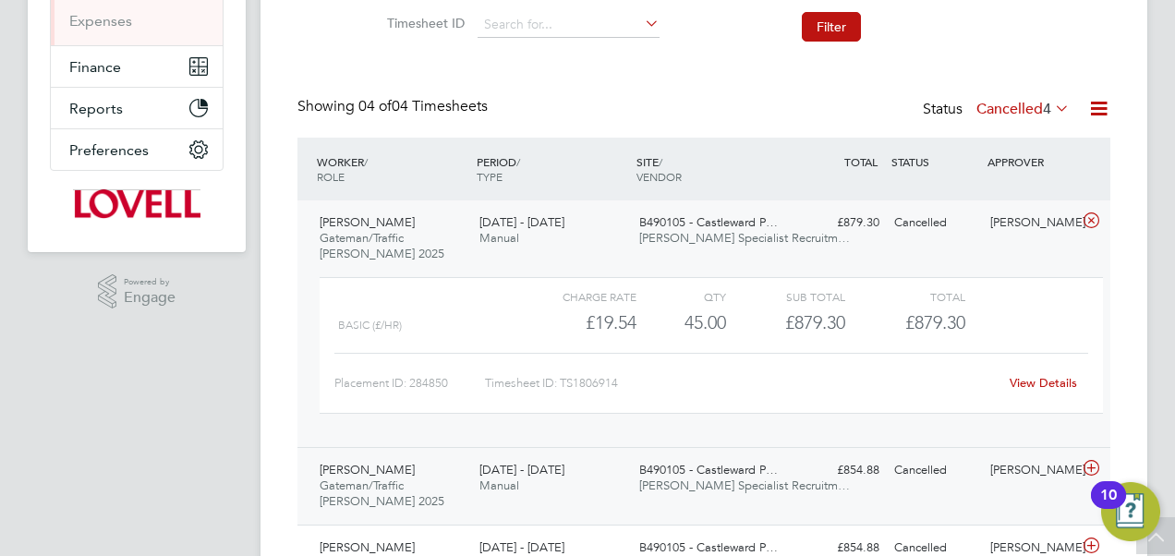
click at [552, 508] on div "Samson Olagunju Gateman/Traffic Marshall 2025 21 - 27 Jun 2025 21 - 27 Jun 2025…" at bounding box center [703, 486] width 813 height 78
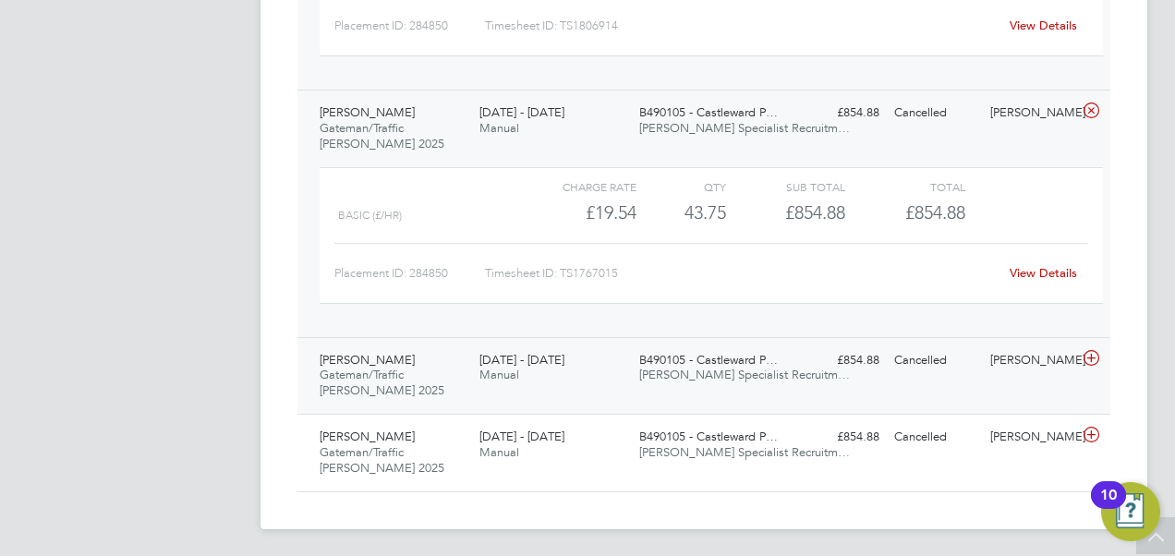
click at [599, 362] on div "7 - 13 Jun 2025 Manual" at bounding box center [552, 368] width 160 height 46
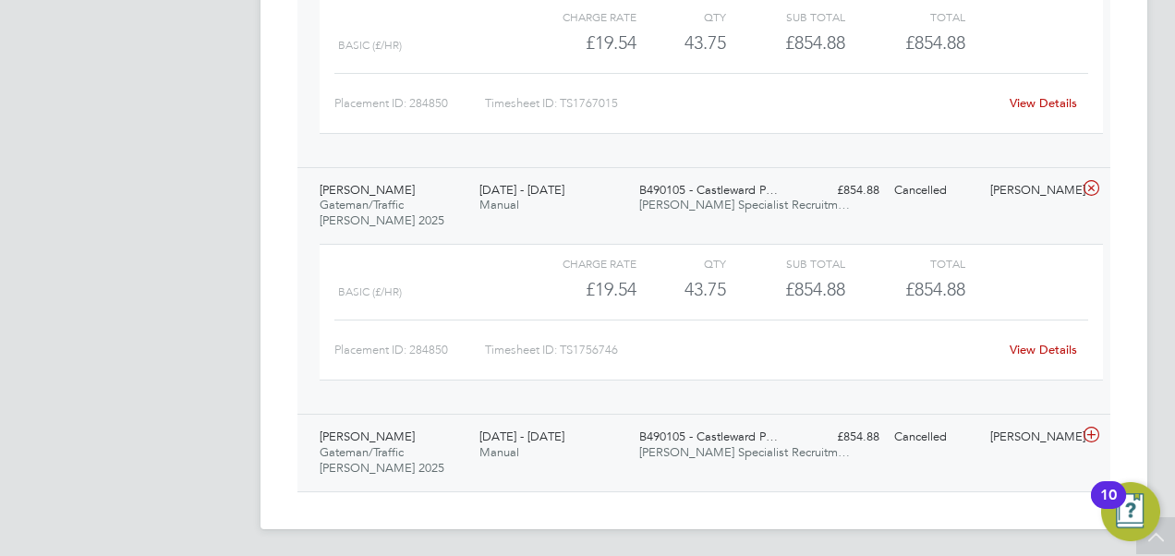
click at [602, 414] on div "Samson Olagunju Gateman/Traffic Marshall 2025 17 - 23 May 2025 17 - 23 May 2025…" at bounding box center [703, 453] width 813 height 78
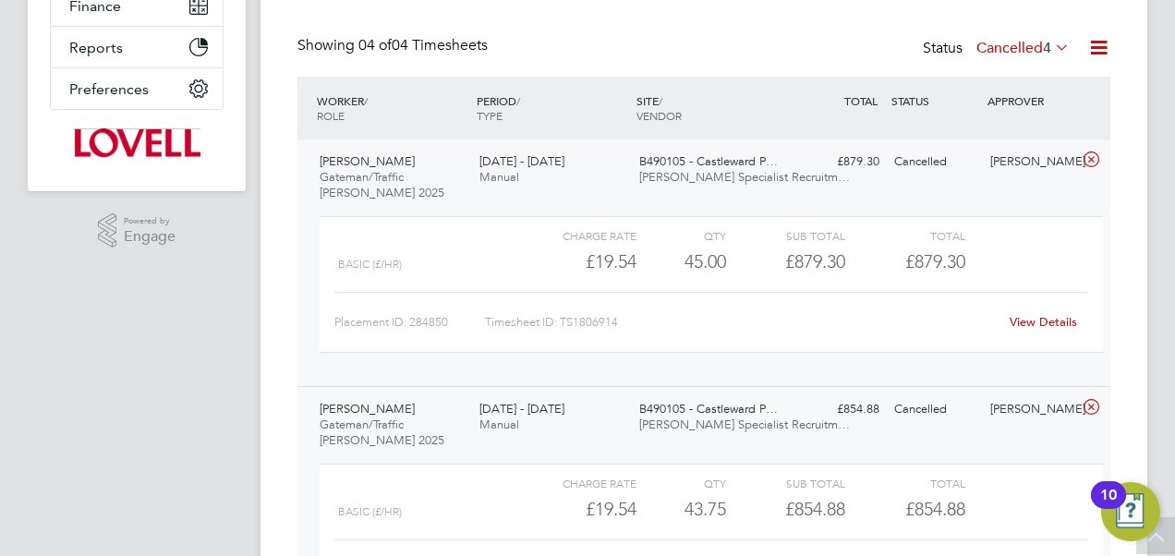
click at [1036, 51] on label "Cancelled 4" at bounding box center [1022, 48] width 93 height 18
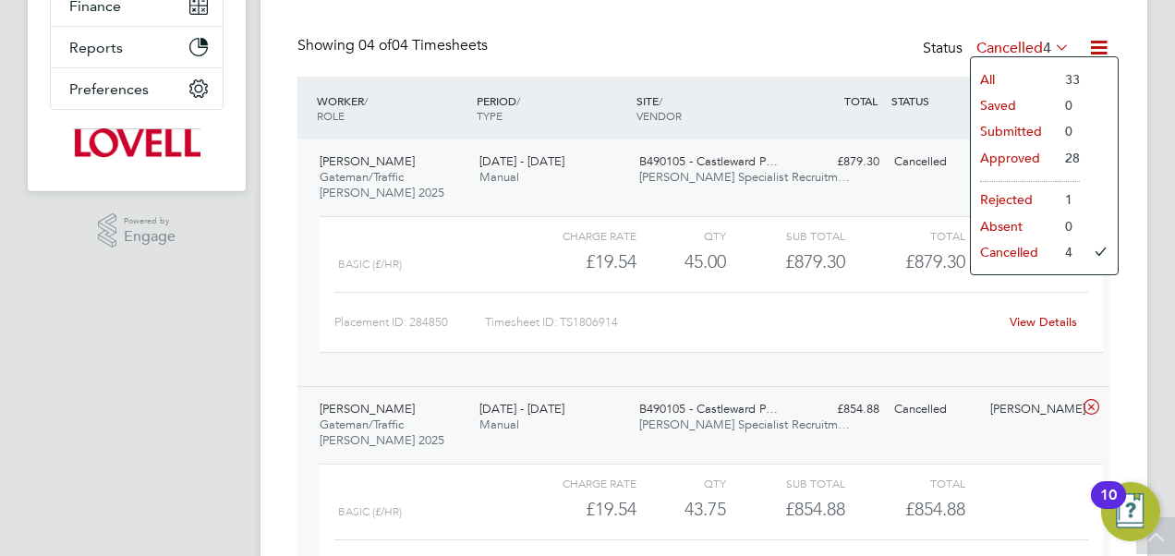
click at [1029, 67] on li "All" at bounding box center [1013, 80] width 85 height 26
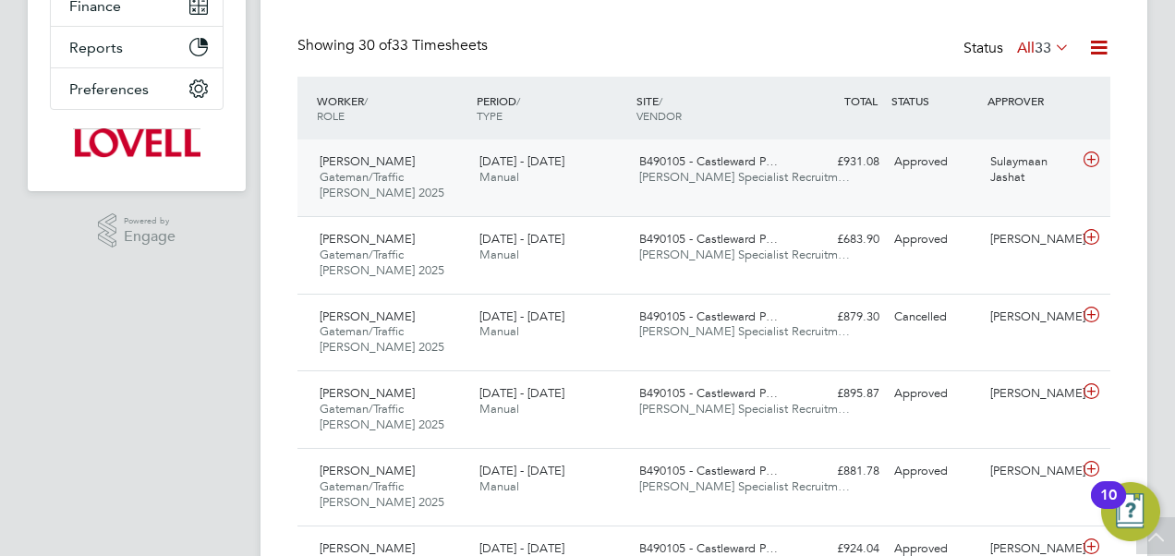
click at [632, 195] on div "Samson Olagunju Gateman/Traffic Marshall 2025 16 - 22 Aug 2025 16 - 22 Aug 2025…" at bounding box center [703, 177] width 813 height 77
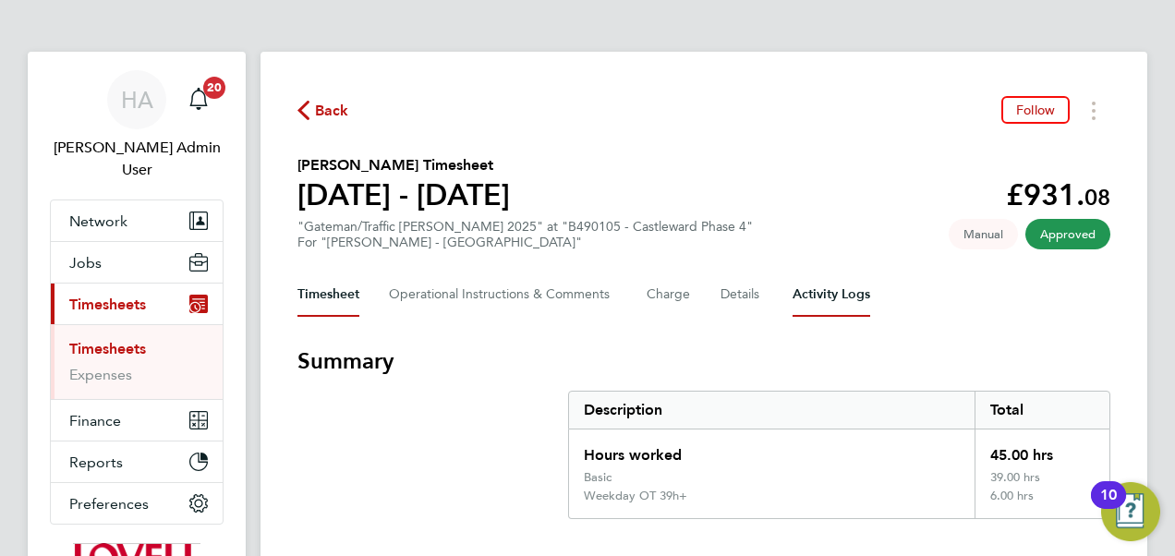
click at [815, 302] on Logs-tab "Activity Logs" at bounding box center [832, 294] width 78 height 44
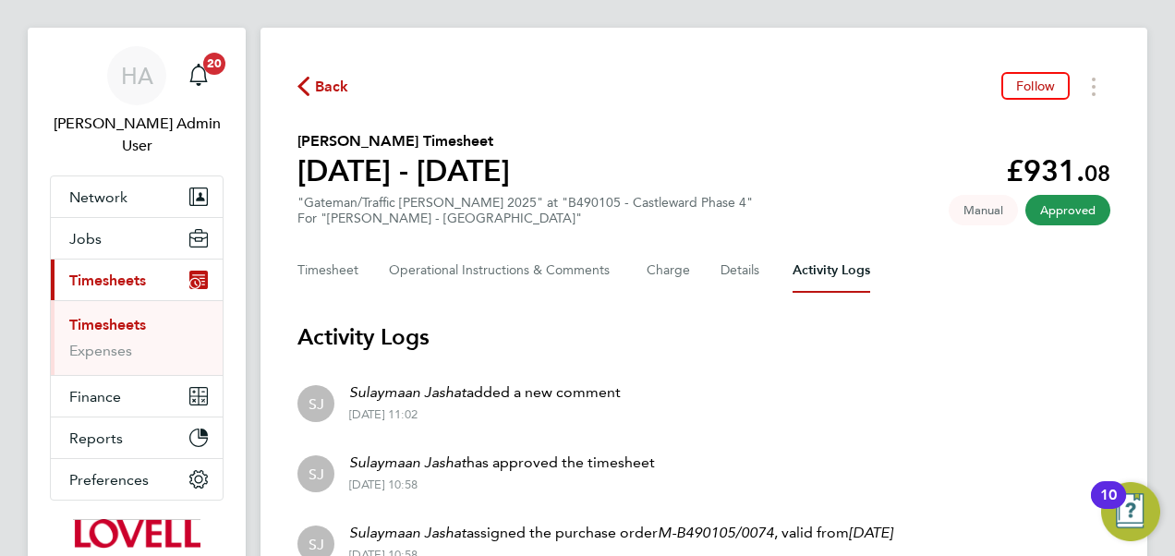
scroll to position [24, 0]
click at [324, 92] on span "Back" at bounding box center [332, 87] width 34 height 22
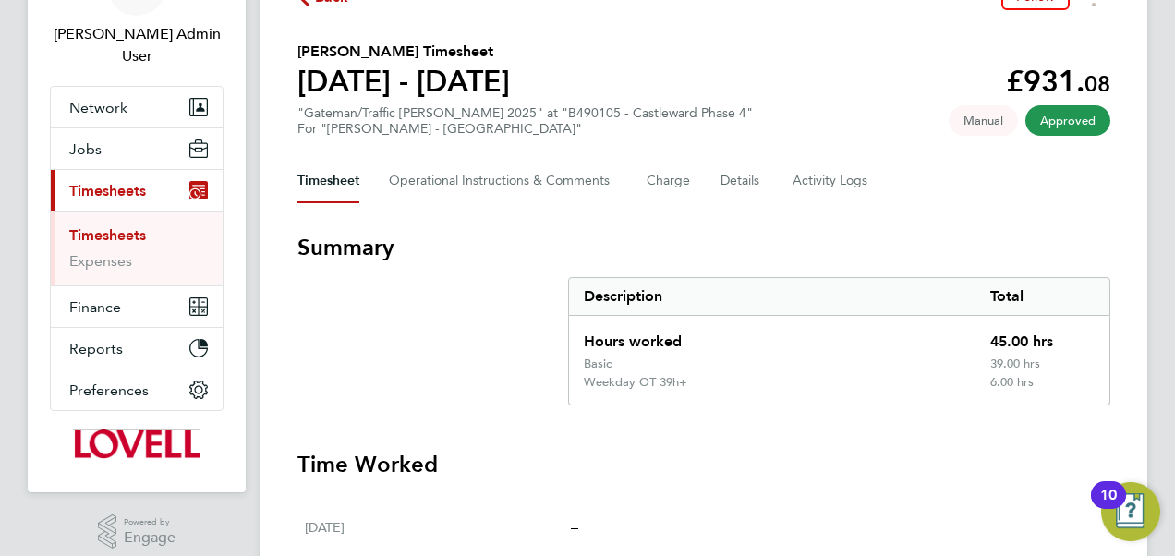
scroll to position [113, 0]
